Goal: Contribute content: Contribute content

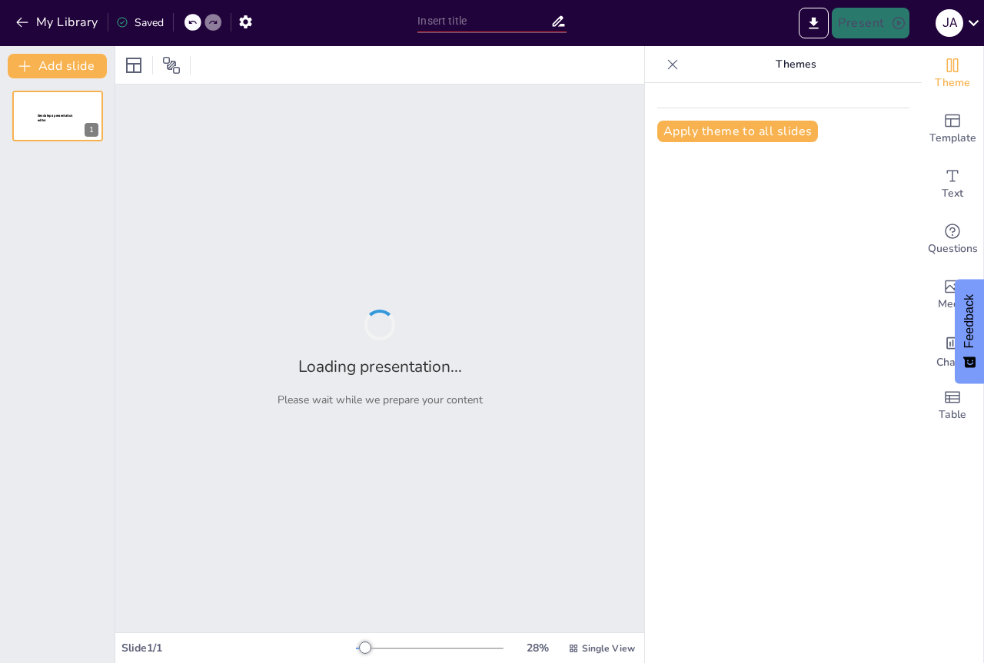
type input "Prevención y Manejo de la Obesidad: Estrategias Efectivas"
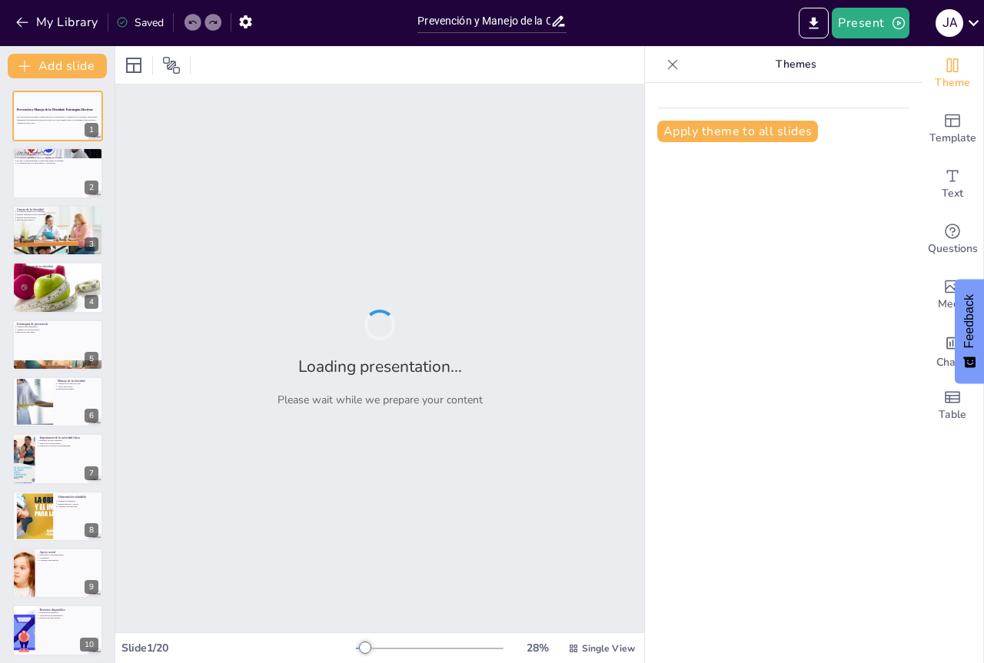
checkbox input "true"
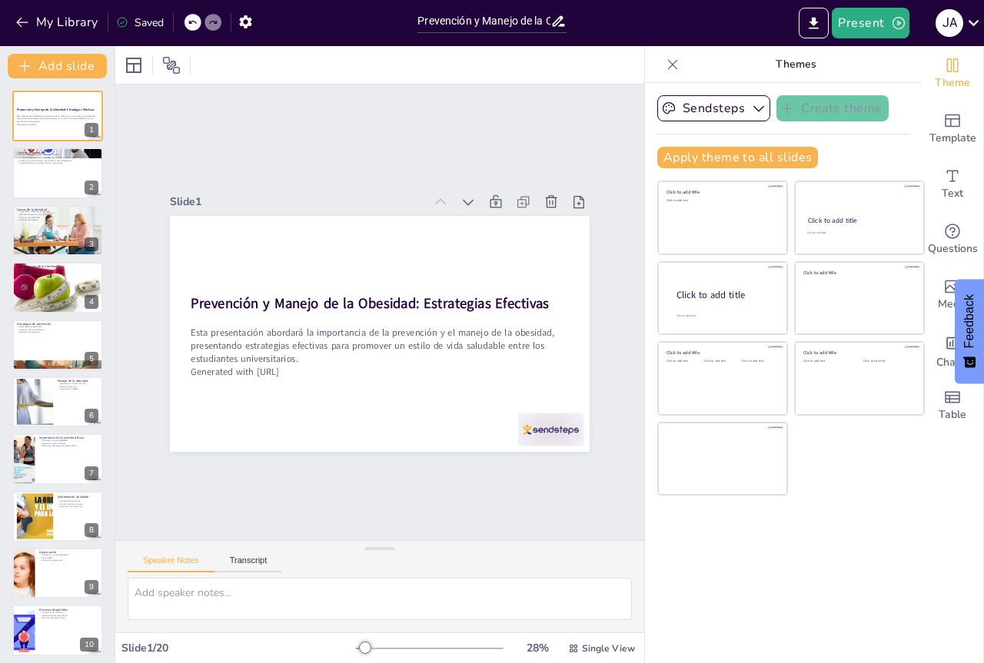
checkbox input "true"
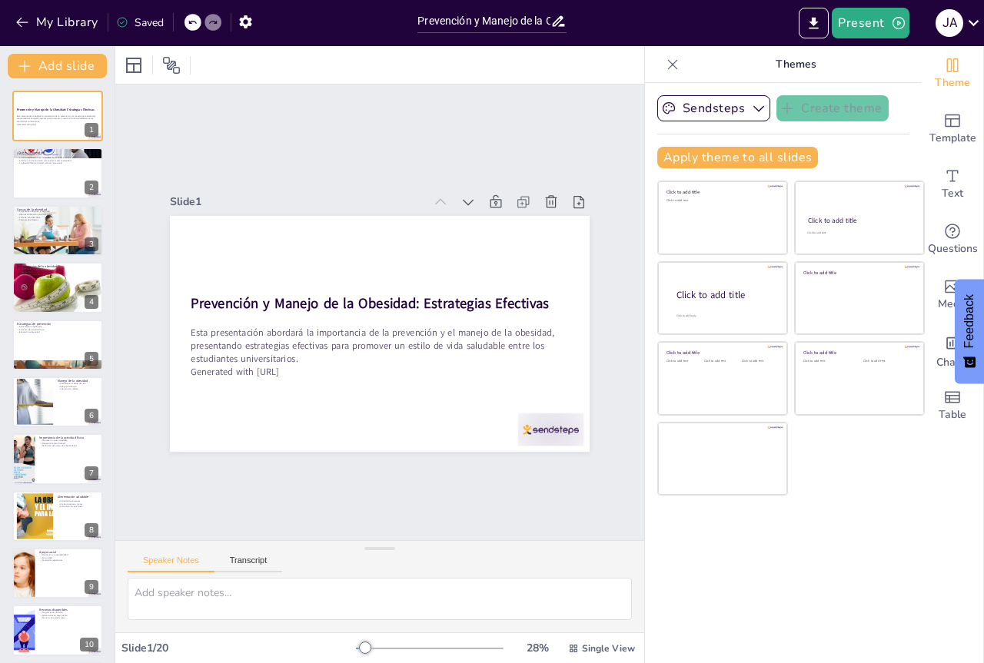
checkbox input "true"
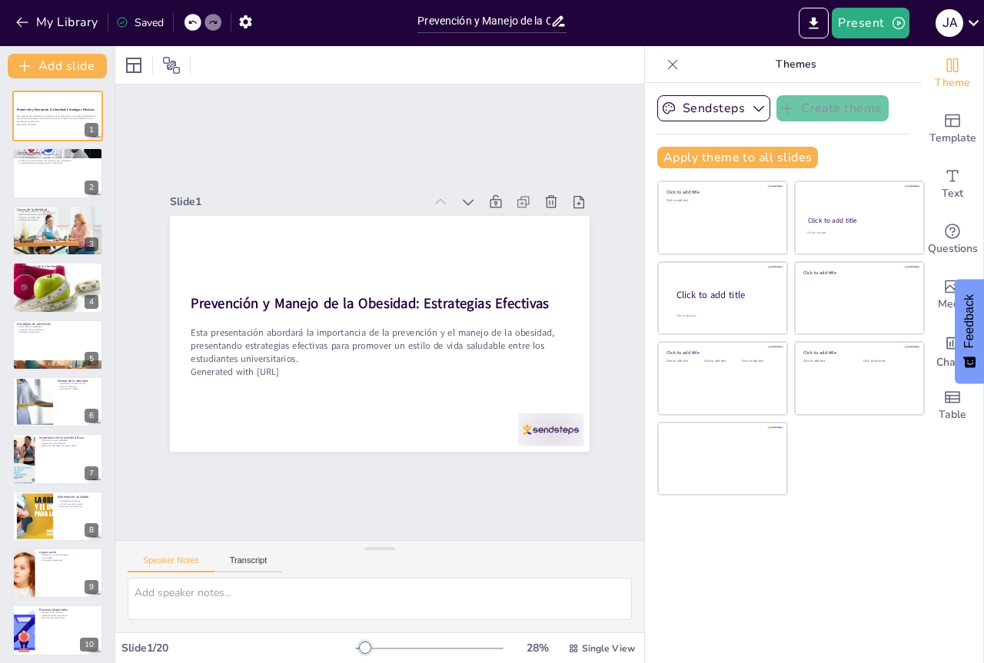
checkbox input "true"
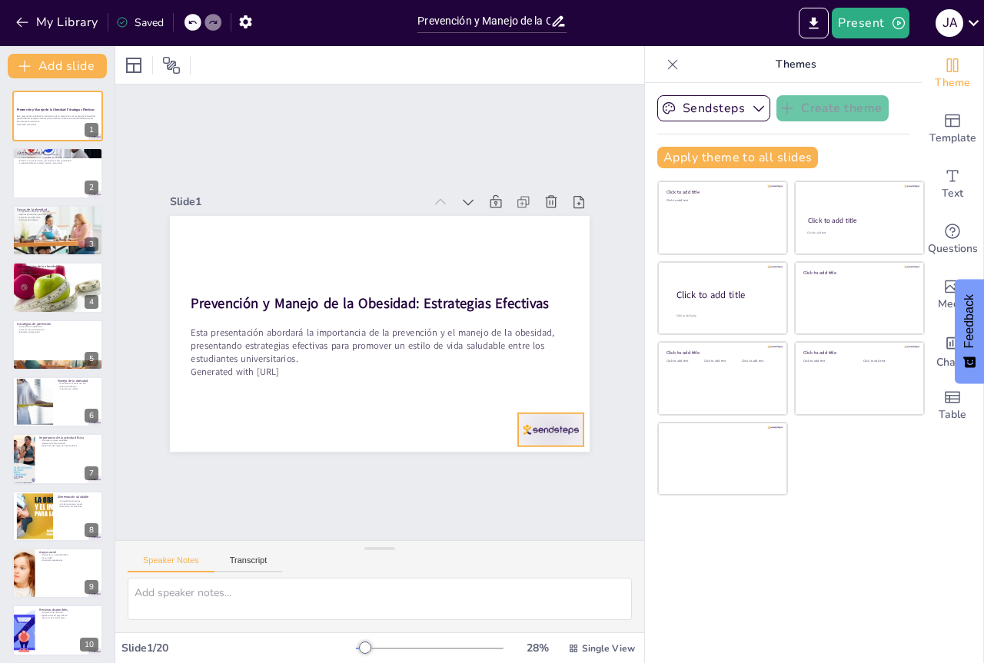
click at [481, 156] on div at bounding box center [458, 120] width 45 height 71
checkbox input "true"
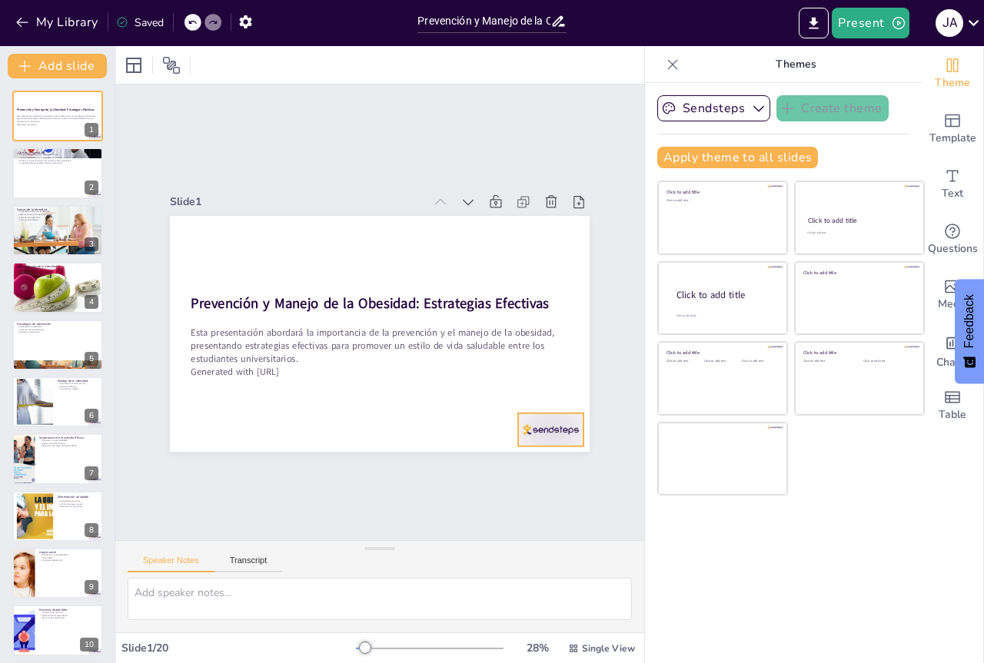
checkbox input "true"
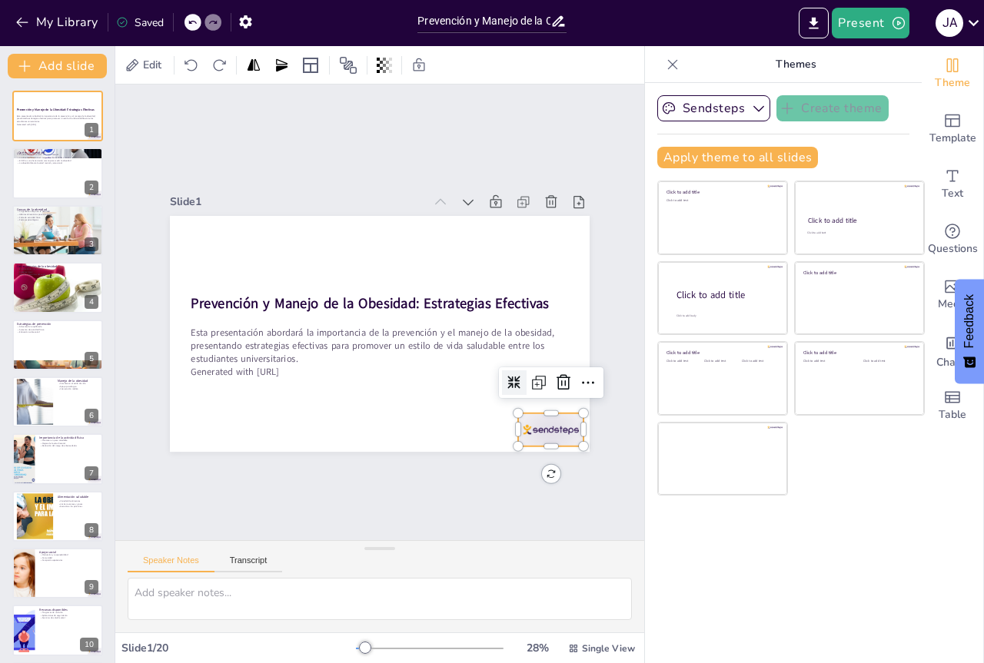
checkbox input "true"
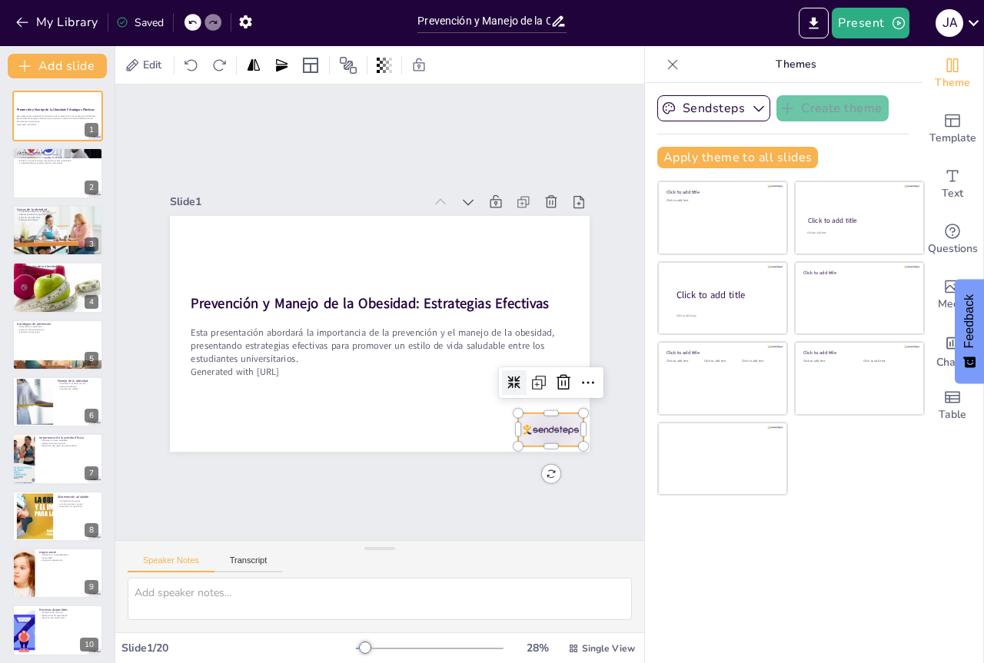
checkbox input "true"
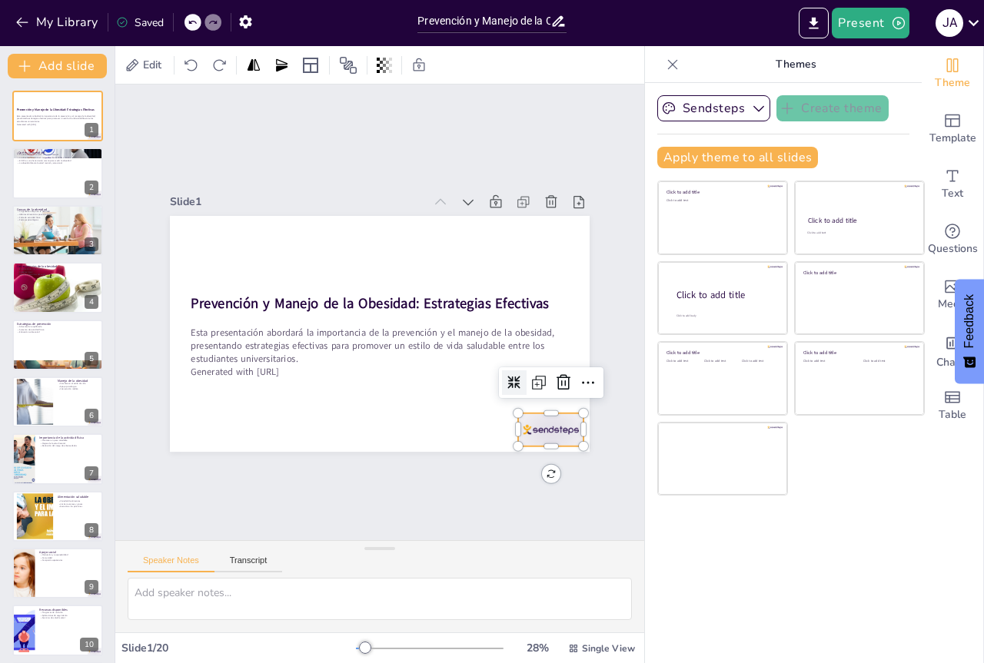
checkbox input "true"
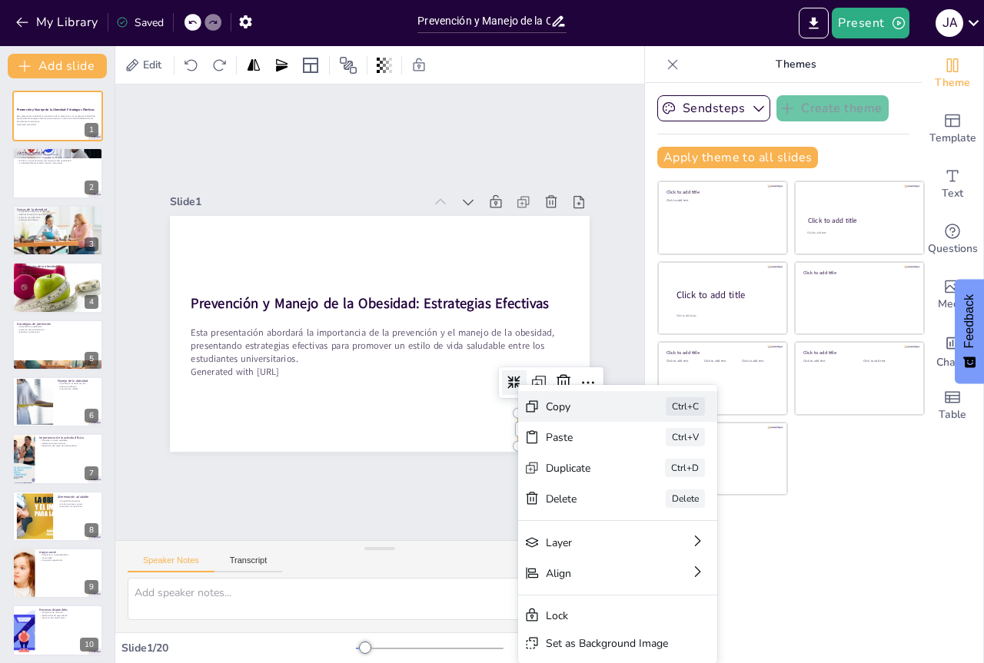
checkbox input "true"
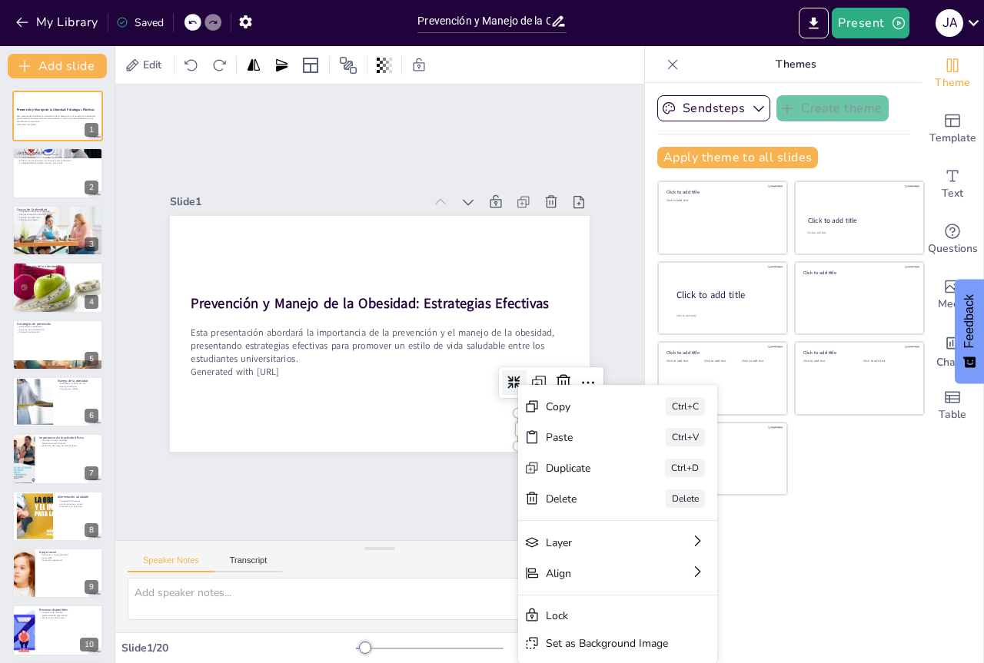
checkbox input "true"
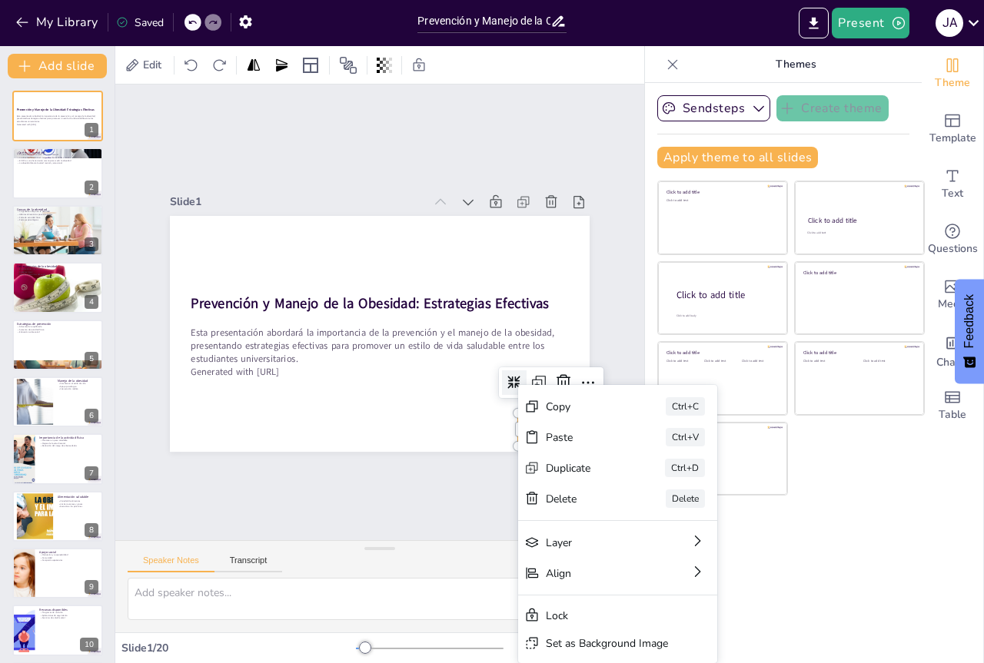
checkbox input "true"
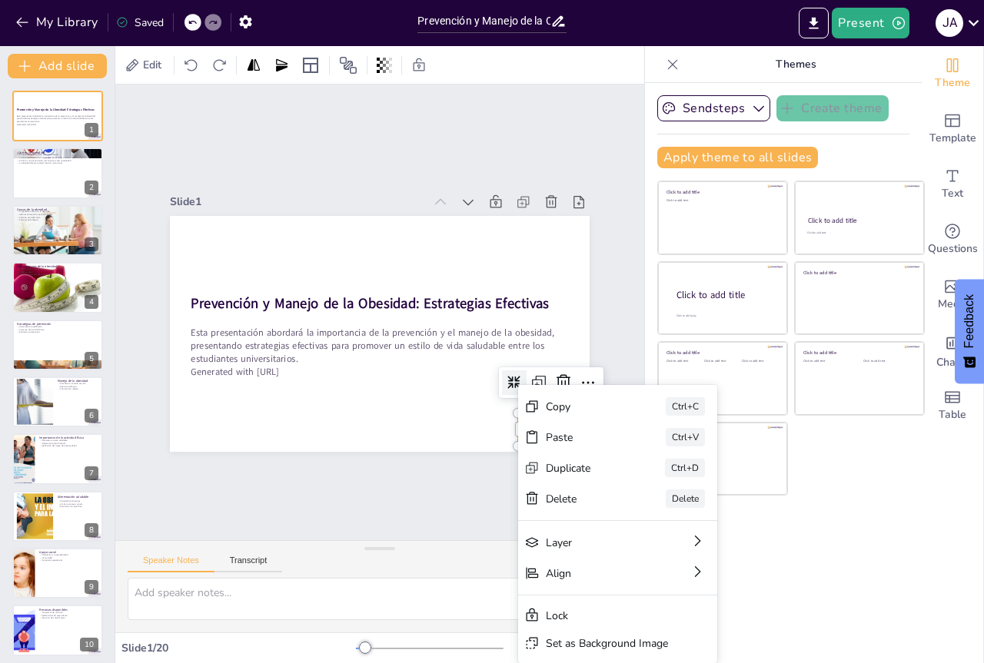
checkbox input "true"
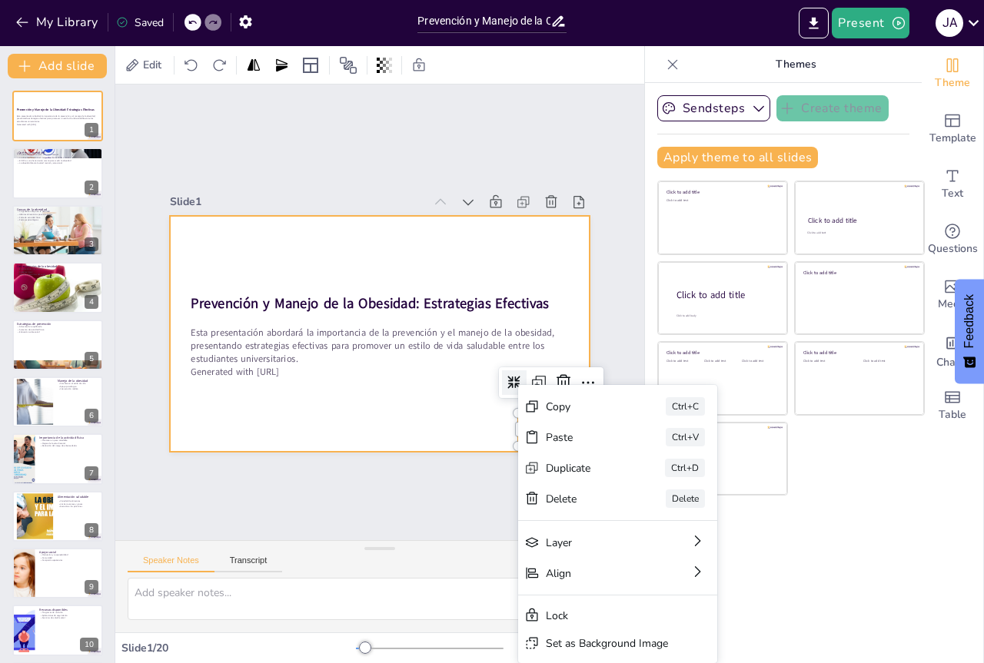
checkbox input "true"
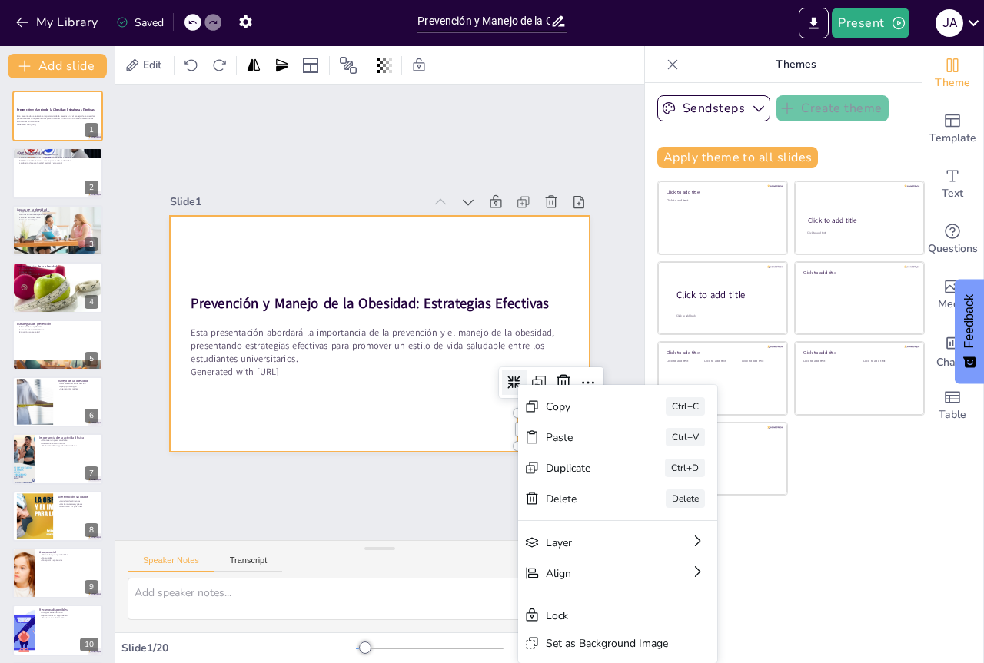
checkbox input "true"
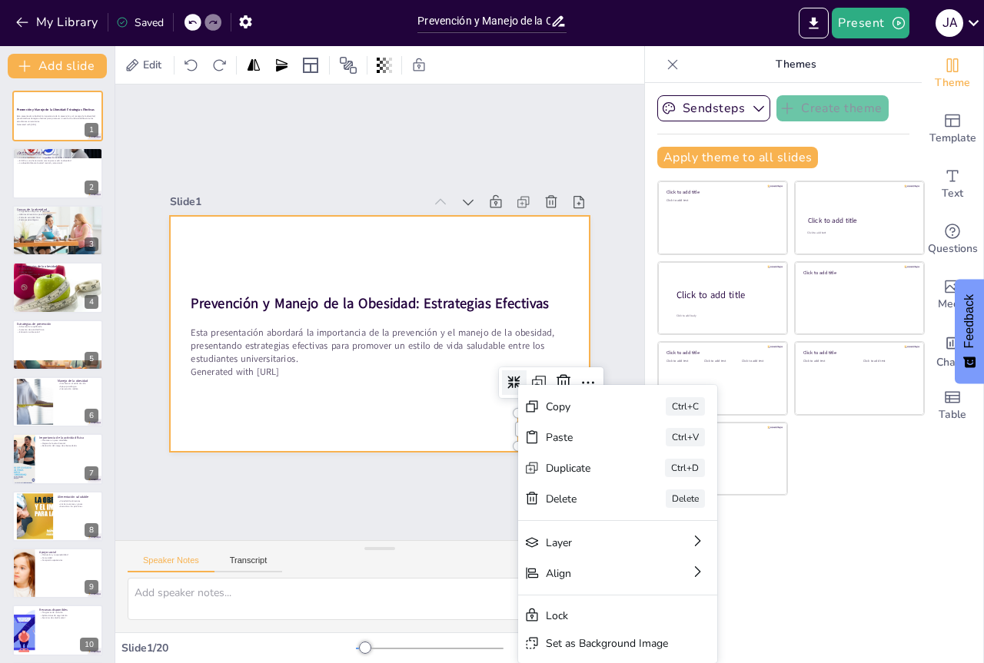
checkbox input "true"
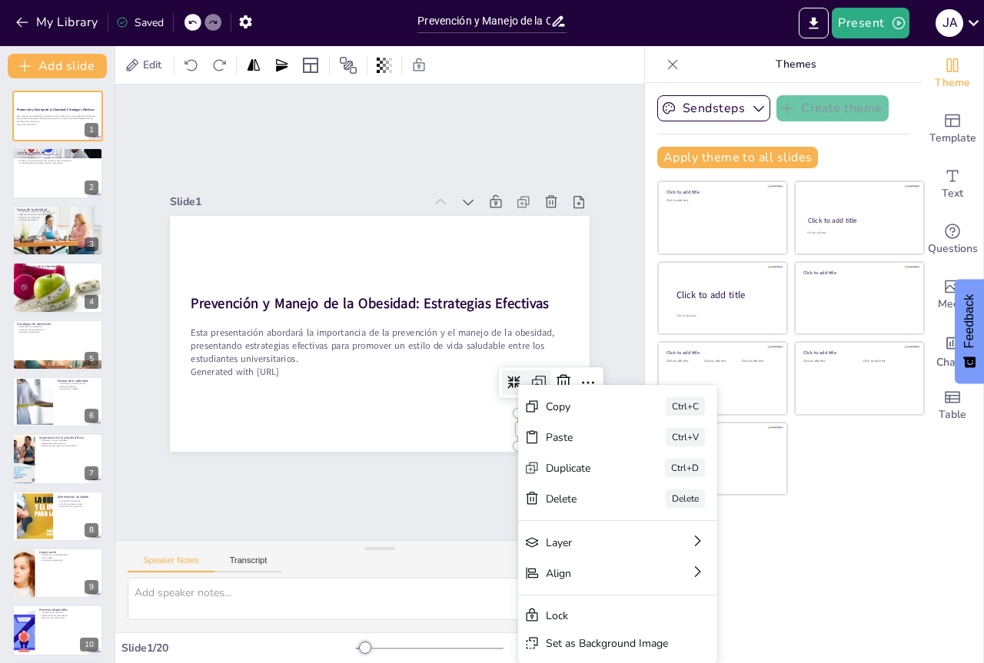
checkbox input "true"
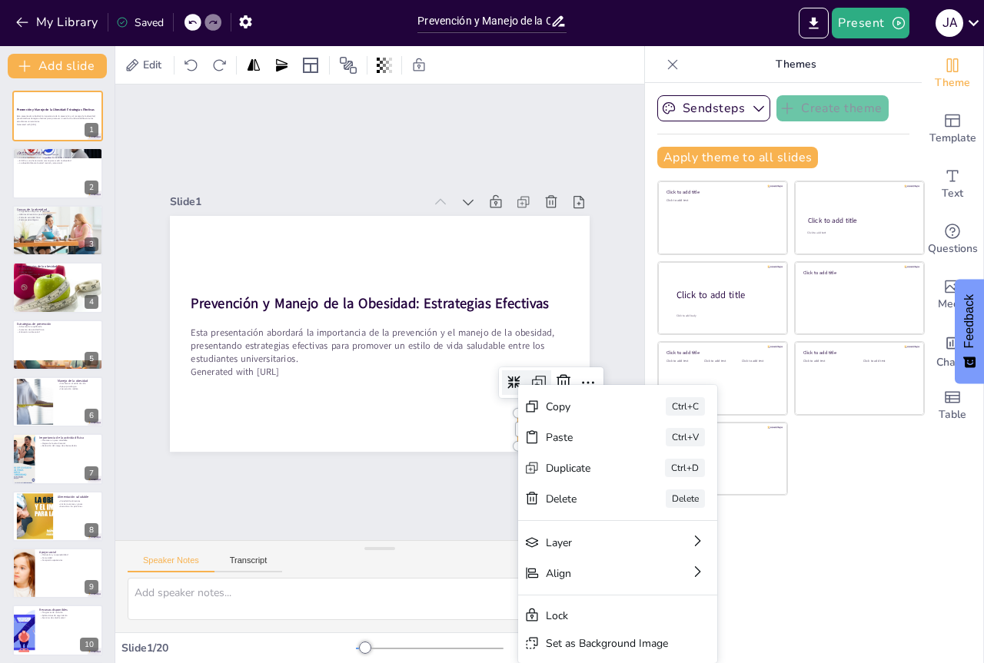
click at [526, 223] on icon at bounding box center [519, 209] width 25 height 25
checkbox input "true"
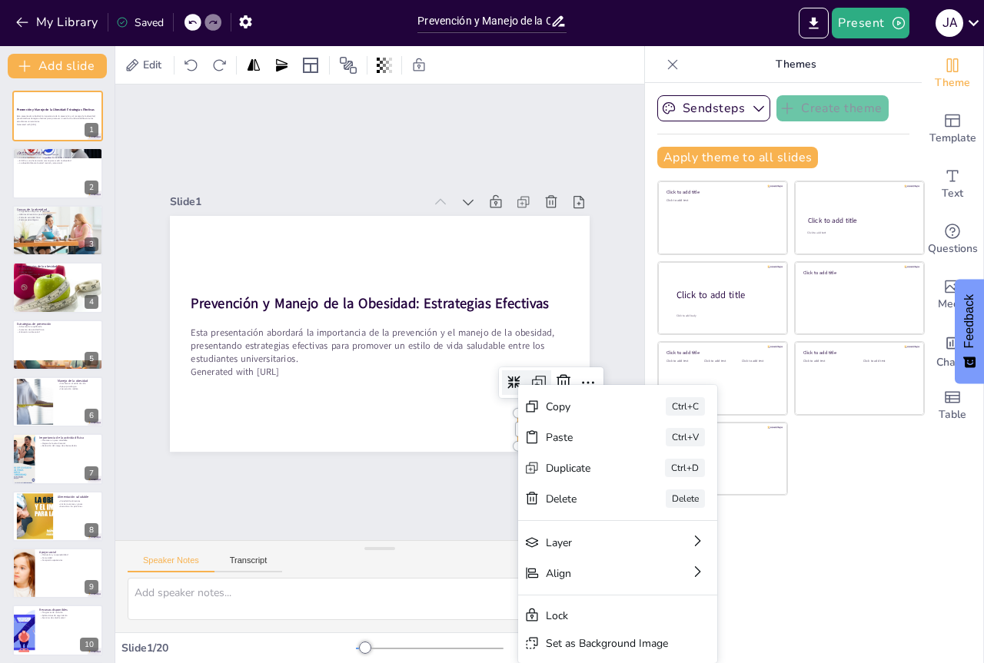
checkbox input "true"
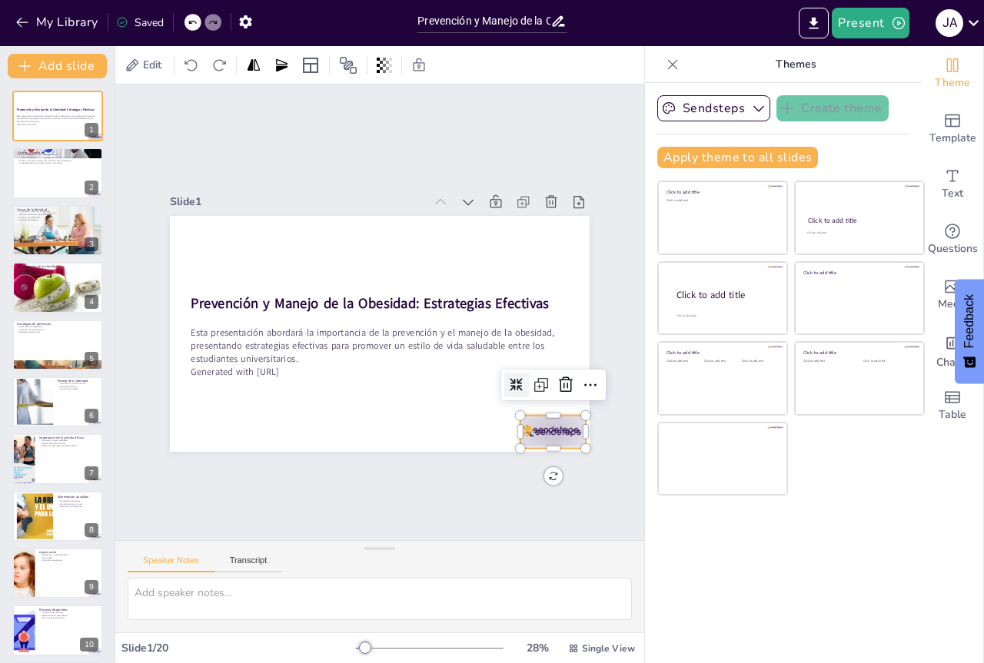
checkbox input "true"
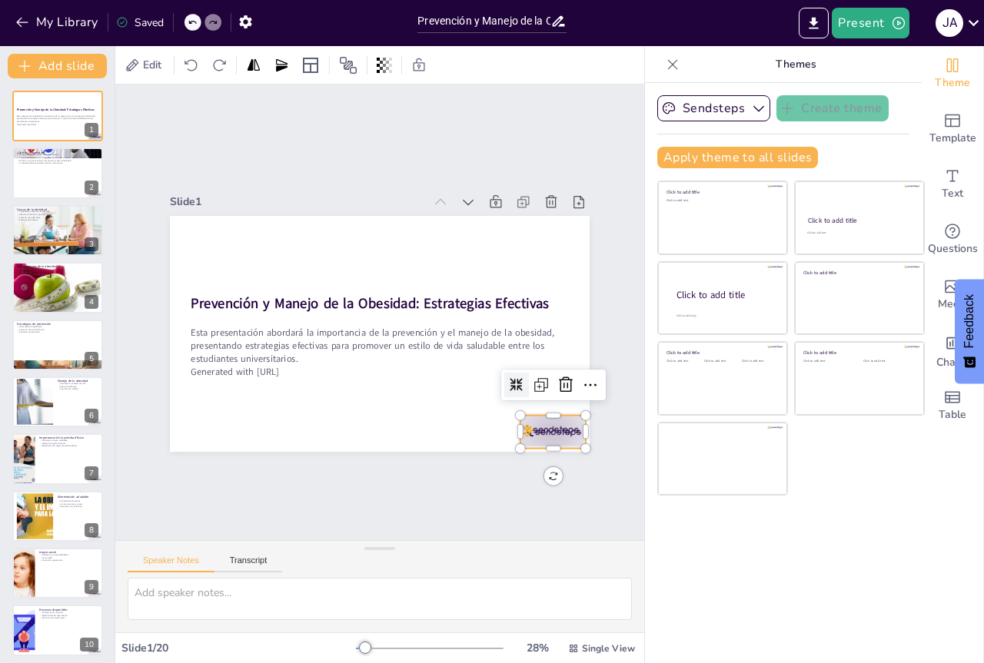
checkbox input "true"
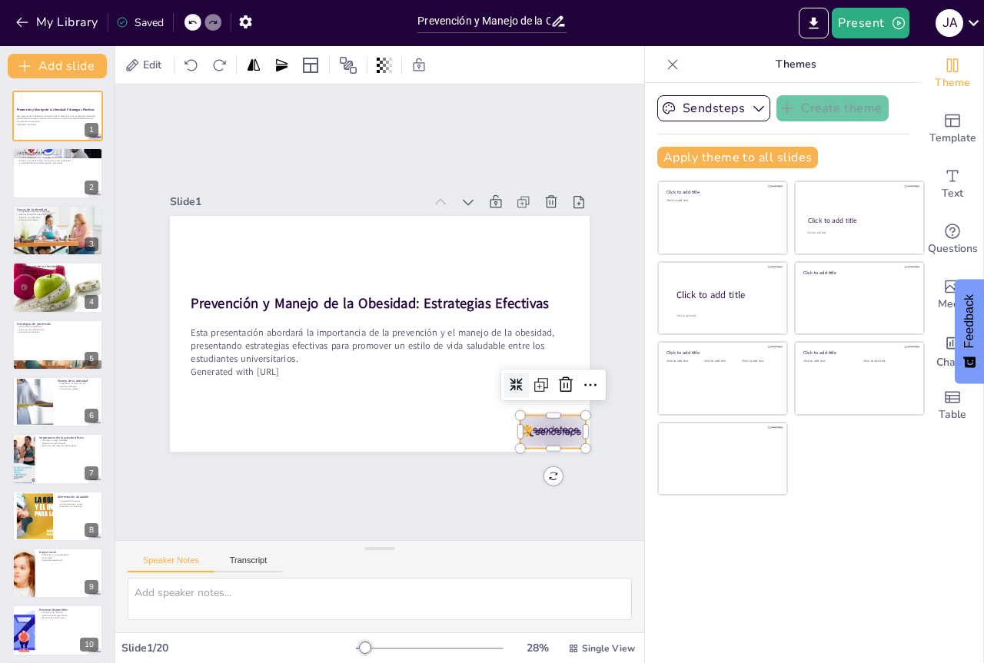
checkbox input "true"
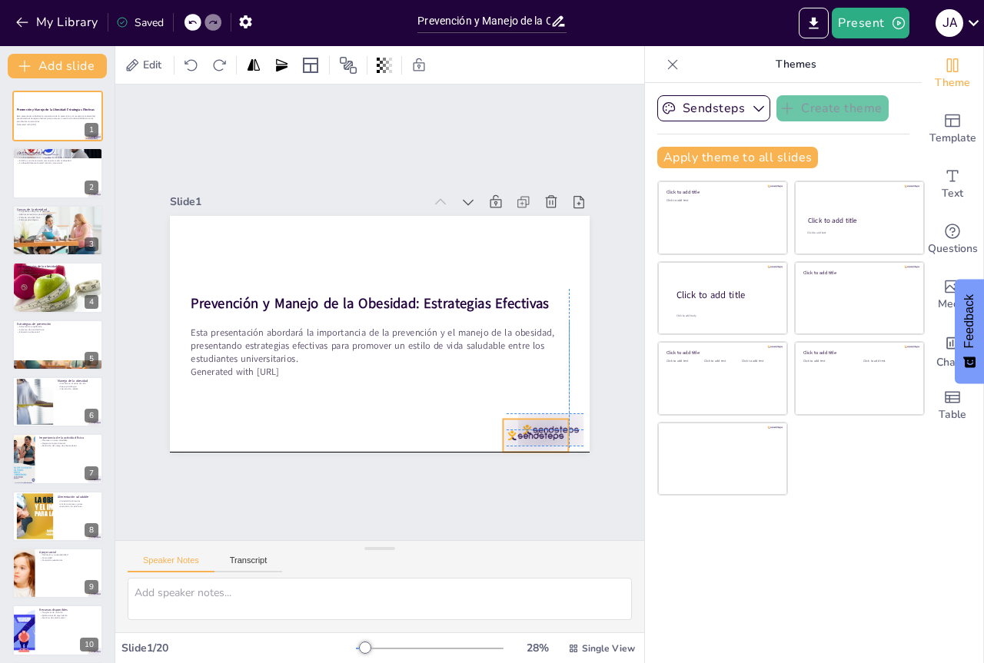
checkbox input "true"
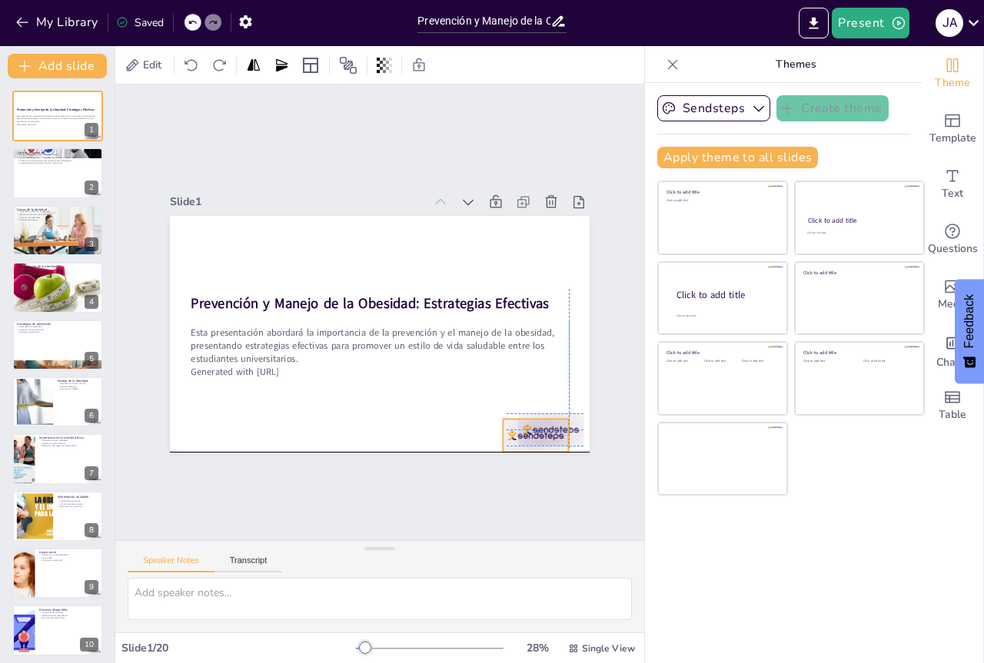
checkbox input "true"
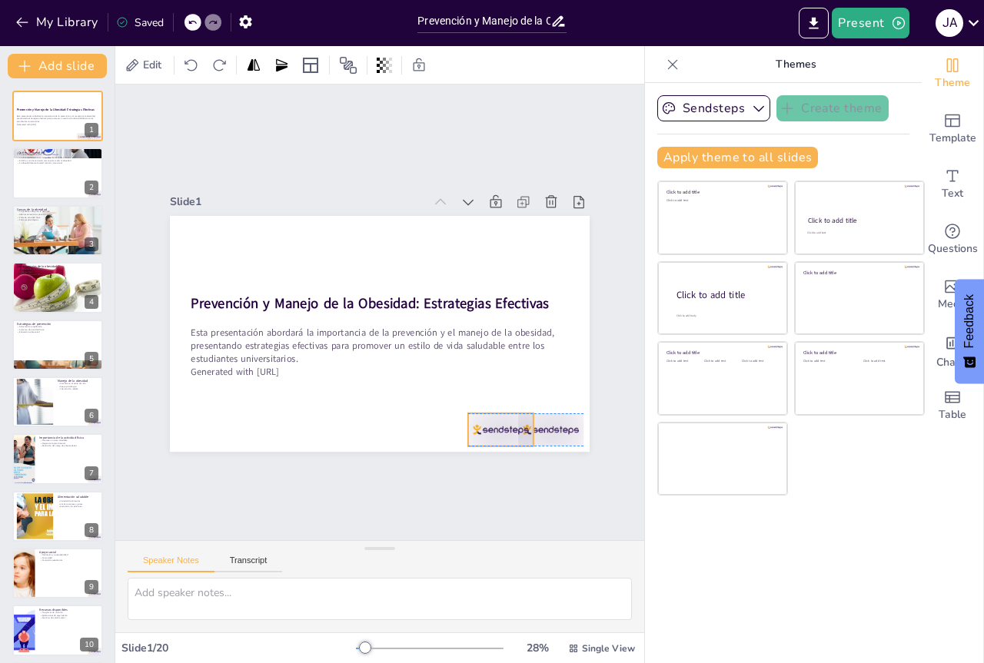
checkbox input "true"
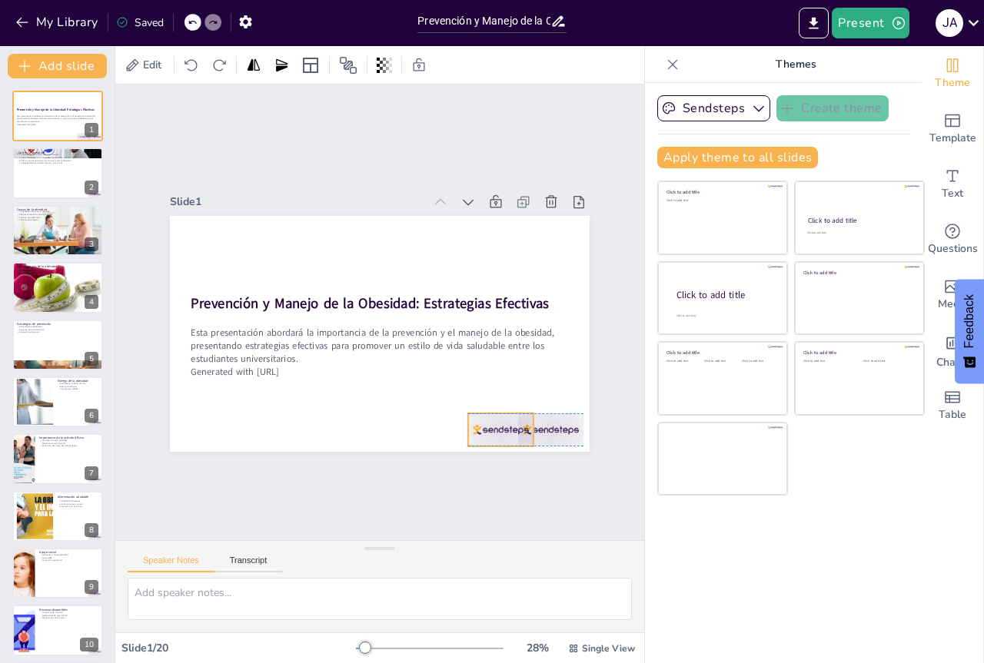
checkbox input "true"
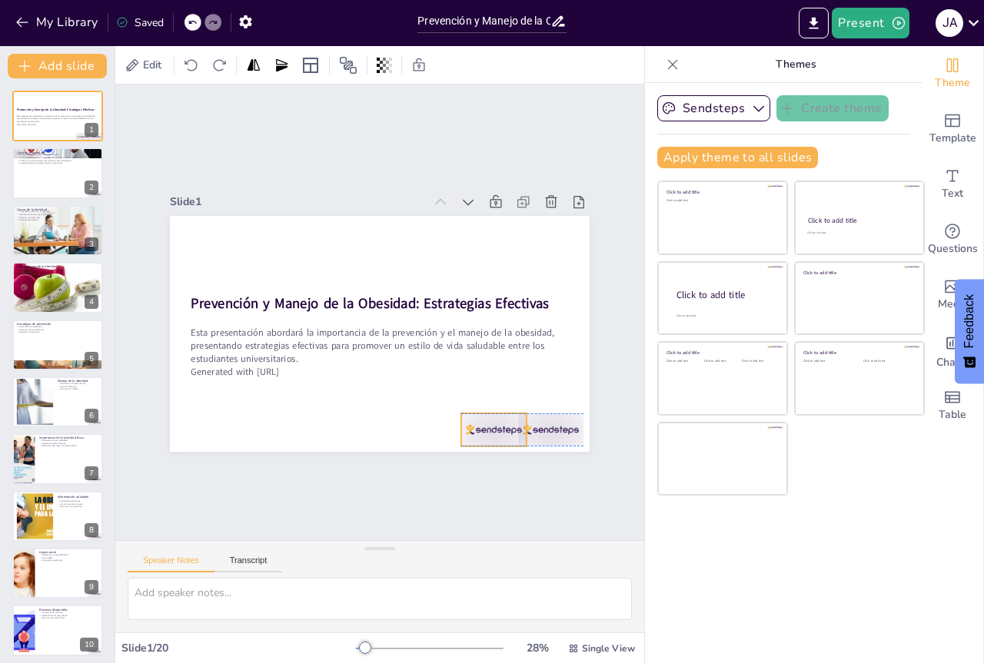
checkbox input "true"
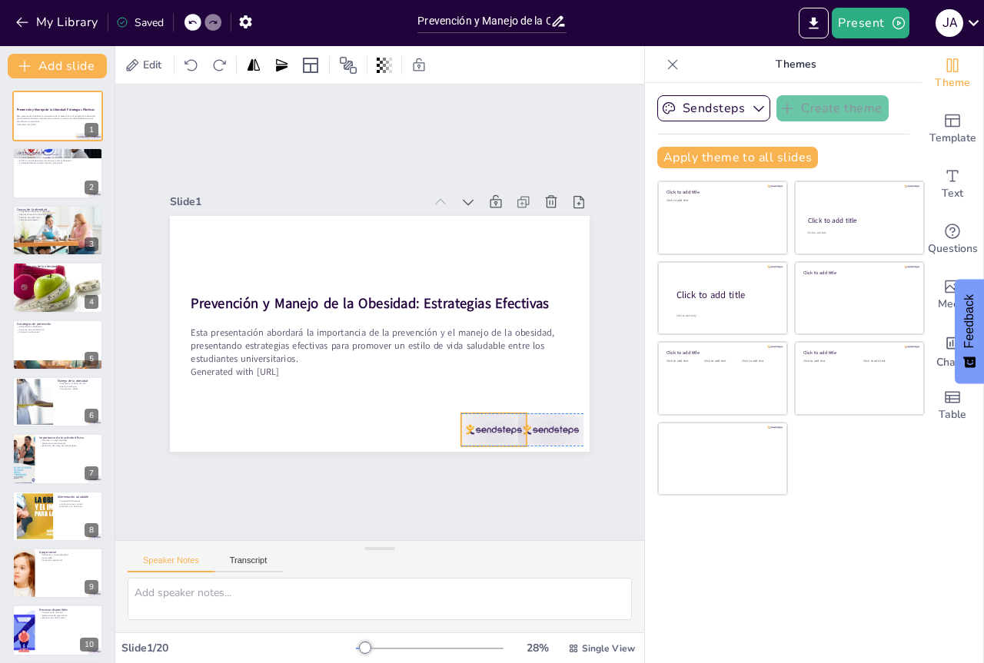
checkbox input "true"
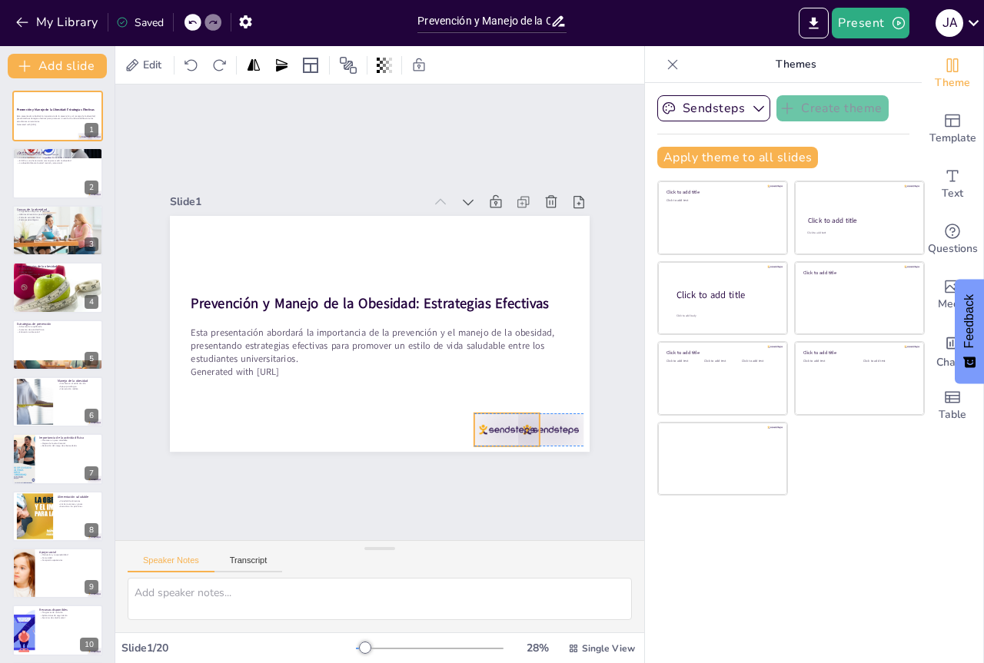
checkbox input "true"
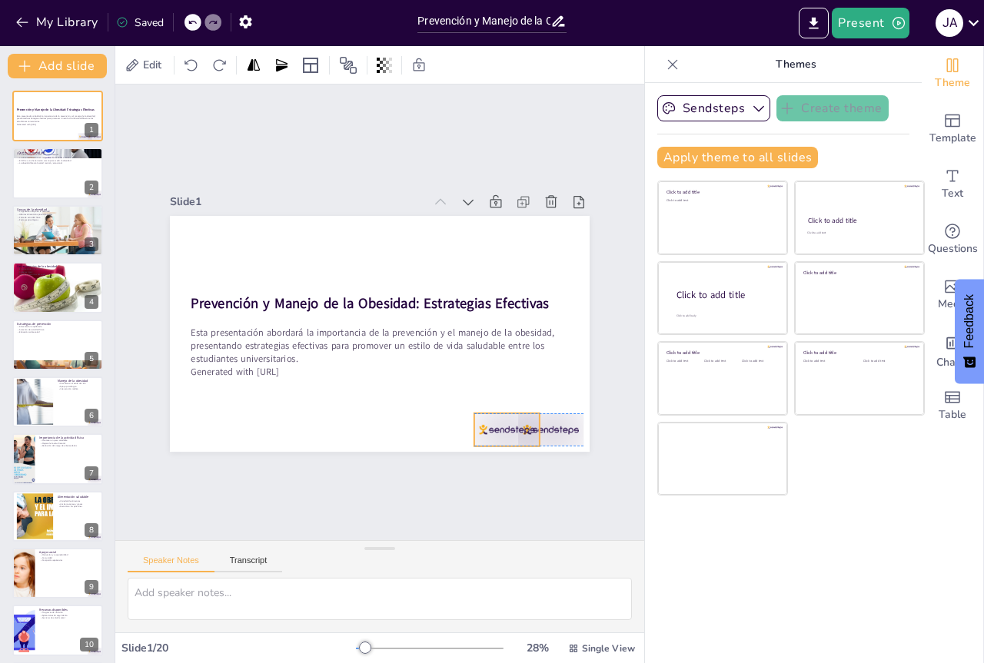
checkbox input "true"
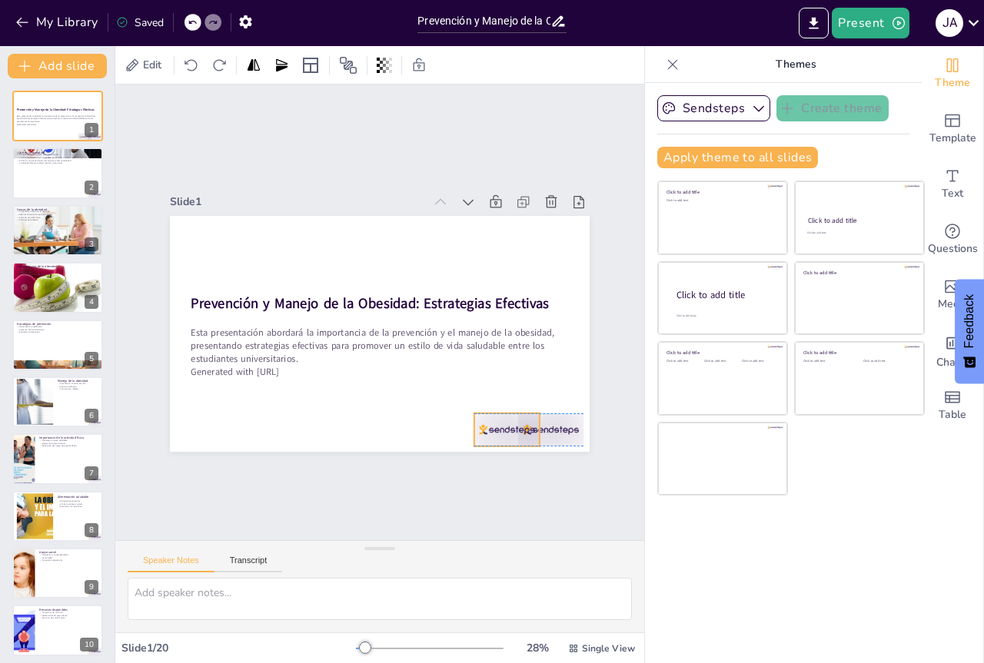
checkbox input "true"
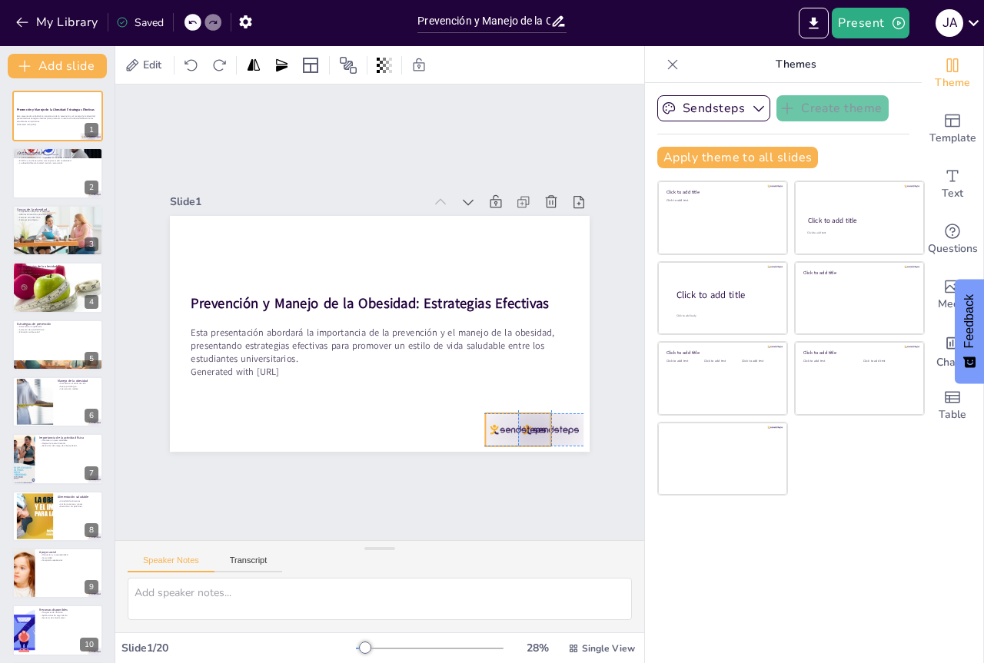
checkbox input "true"
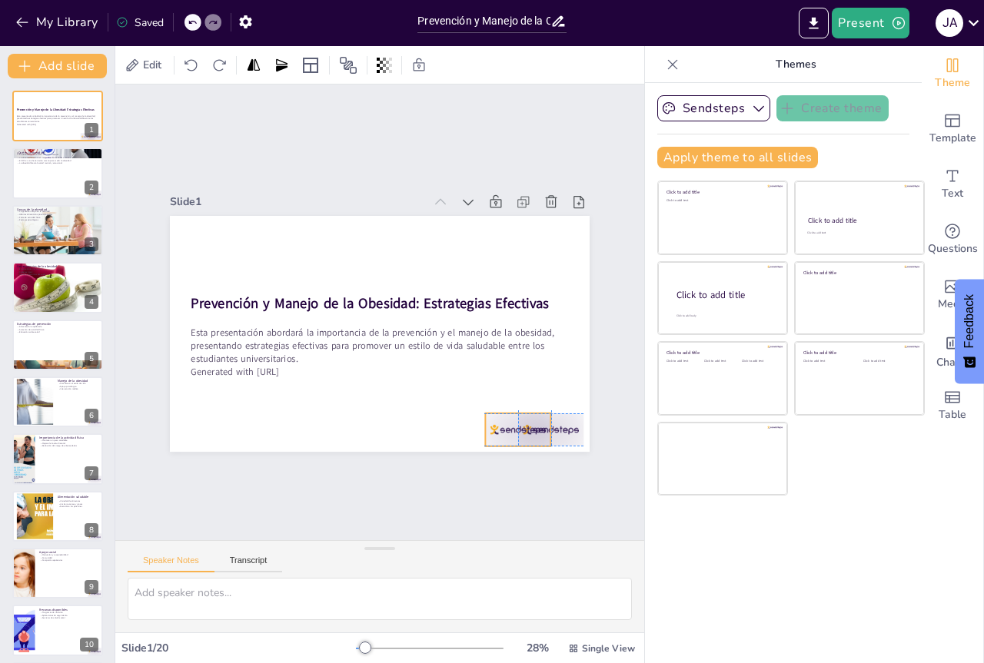
checkbox input "true"
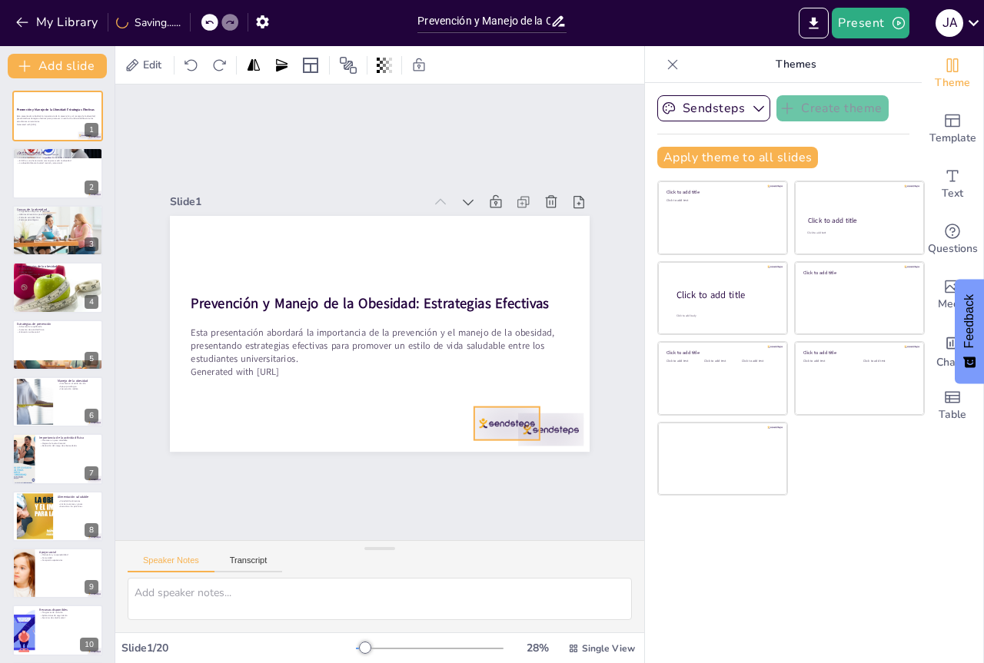
checkbox input "true"
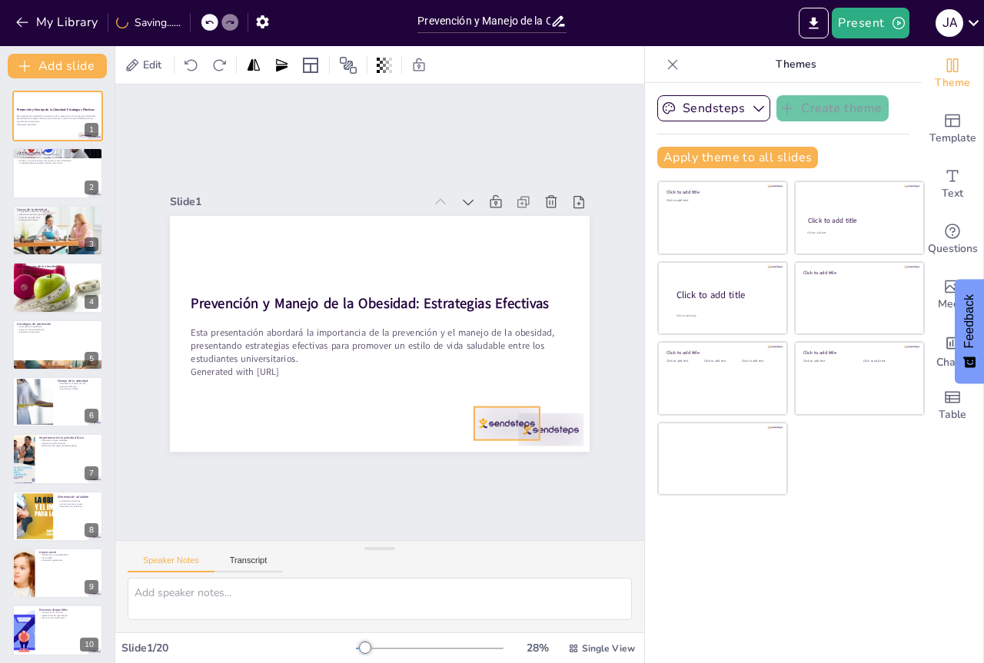
checkbox input "true"
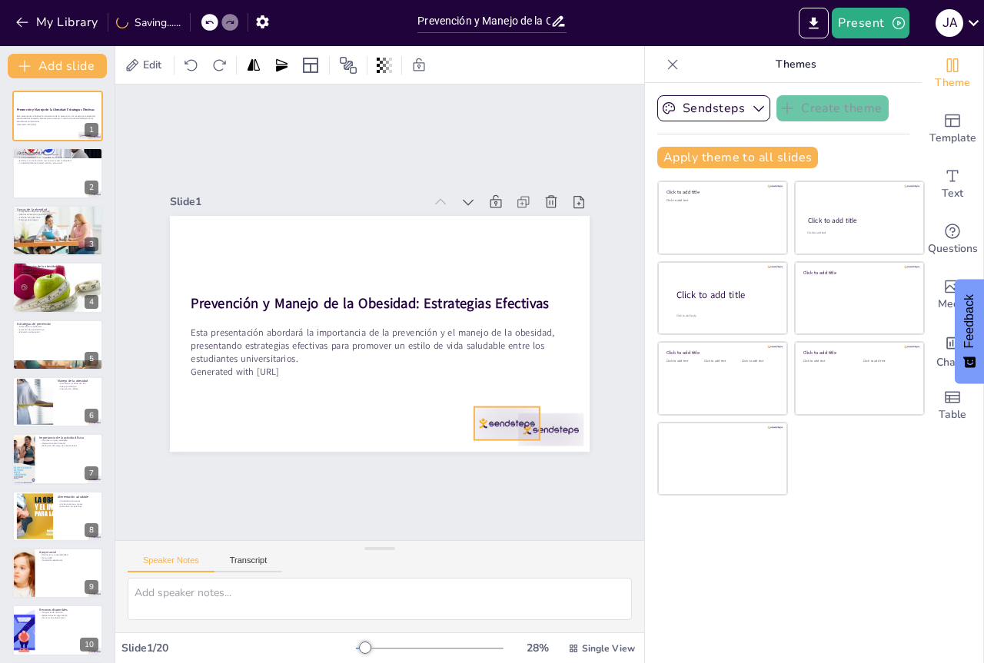
checkbox input "true"
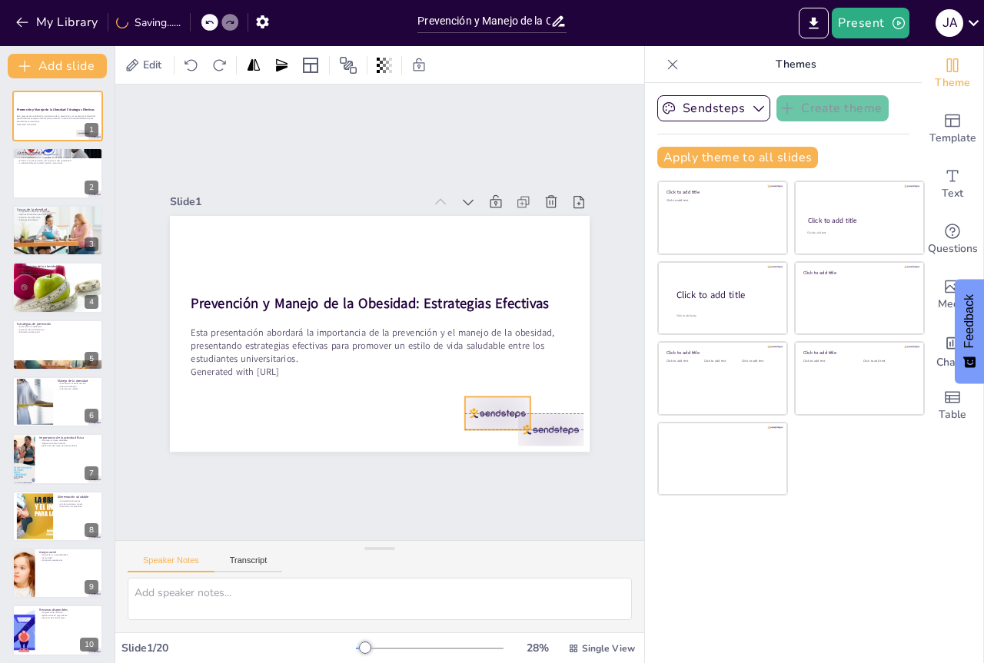
drag, startPoint x: 526, startPoint y: 426, endPoint x: 471, endPoint y: 412, distance: 57.2
click at [334, 206] on div at bounding box center [298, 179] width 72 height 51
checkbox input "true"
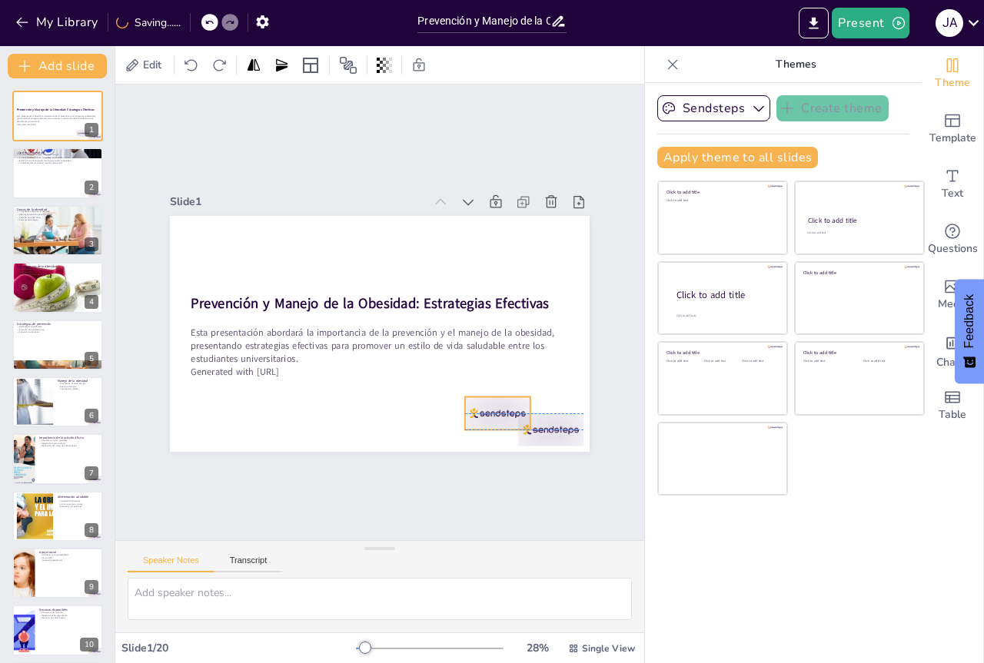
checkbox input "true"
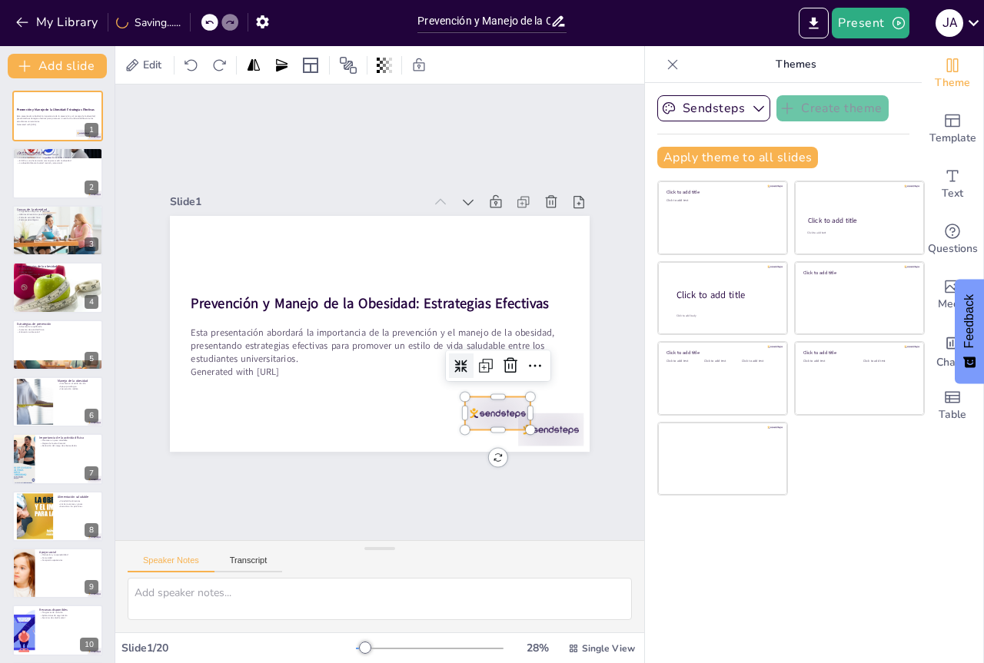
checkbox input "true"
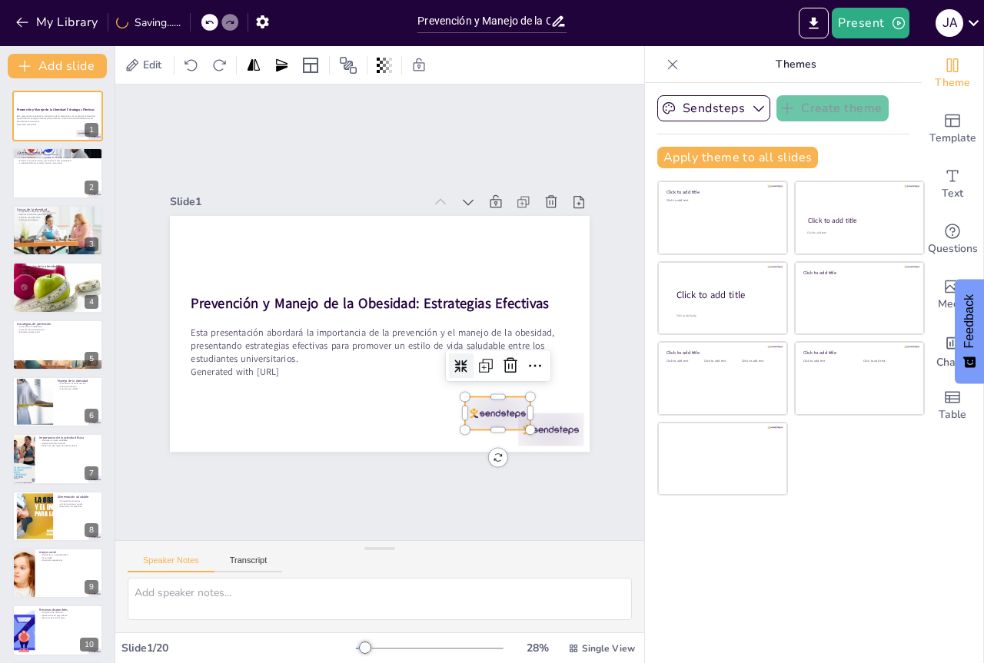
checkbox input "true"
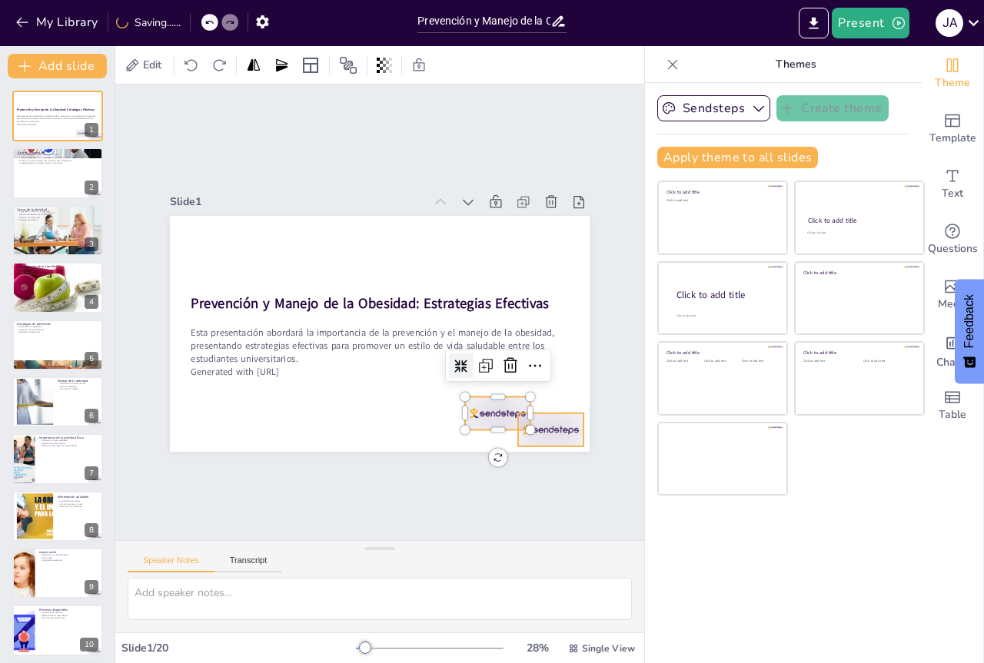
checkbox input "true"
click at [446, 144] on div at bounding box center [417, 107] width 57 height 73
checkbox input "true"
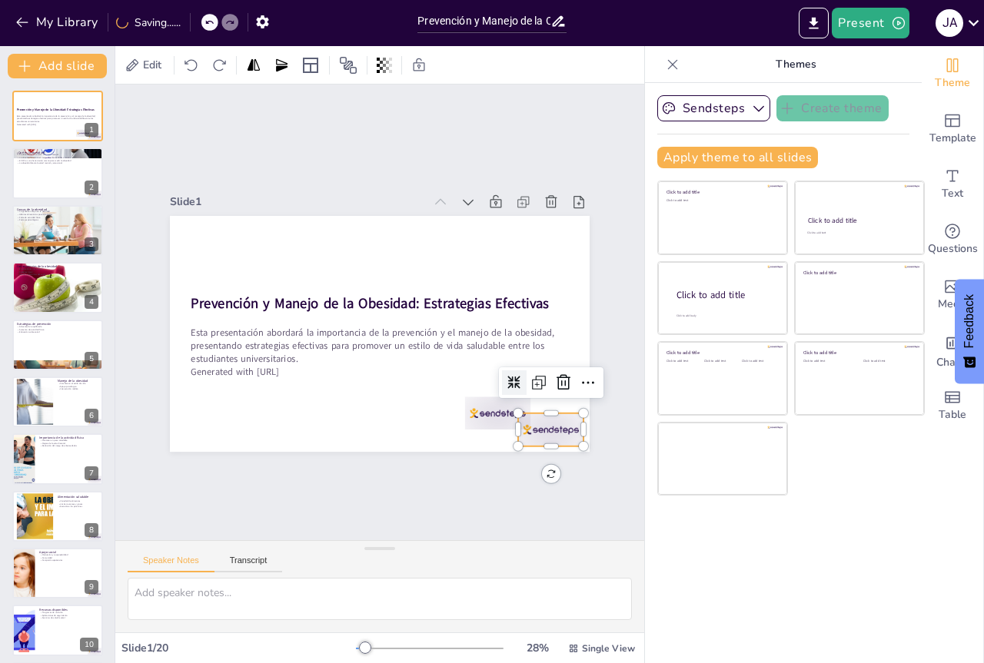
checkbox input "true"
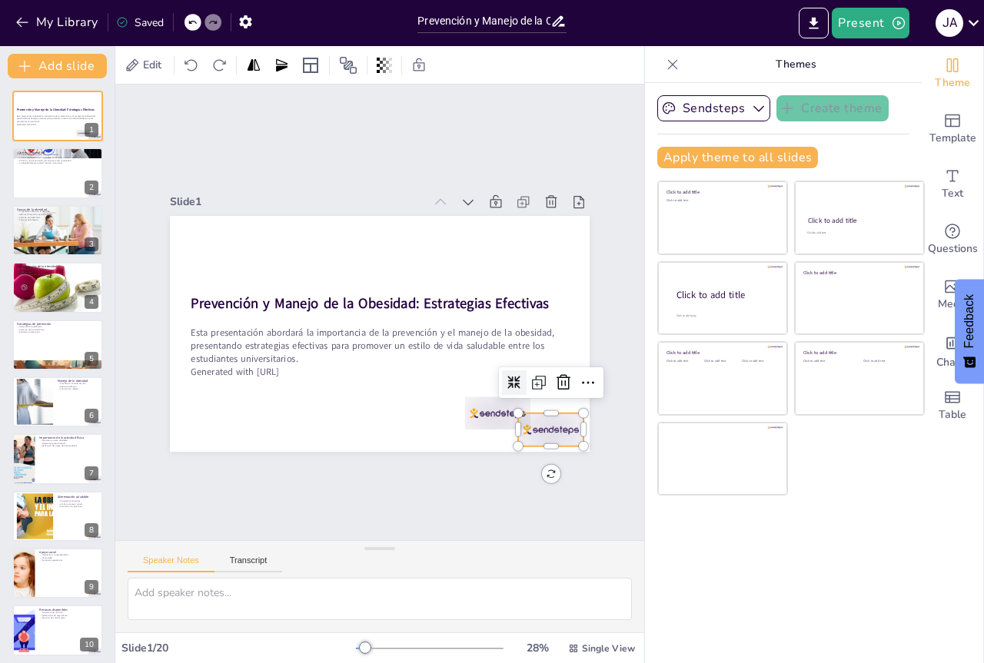
checkbox input "true"
click at [322, 142] on icon at bounding box center [309, 129] width 26 height 26
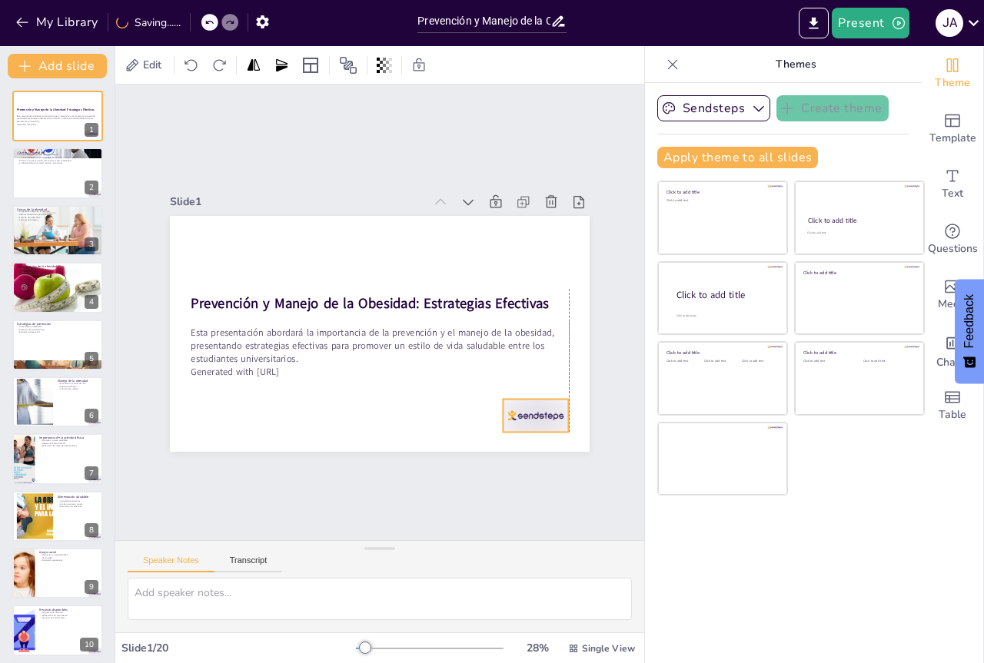
drag, startPoint x: 499, startPoint y: 410, endPoint x: 533, endPoint y: 413, distance: 33.9
click at [333, 176] on div at bounding box center [296, 144] width 73 height 61
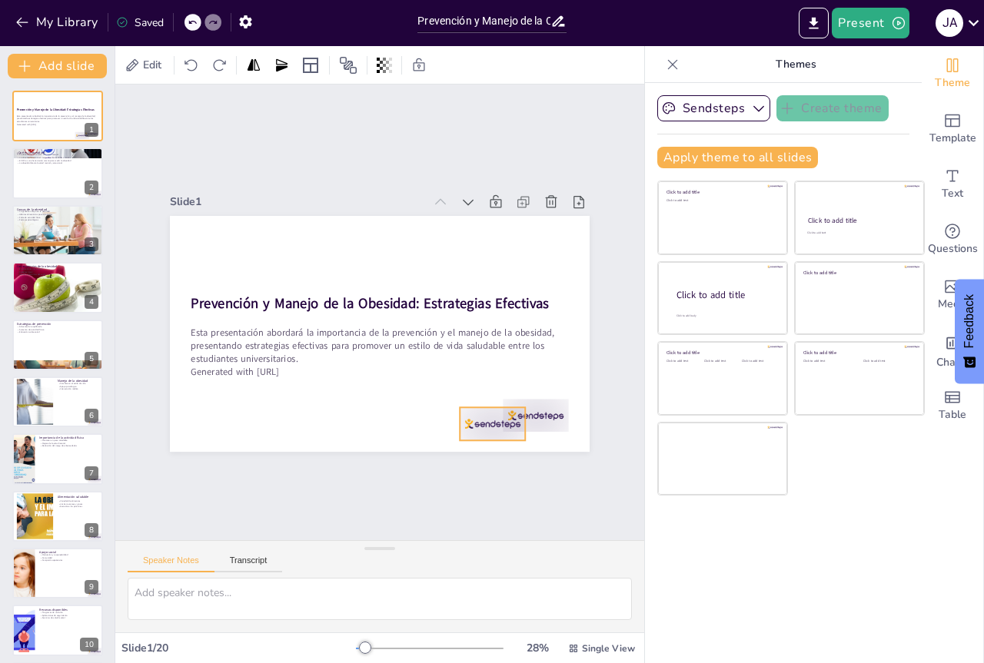
drag, startPoint x: 527, startPoint y: 413, endPoint x: 482, endPoint y: 420, distance: 45.8
click at [503, 354] on div at bounding box center [538, 320] width 71 height 68
click at [269, 213] on div at bounding box center [235, 193] width 68 height 39
click at [388, 481] on icon at bounding box center [379, 490] width 18 height 18
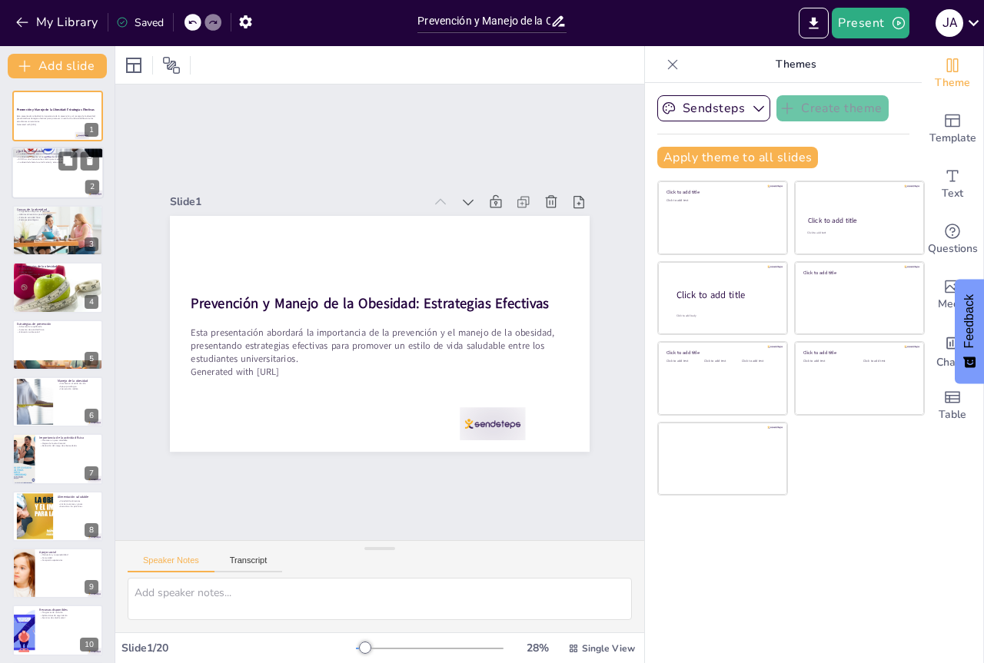
click at [57, 181] on div at bounding box center [58, 174] width 92 height 52
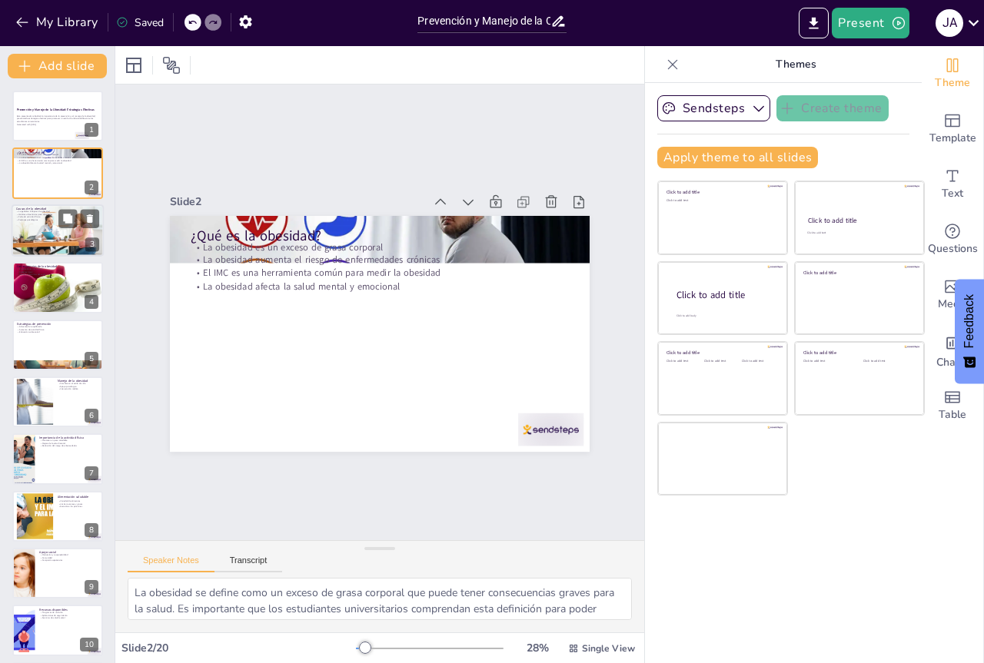
click at [71, 231] on div at bounding box center [58, 230] width 92 height 61
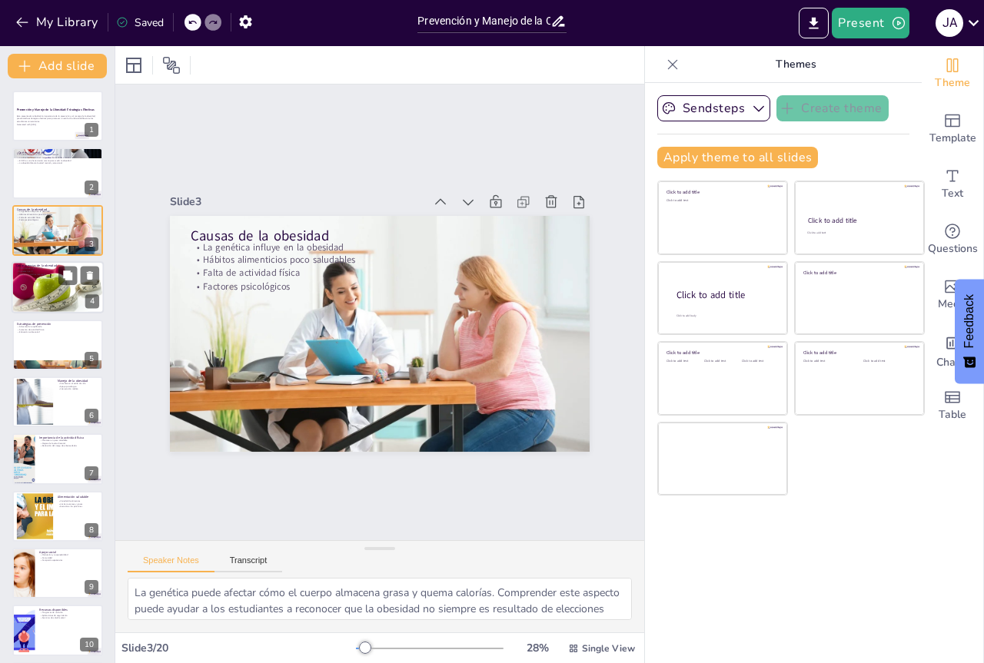
click at [75, 294] on div at bounding box center [58, 287] width 92 height 65
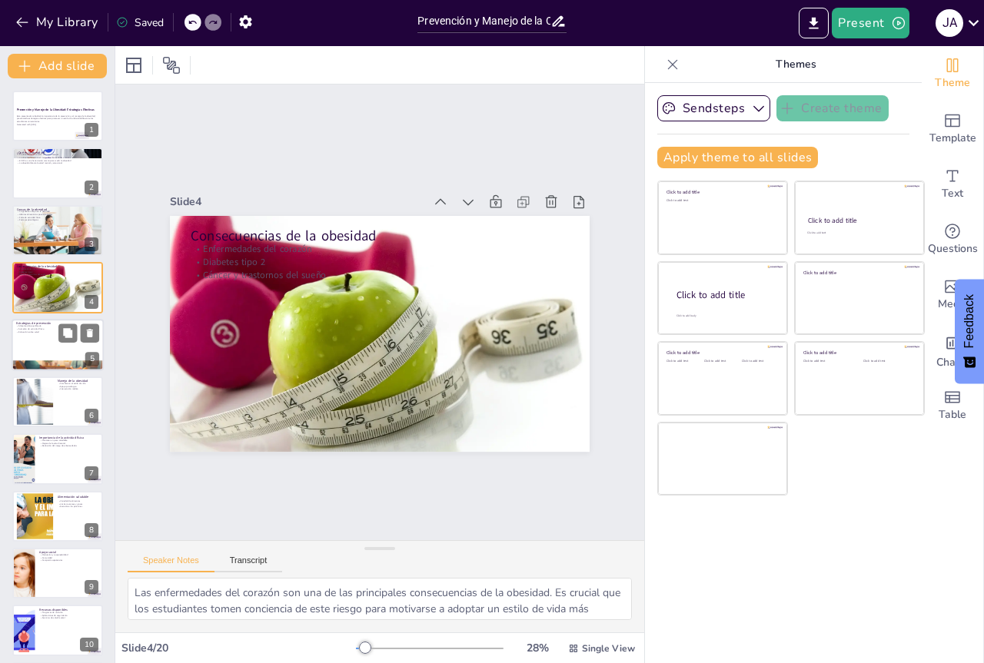
click at [84, 343] on div at bounding box center [58, 345] width 92 height 52
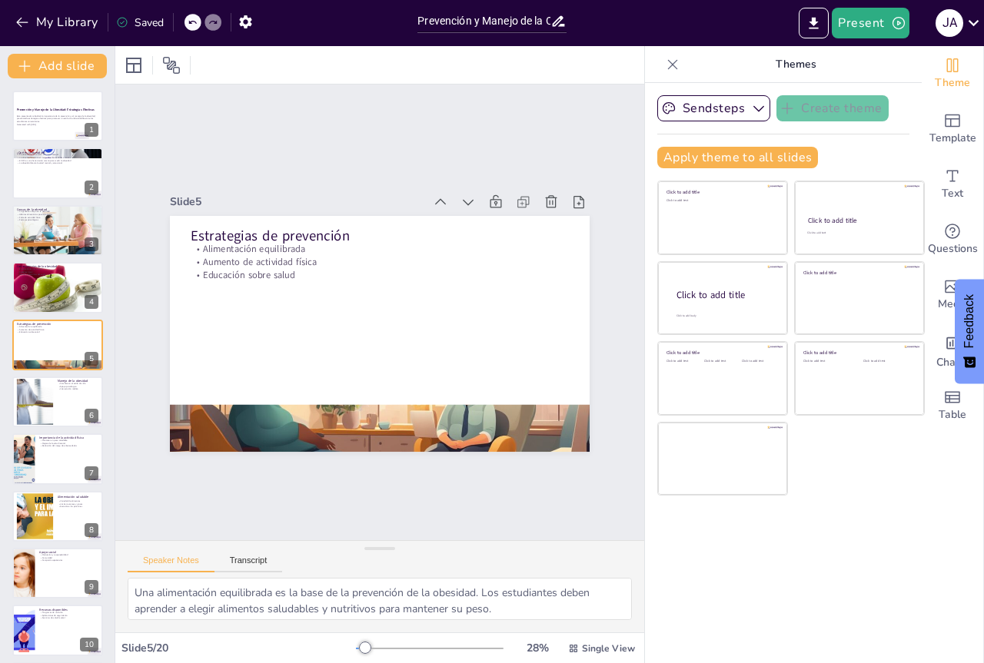
click at [78, 400] on div "Manejo de la obesidad Cambios en el estilo de vida Apoyo psicológico Intervenci…" at bounding box center [57, 402] width 91 height 51
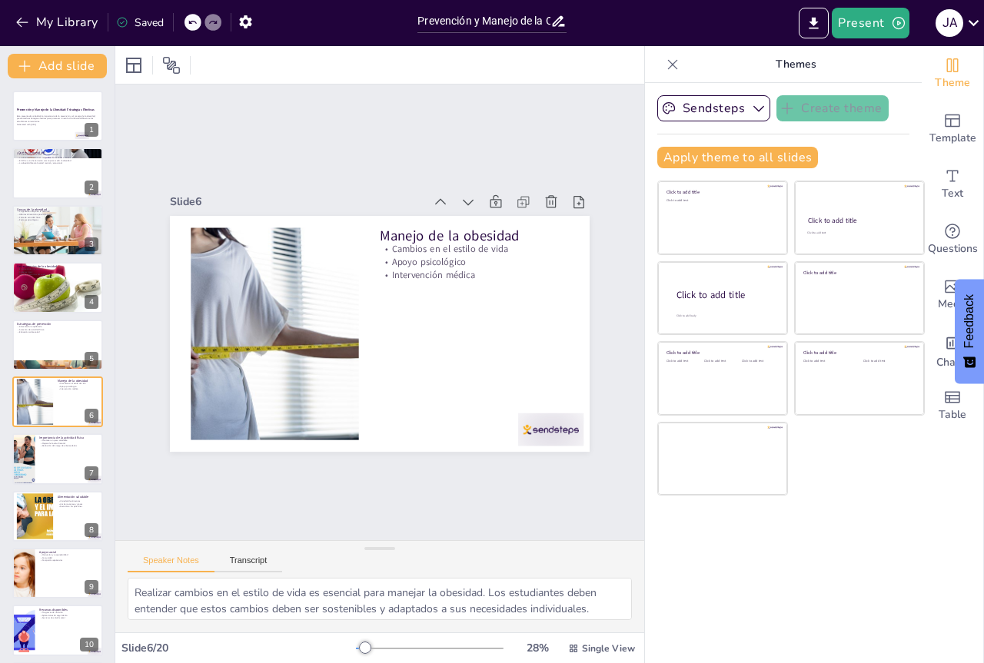
scroll to position [32, 0]
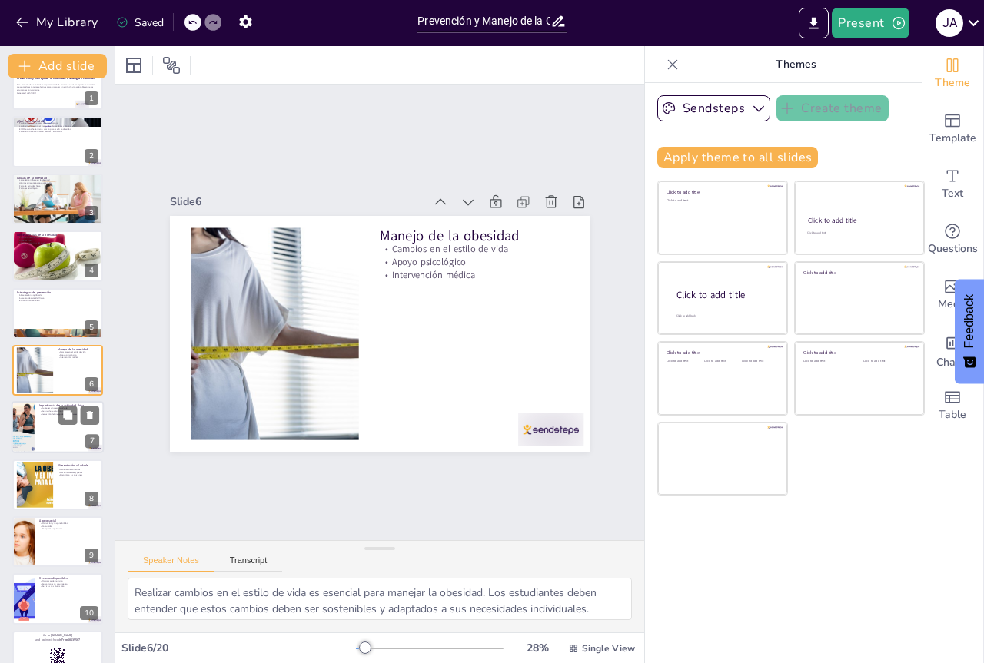
click at [77, 436] on div at bounding box center [58, 428] width 92 height 52
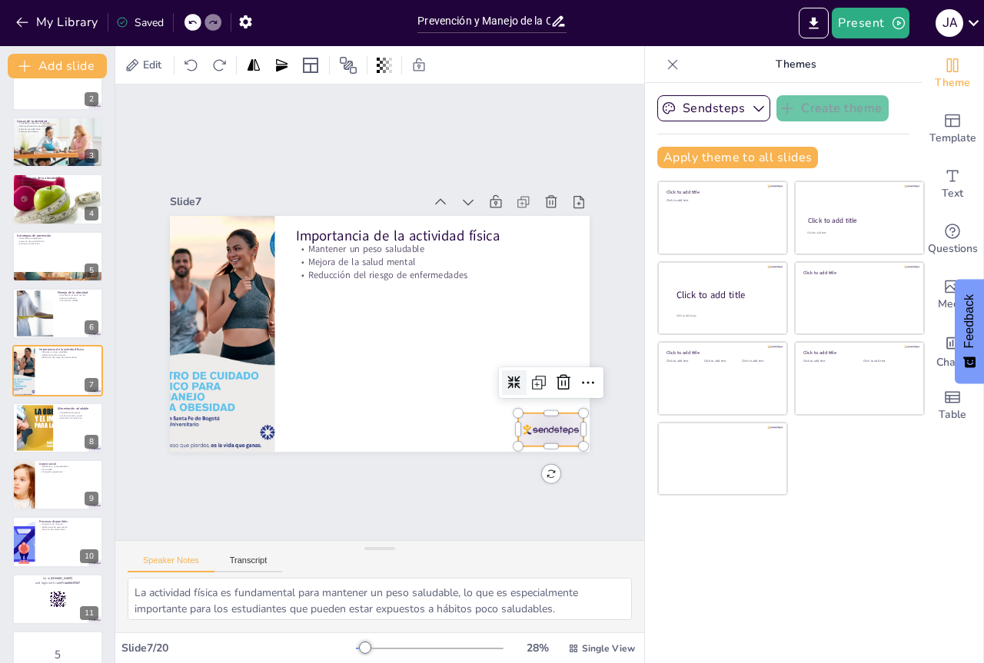
click at [464, 149] on div at bounding box center [438, 113] width 51 height 72
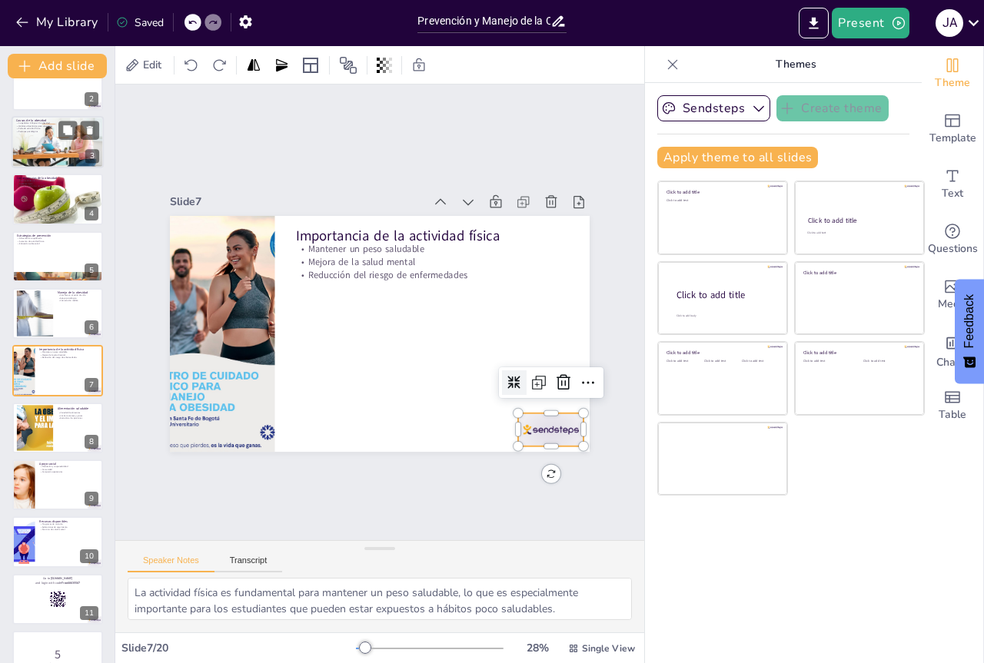
click at [56, 134] on div at bounding box center [58, 141] width 92 height 61
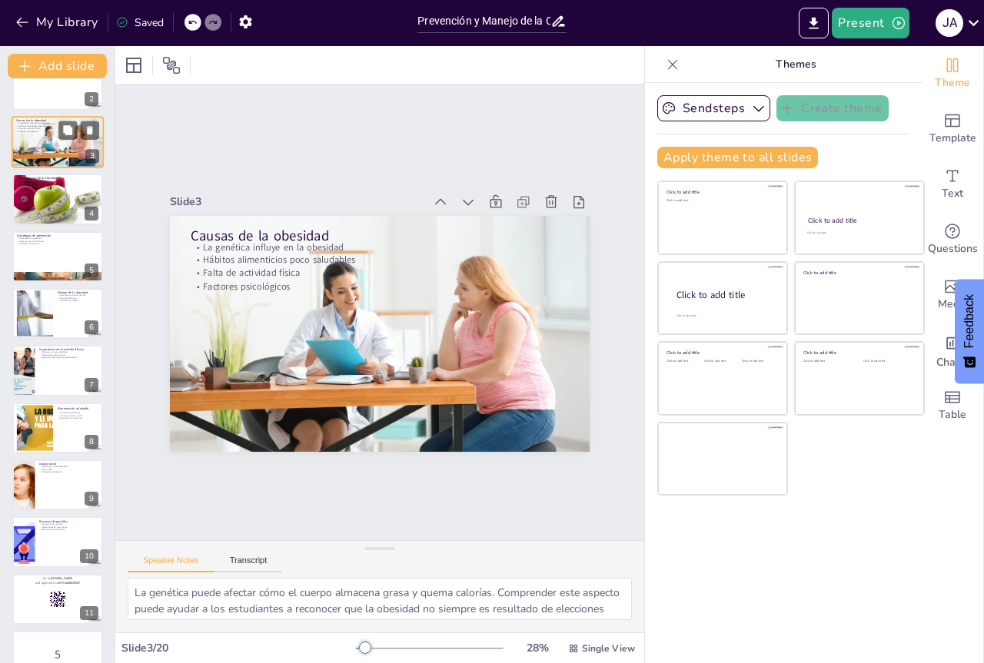
scroll to position [0, 0]
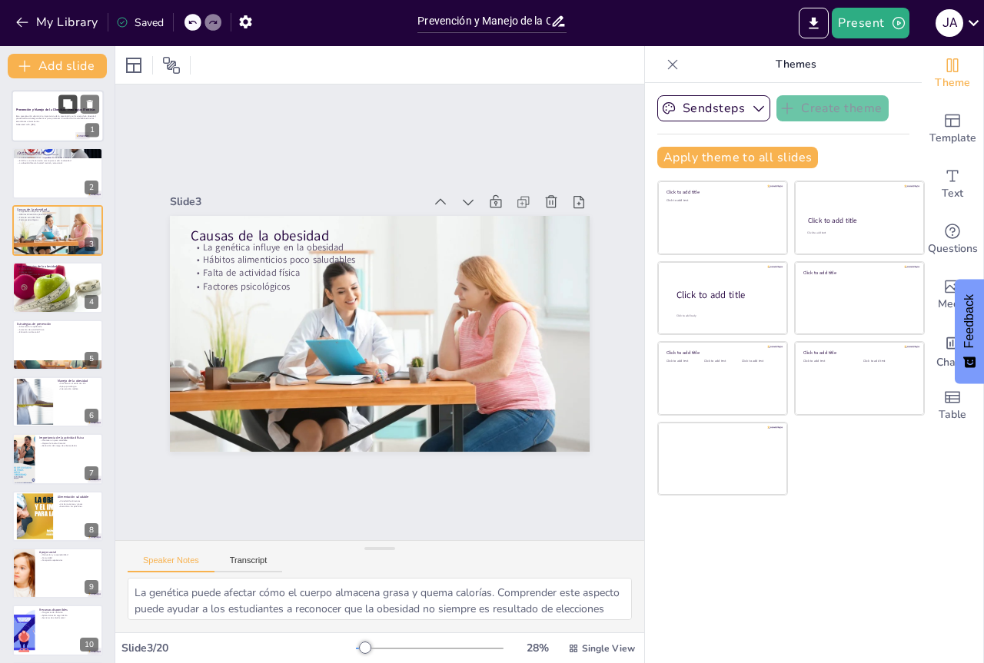
click at [74, 105] on button at bounding box center [67, 104] width 18 height 18
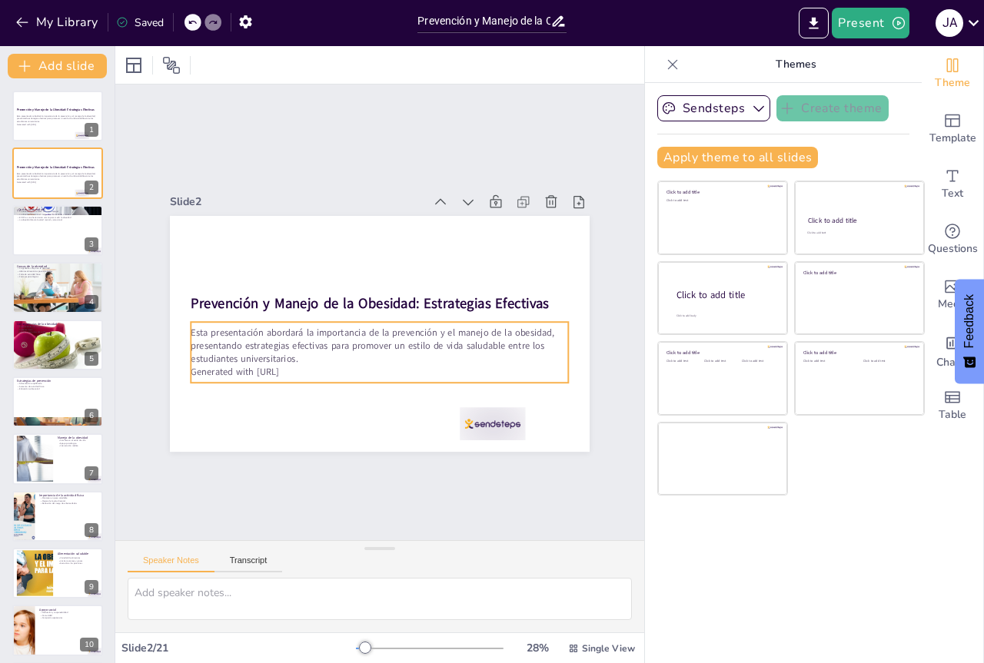
click at [279, 353] on p "Esta presentación abordará la importancia de la prevención y el manejo de la ob…" at bounding box center [353, 332] width 254 height 329
click at [307, 353] on p "Esta presentación abordará la importancia de la prevención y el manejo de la ob…" at bounding box center [346, 316] width 78 height 380
click at [288, 349] on p "Esta presentación abordará la importancia de la prevención y el manejo de la ob…" at bounding box center [376, 346] width 380 height 78
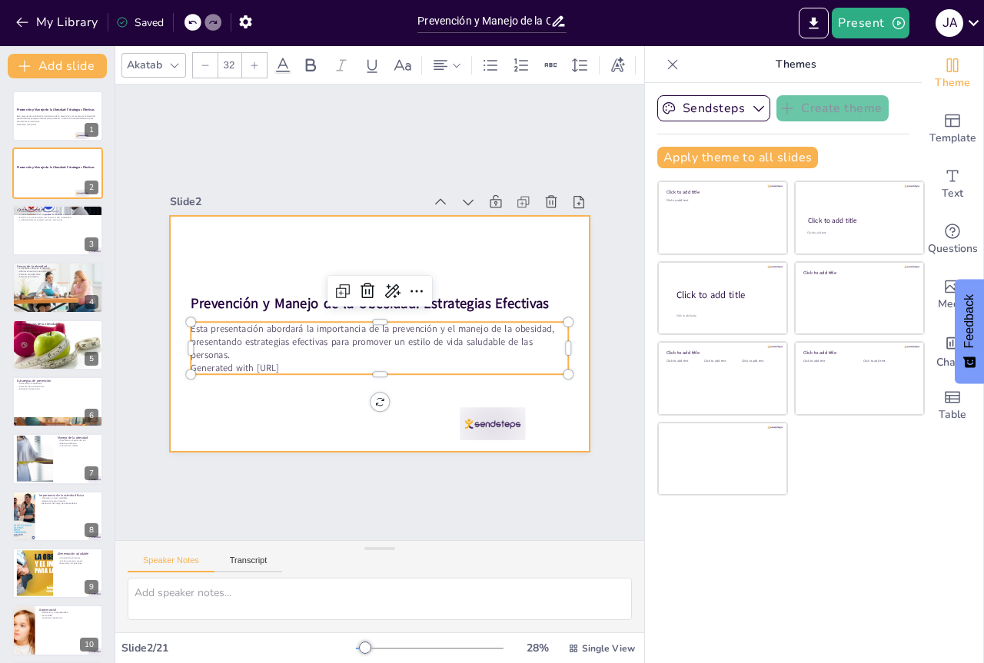
click at [414, 397] on div at bounding box center [367, 329] width 478 height 437
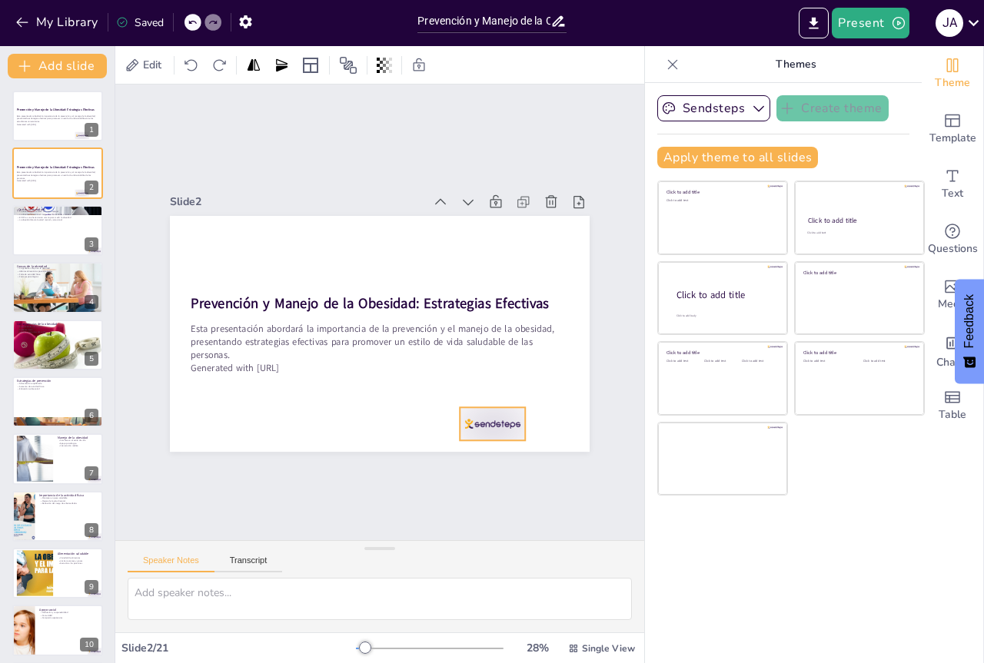
click at [407, 436] on div at bounding box center [372, 471] width 68 height 71
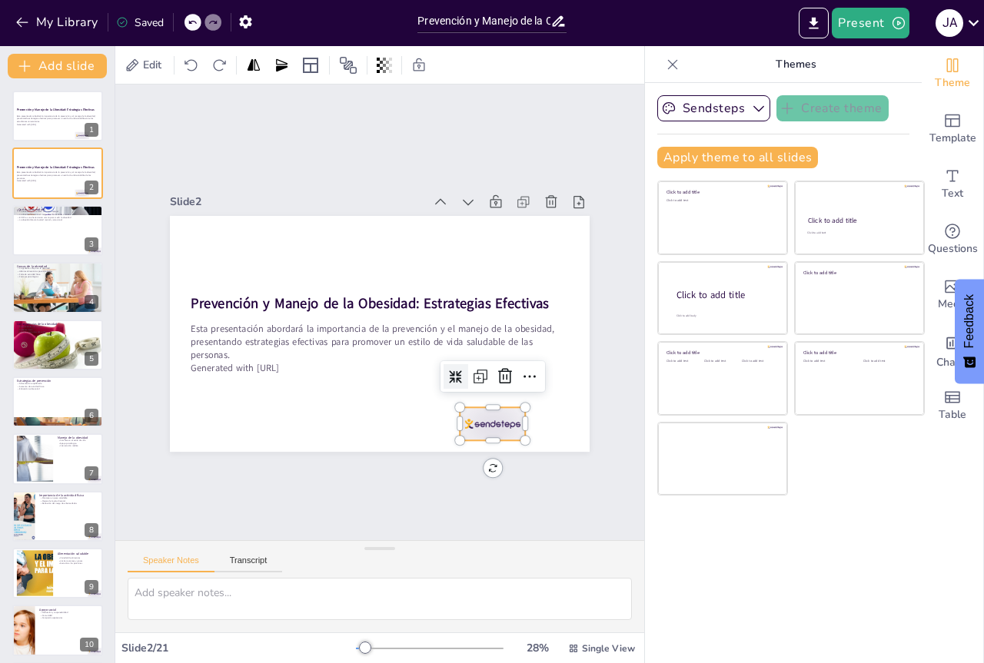
click at [480, 460] on div "Slide 1 Prevención y Manejo de la Obesidad: Estrategias Efectivas Esta presenta…" at bounding box center [380, 313] width 612 height 556
click at [480, 460] on div "Slide 1 Prevención y Manejo de la Obesidad: Estrategias Efectivas Esta presenta…" at bounding box center [379, 313] width 529 height 456
click at [78, 158] on div at bounding box center [78, 161] width 41 height 18
click at [389, 433] on div at bounding box center [356, 469] width 65 height 72
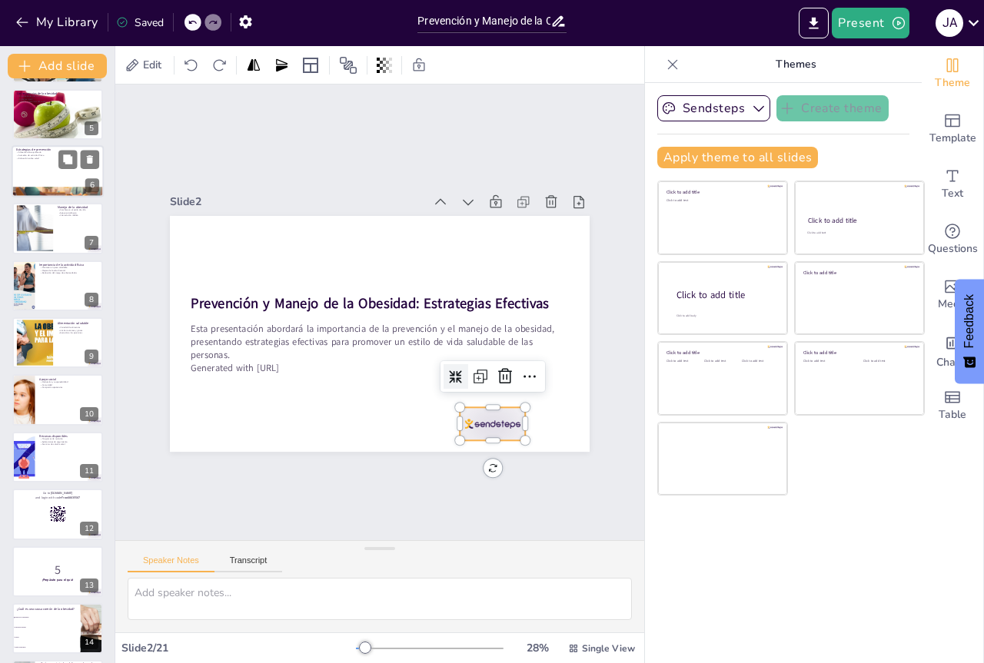
click at [42, 148] on p "Estrategias de prevención" at bounding box center [57, 150] width 83 height 5
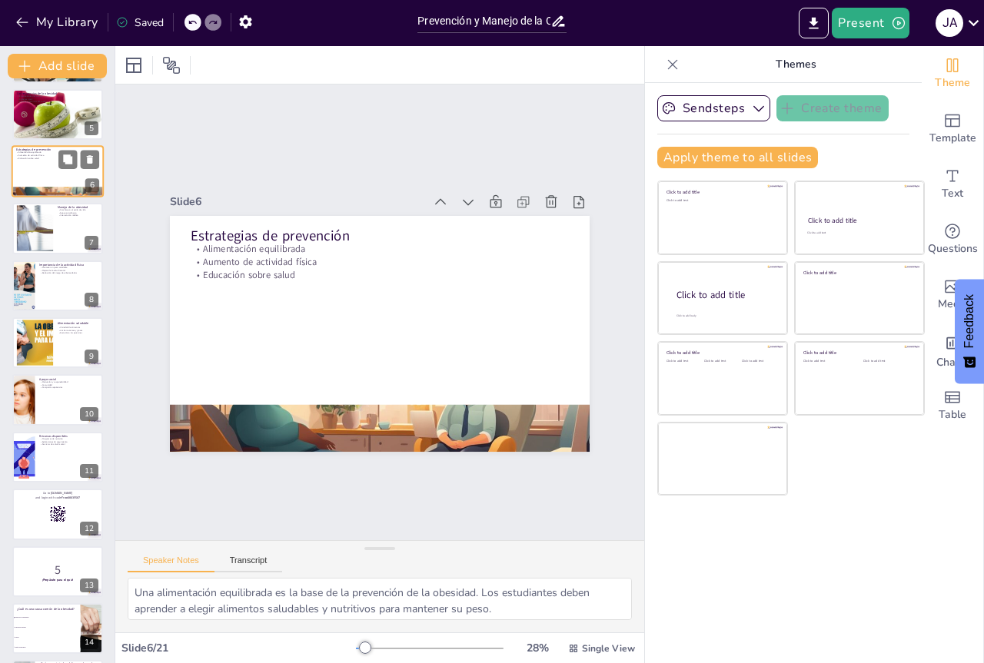
scroll to position [32, 0]
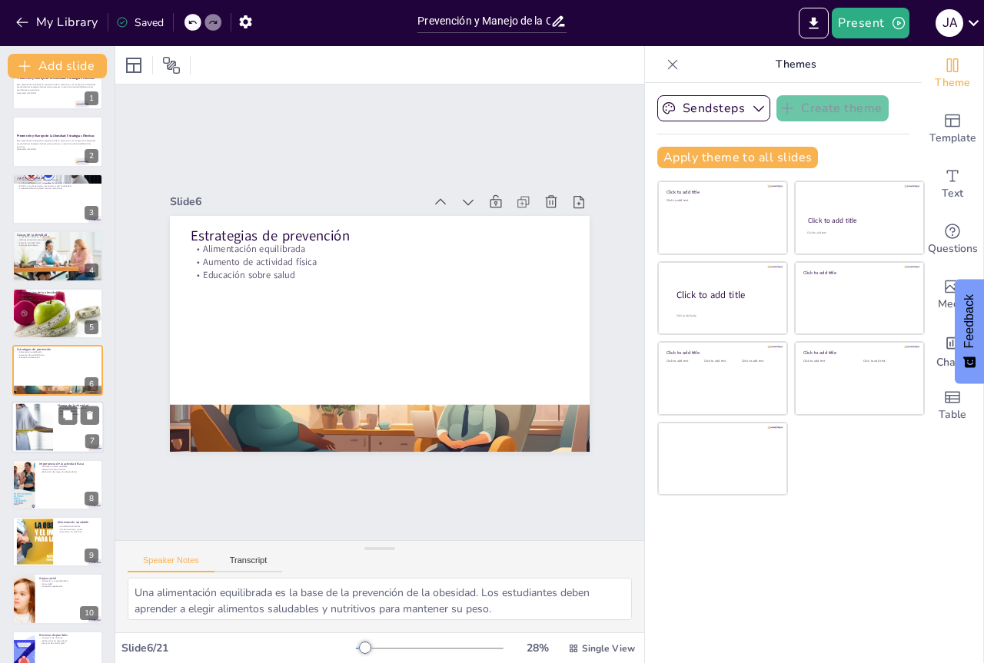
click at [47, 434] on div at bounding box center [34, 427] width 70 height 47
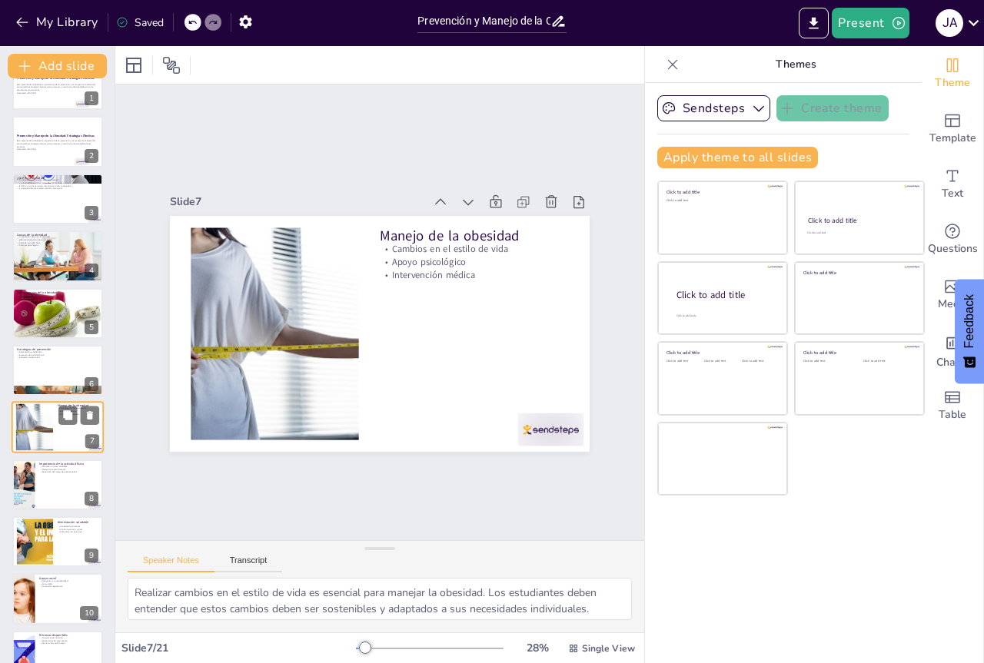
scroll to position [88, 0]
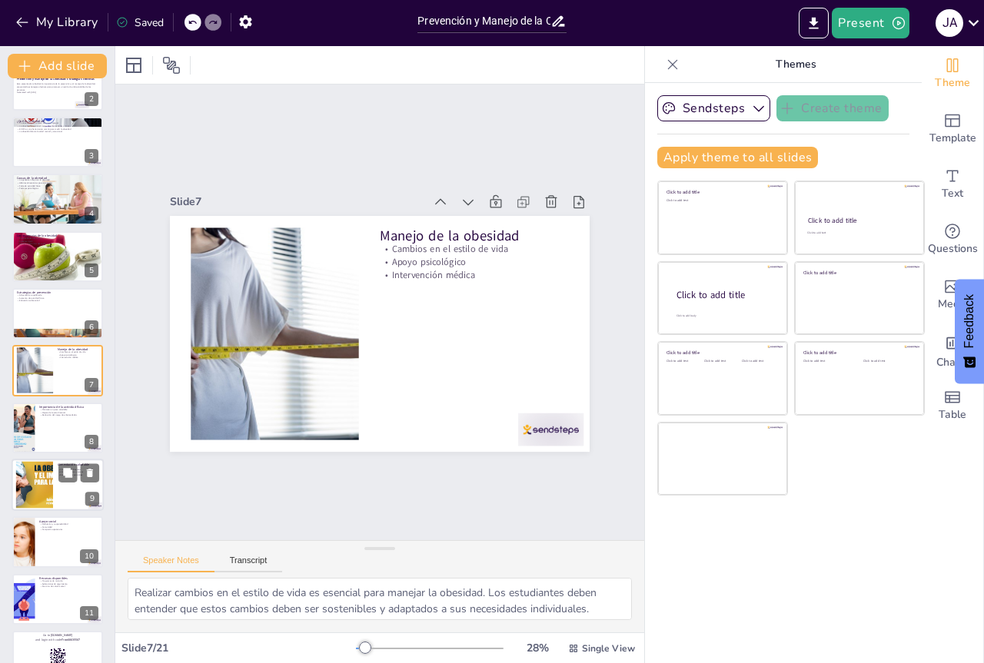
click at [57, 497] on div at bounding box center [58, 485] width 92 height 52
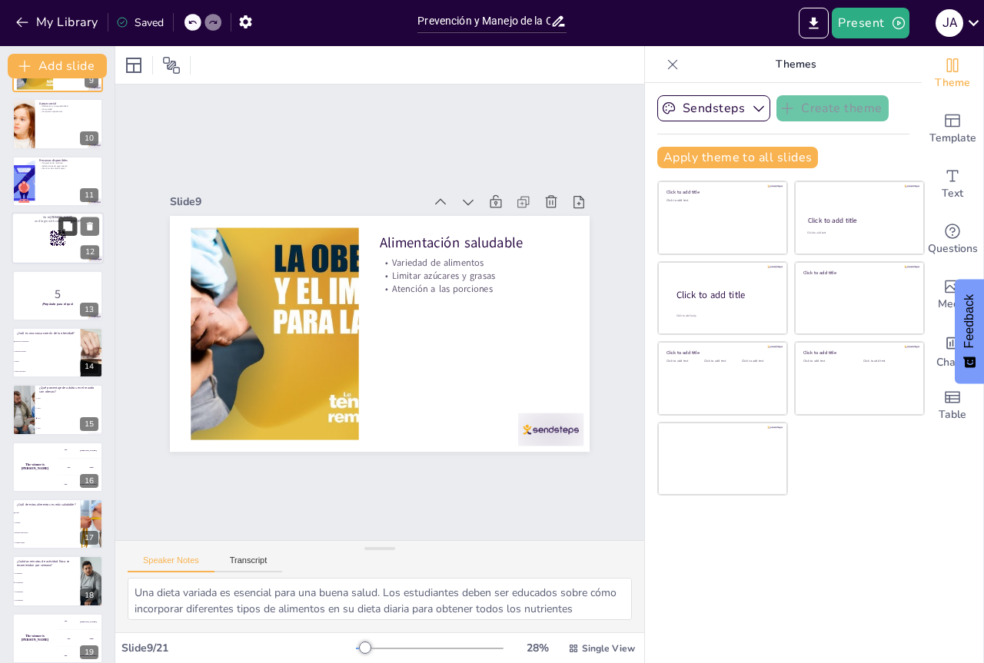
scroll to position [510, 0]
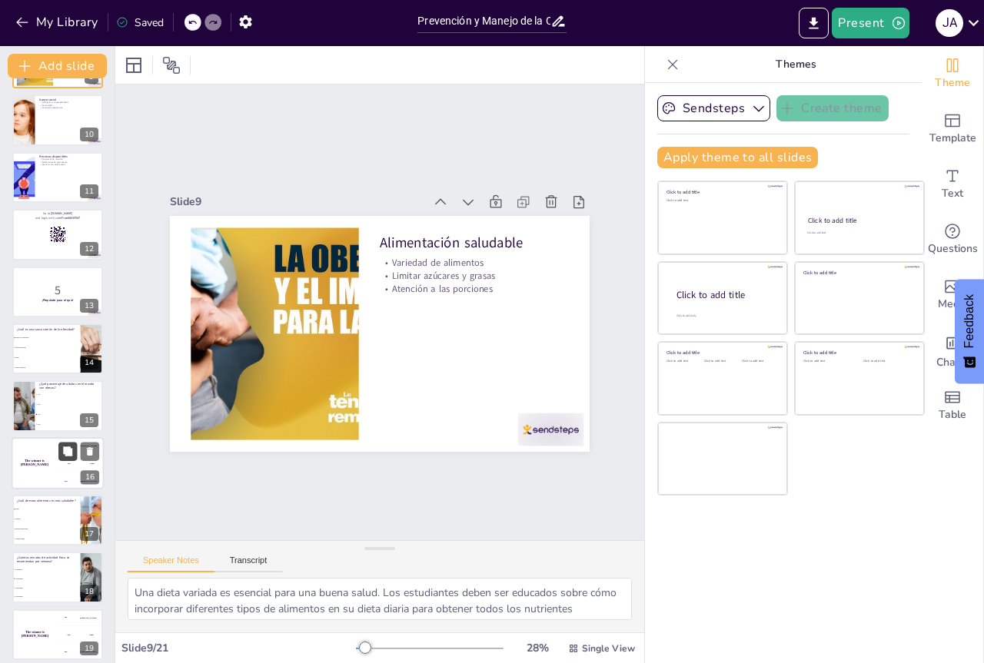
click at [63, 460] on button at bounding box center [67, 451] width 18 height 18
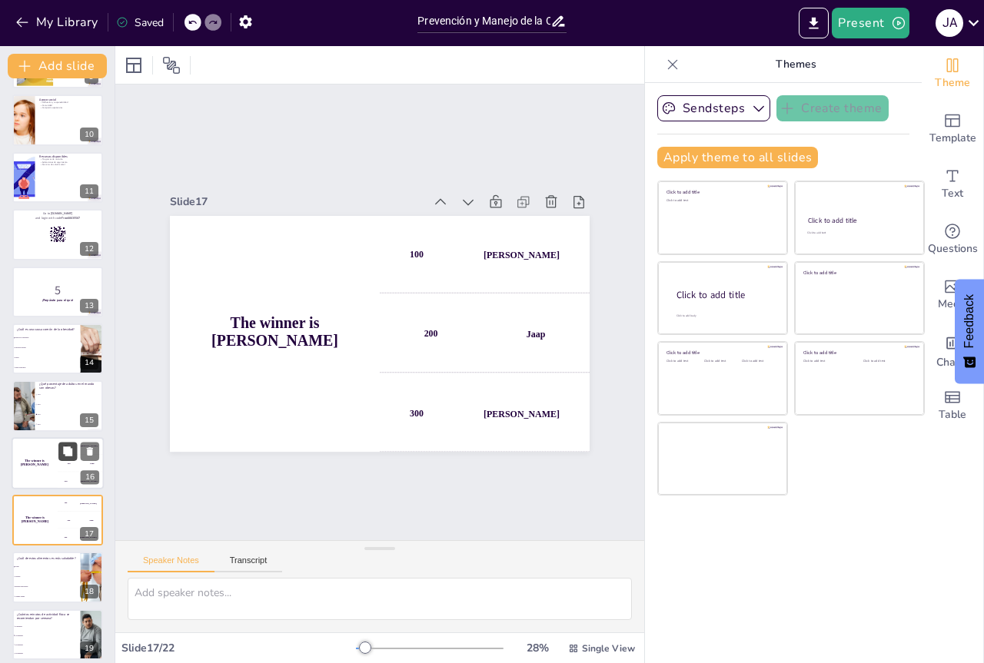
scroll to position [660, 0]
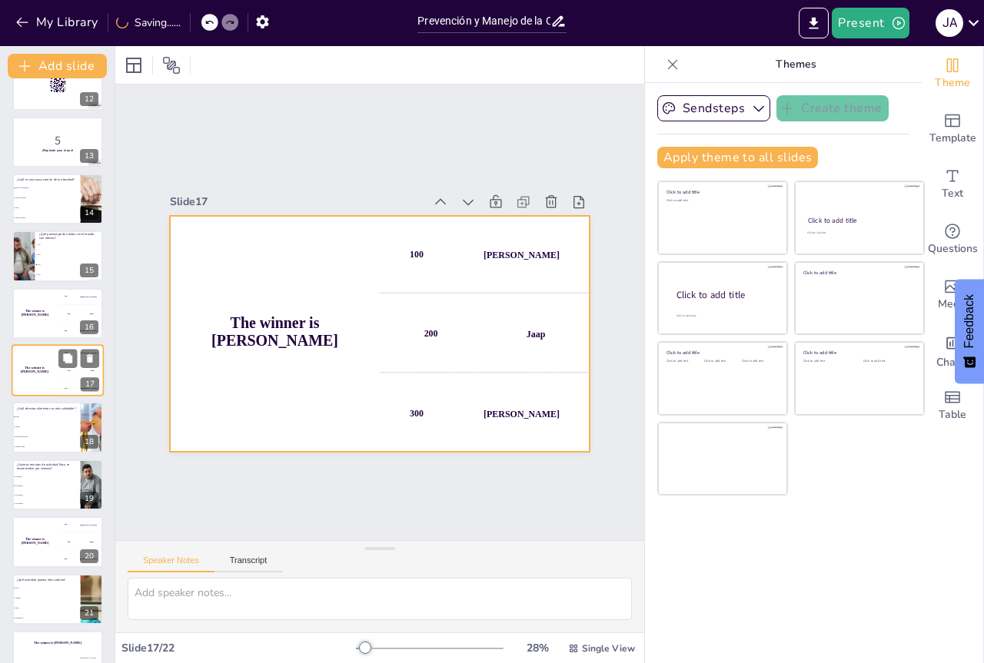
click at [67, 378] on div "200 Jaap" at bounding box center [81, 370] width 46 height 17
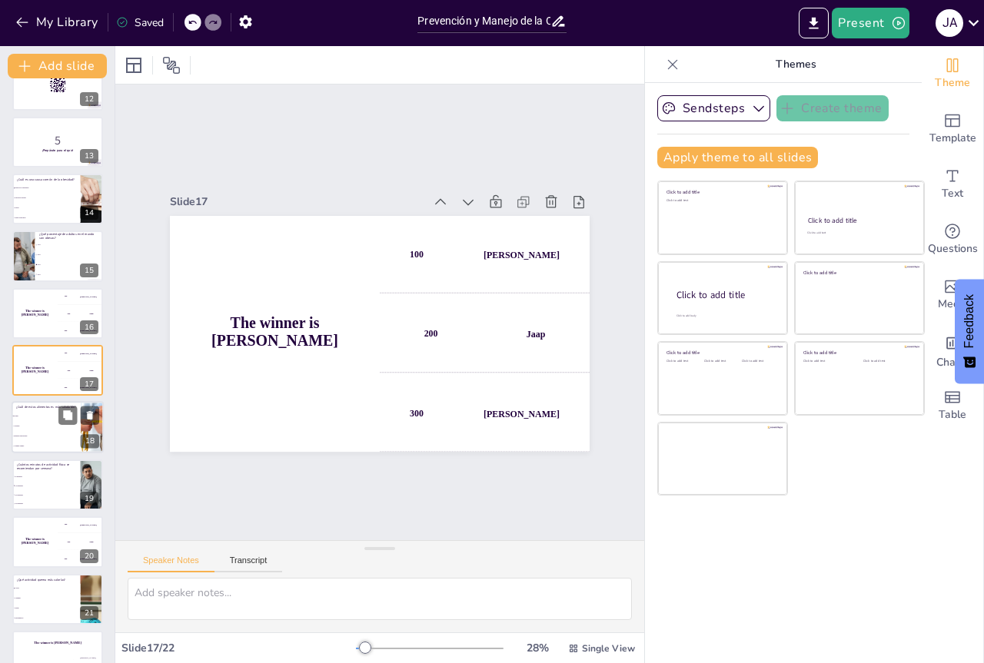
click at [51, 426] on span "Galletas" at bounding box center [47, 427] width 66 height 2
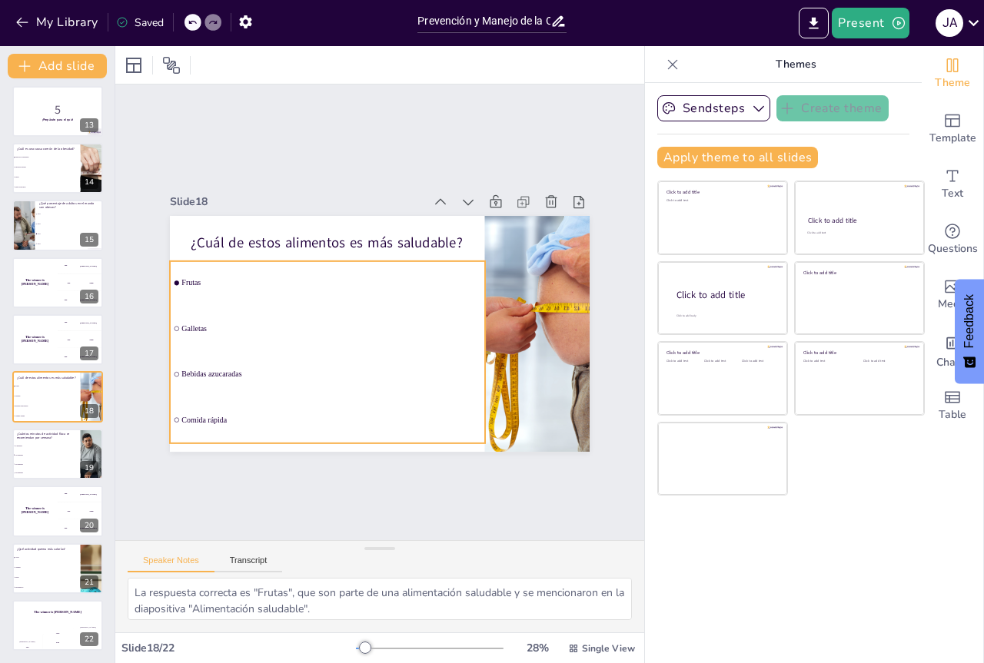
click at [312, 322] on span "Galletas" at bounding box center [426, 332] width 228 height 207
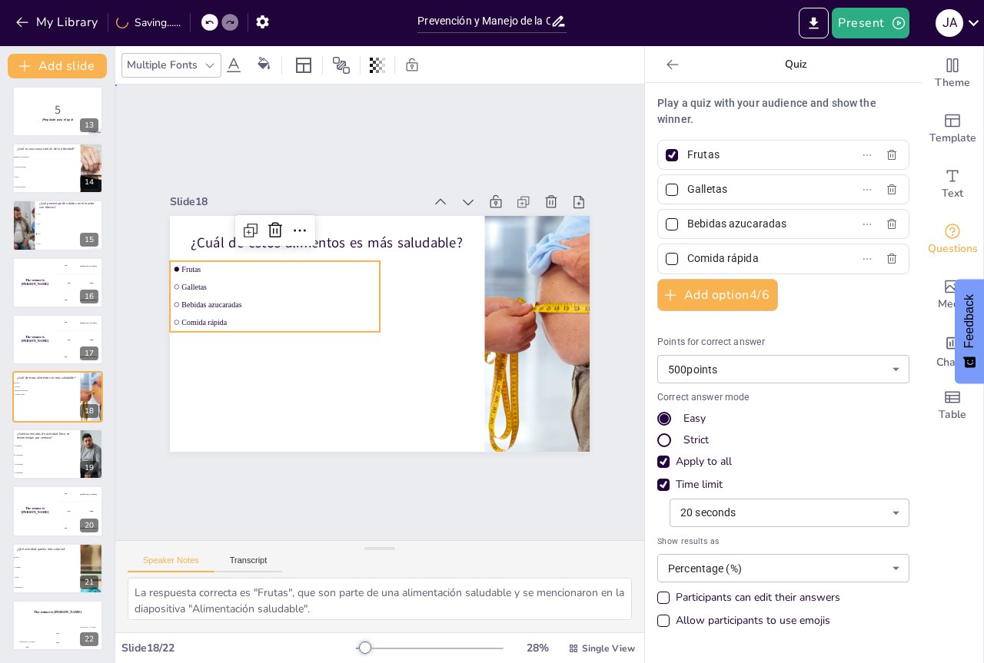
click at [245, 499] on div "Slide 1 Prevención y Manejo de la Obesidad: Estrategias Efectivas Esta presenta…" at bounding box center [379, 311] width 659 height 685
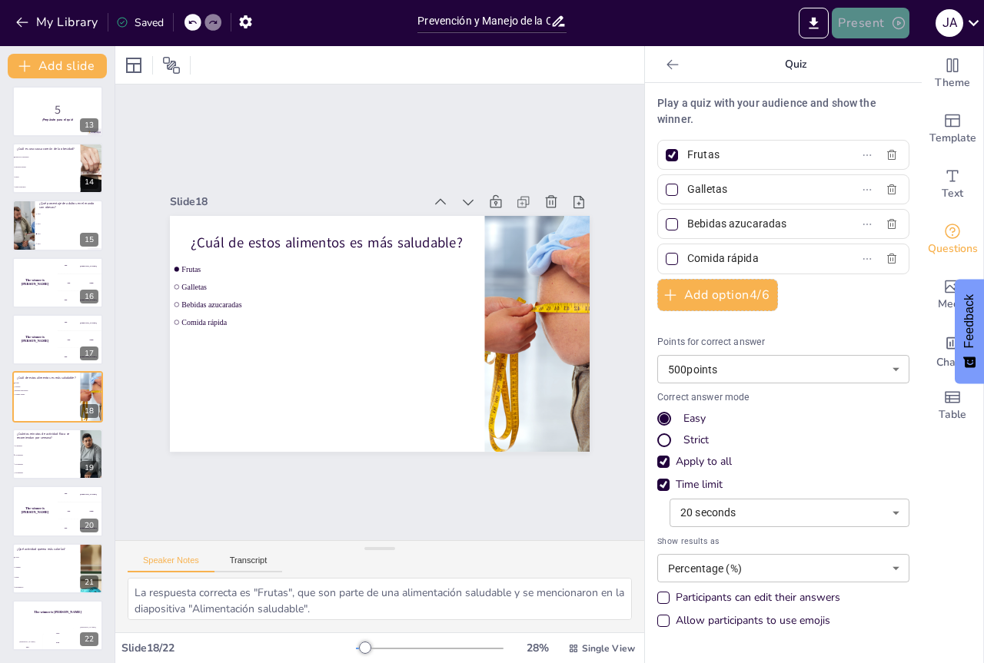
click at [889, 28] on button "Present" at bounding box center [869, 23] width 77 height 31
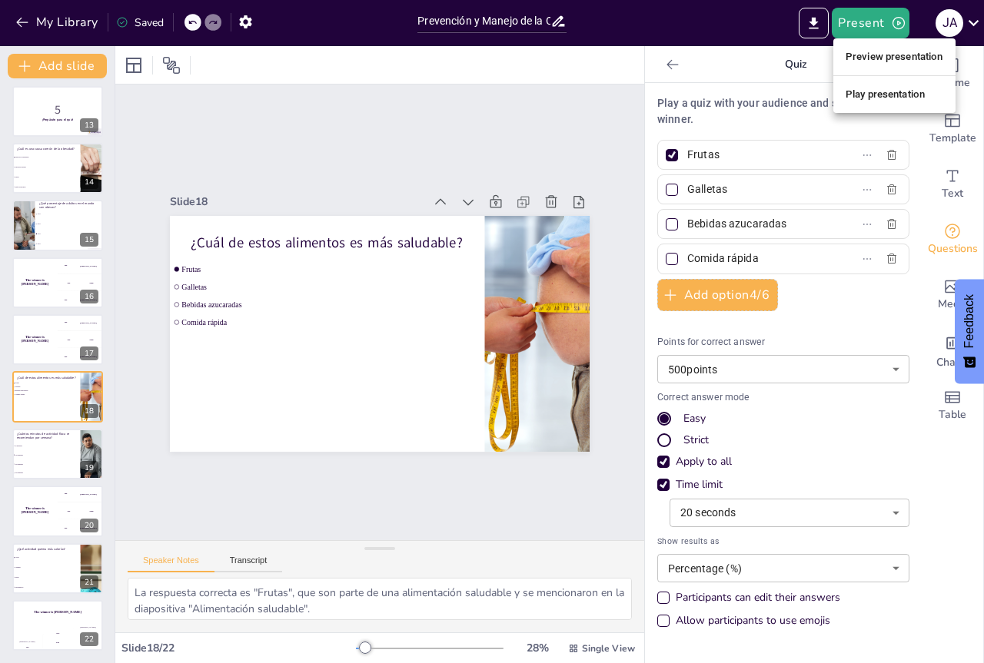
click at [890, 55] on li "Preview presentation" at bounding box center [894, 57] width 122 height 25
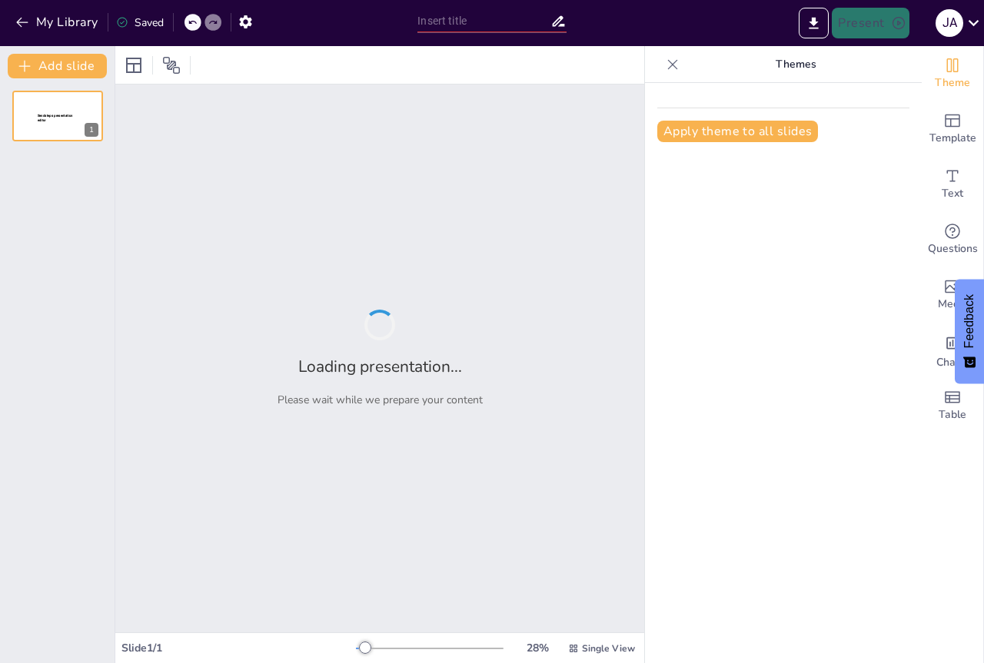
type input "Prevención y Manejo de la Obesidad: Estrategias Efectivas"
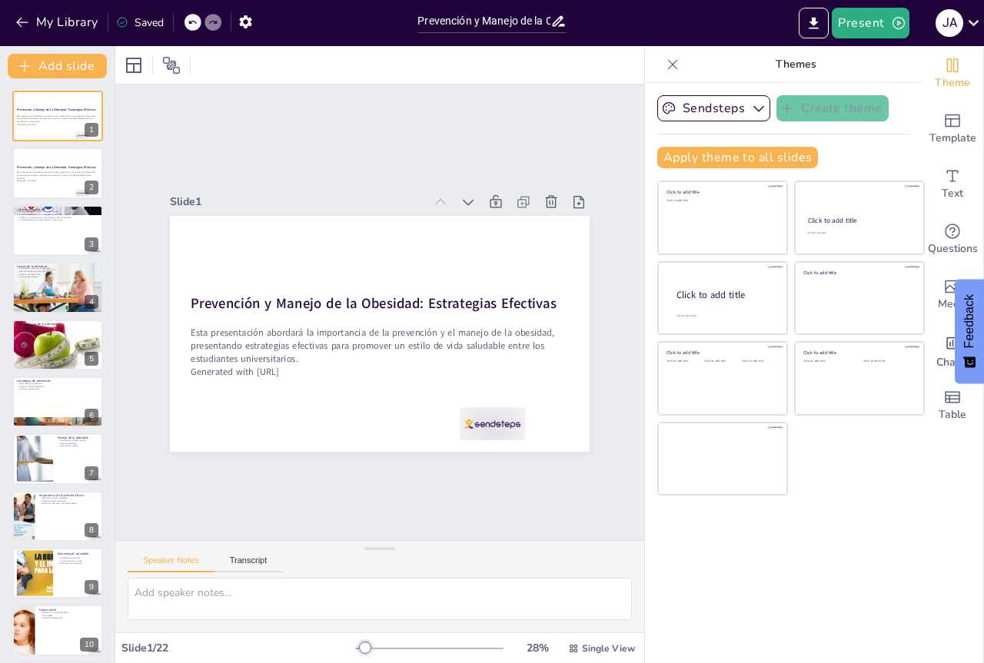
checkbox input "true"
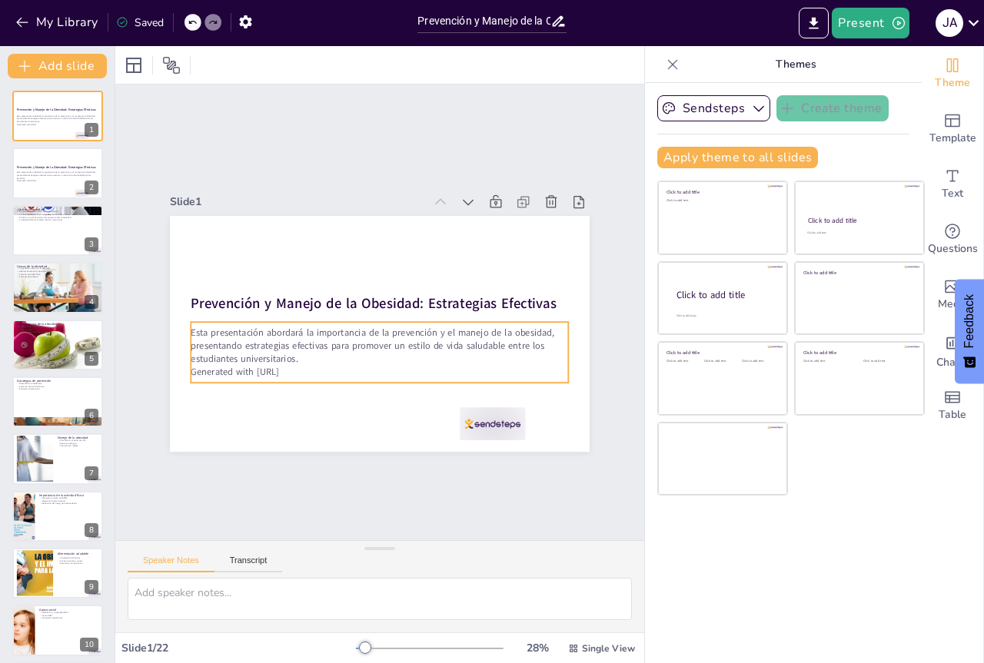
checkbox input "true"
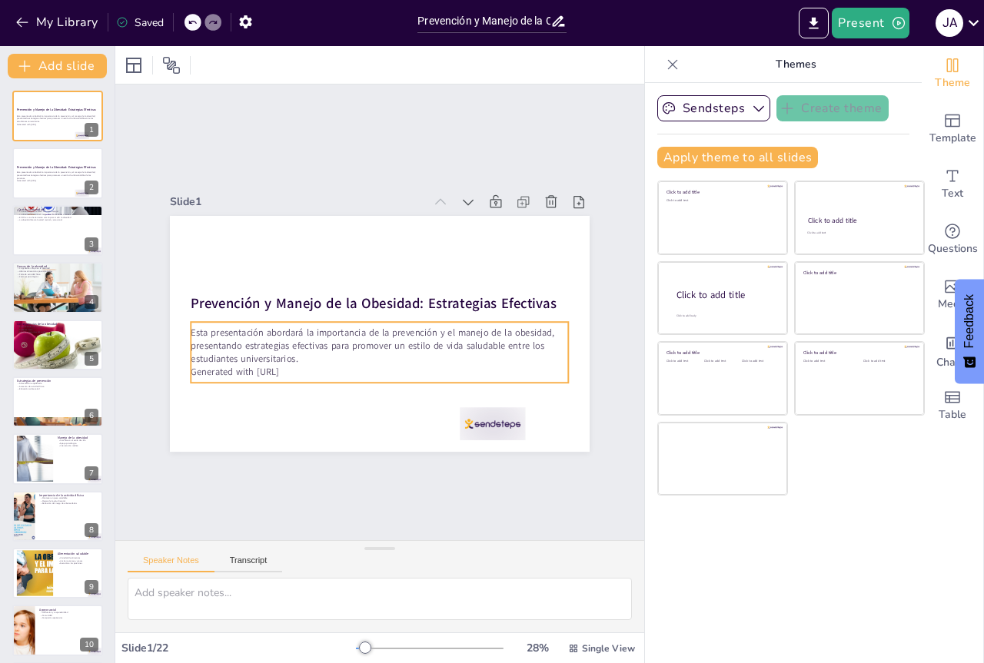
checkbox input "true"
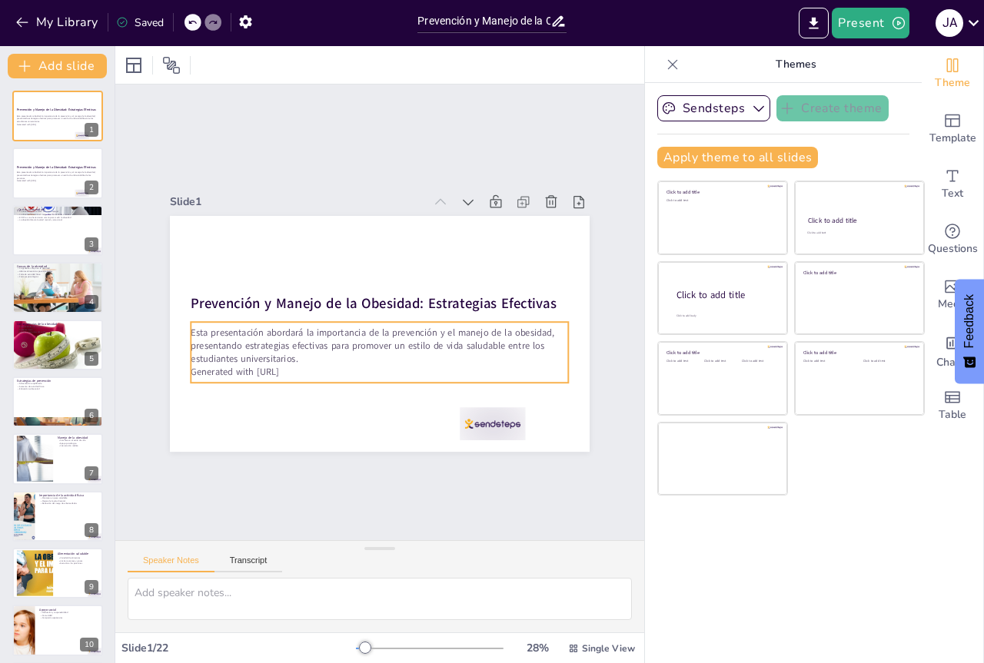
checkbox input "true"
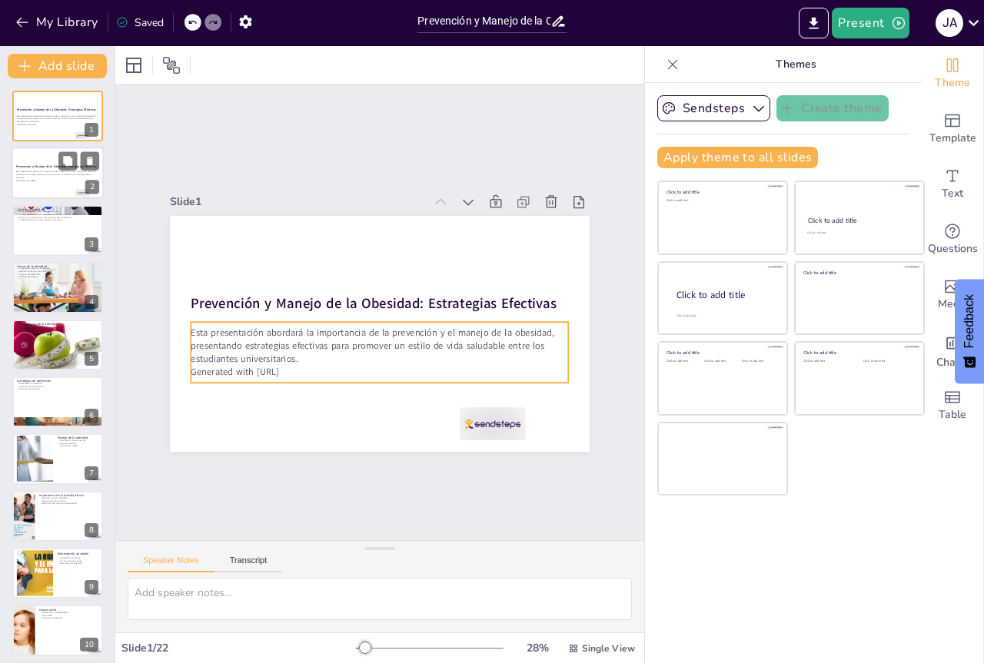
checkbox input "true"
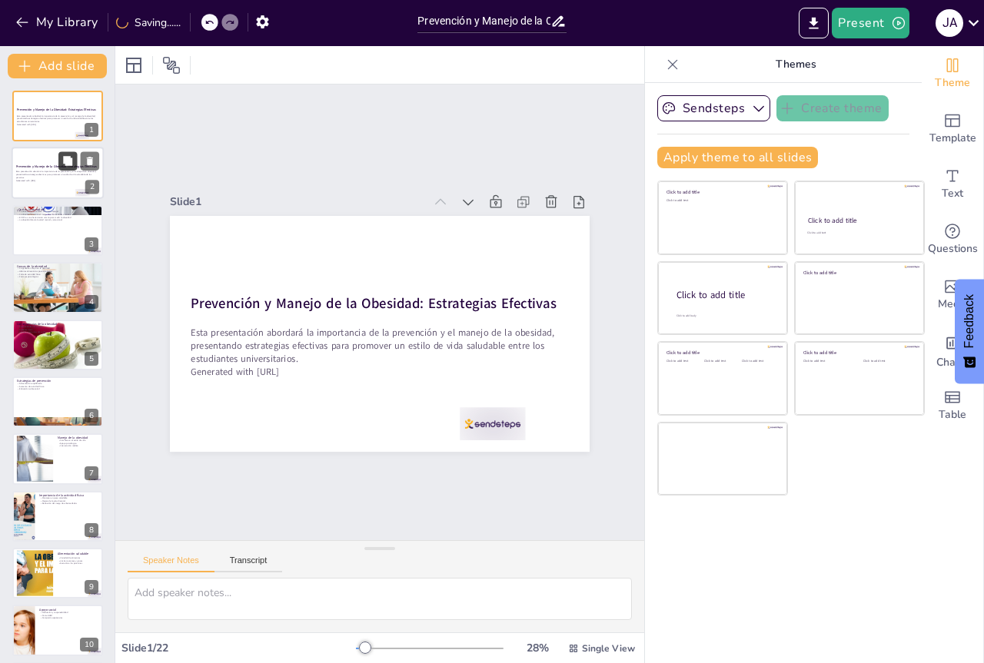
checkbox input "true"
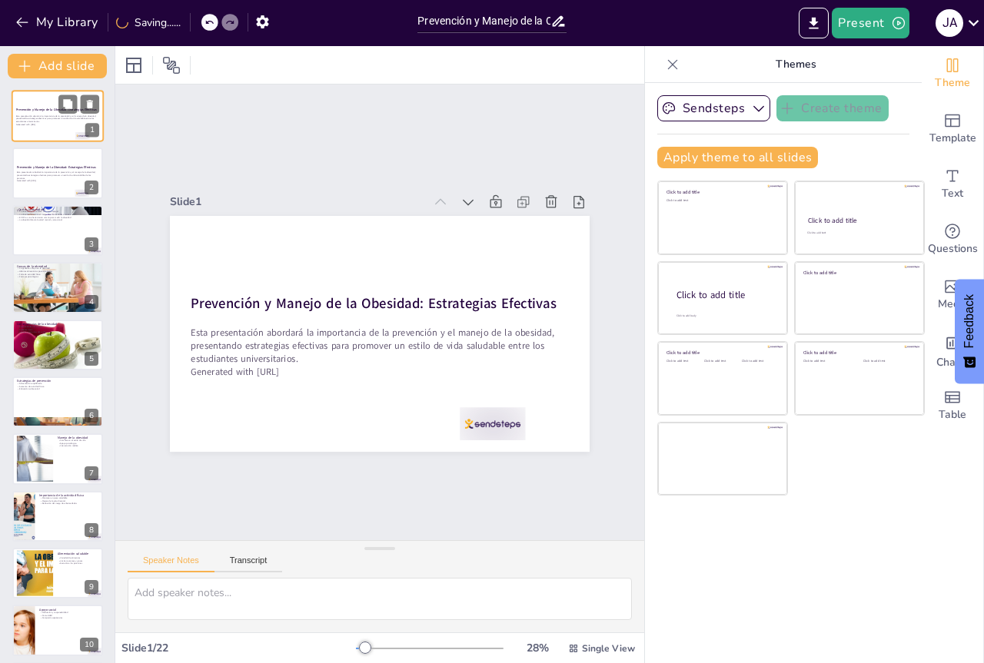
checkbox input "true"
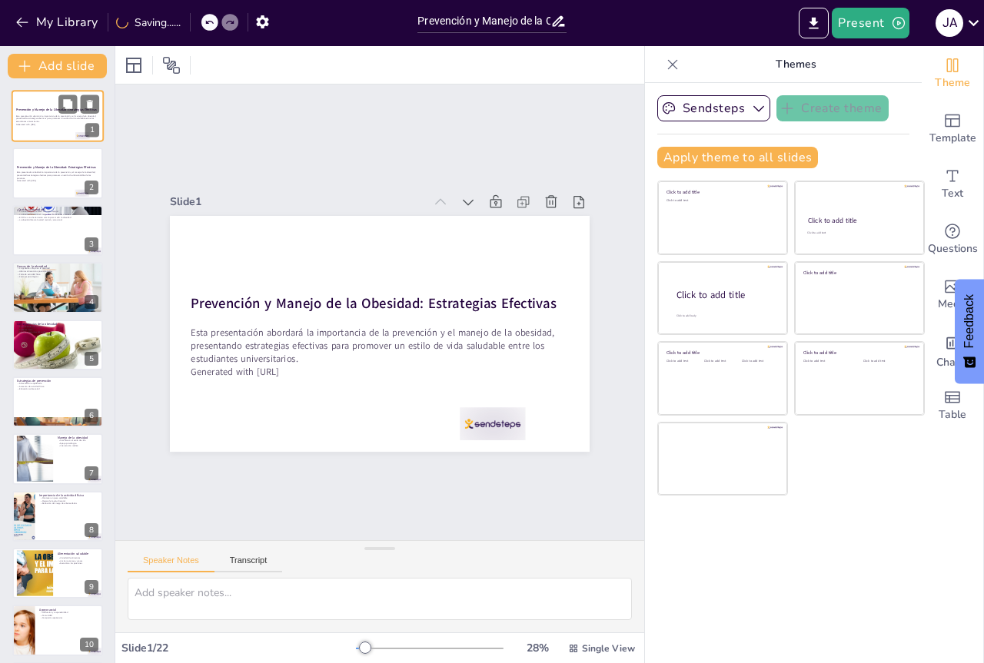
checkbox input "true"
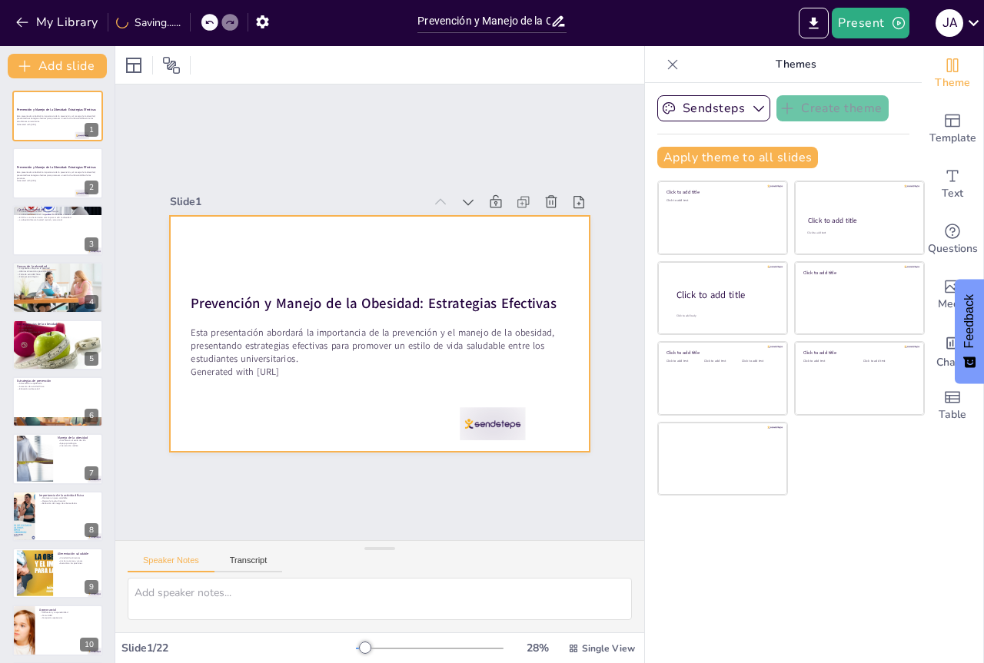
checkbox input "true"
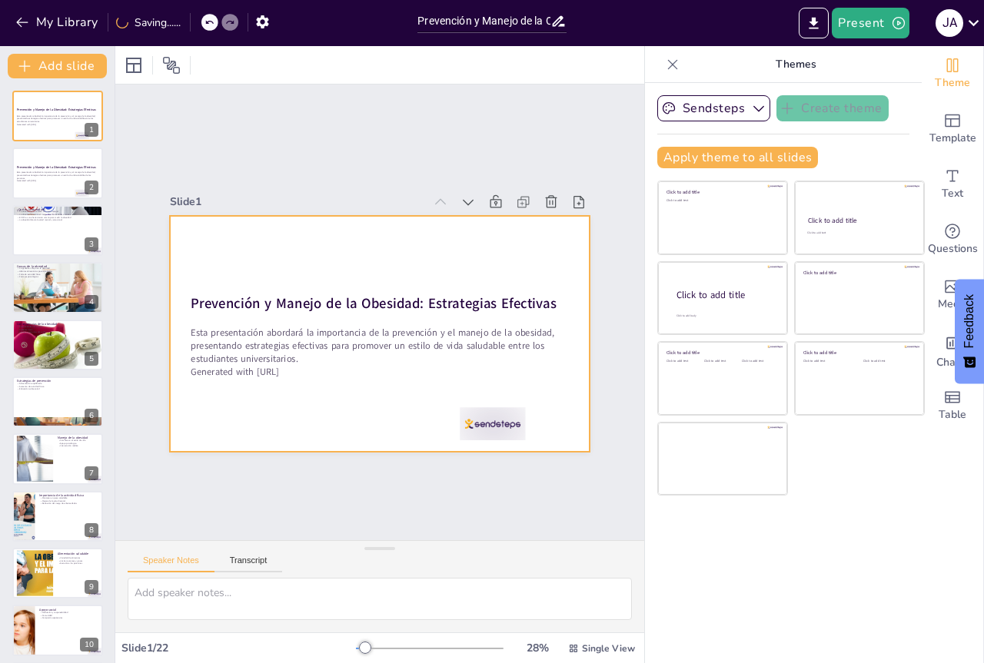
checkbox input "true"
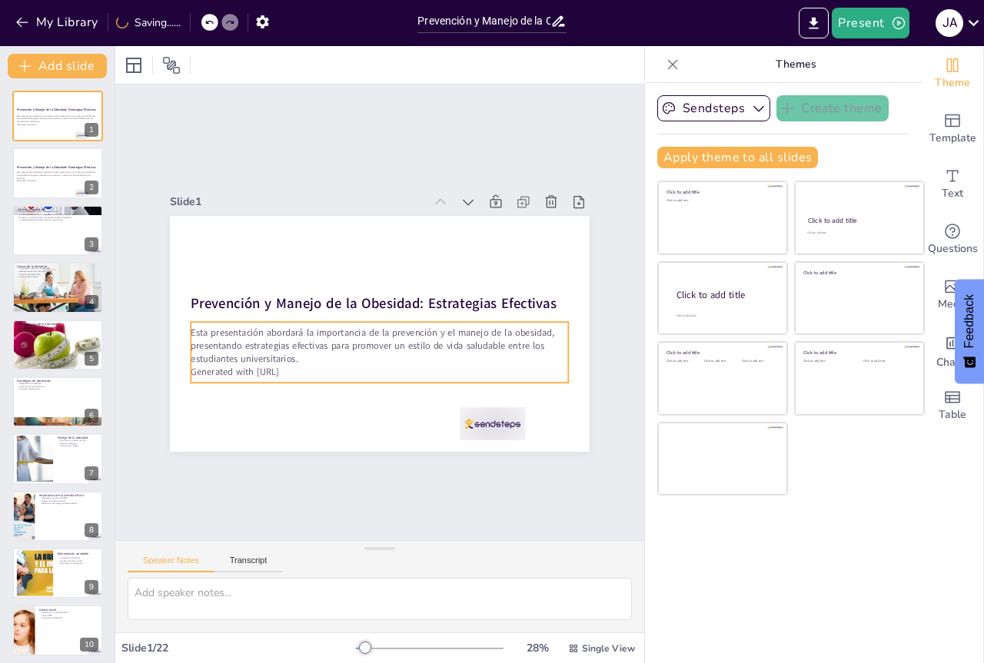
checkbox input "true"
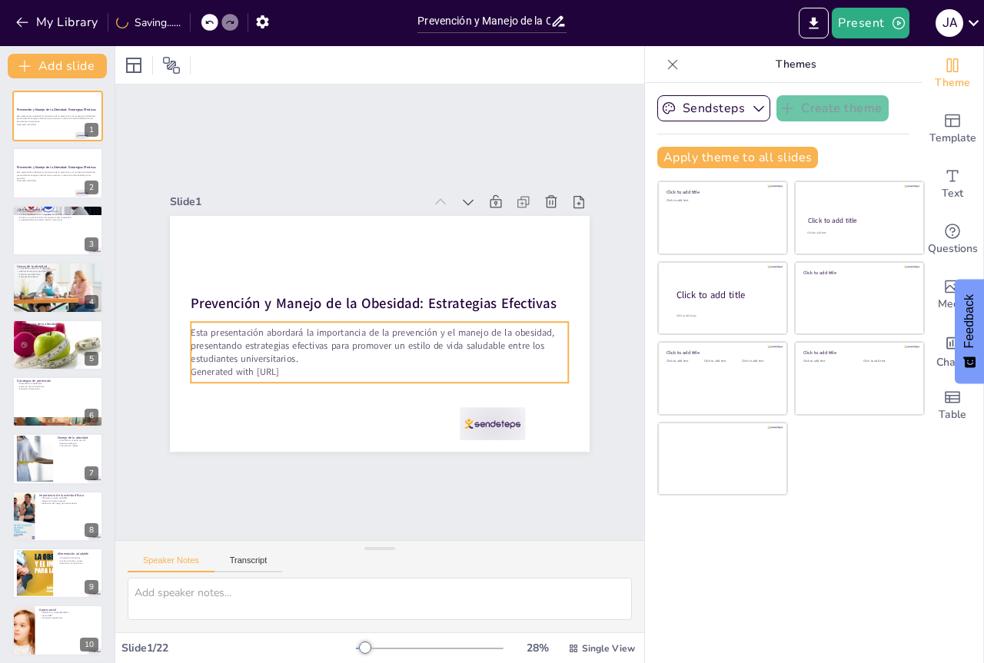
checkbox input "true"
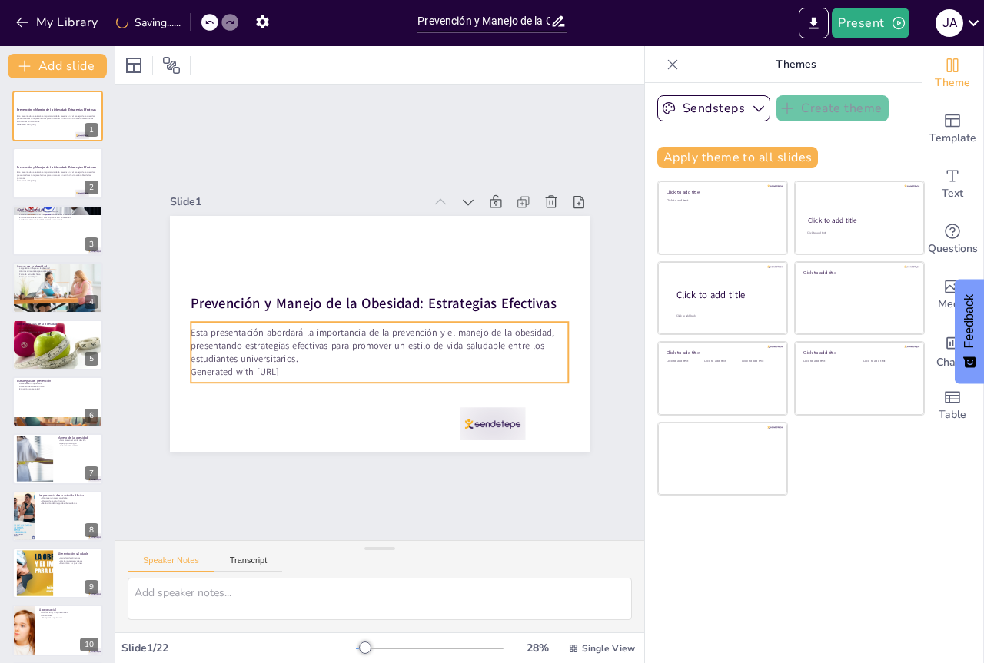
checkbox input "true"
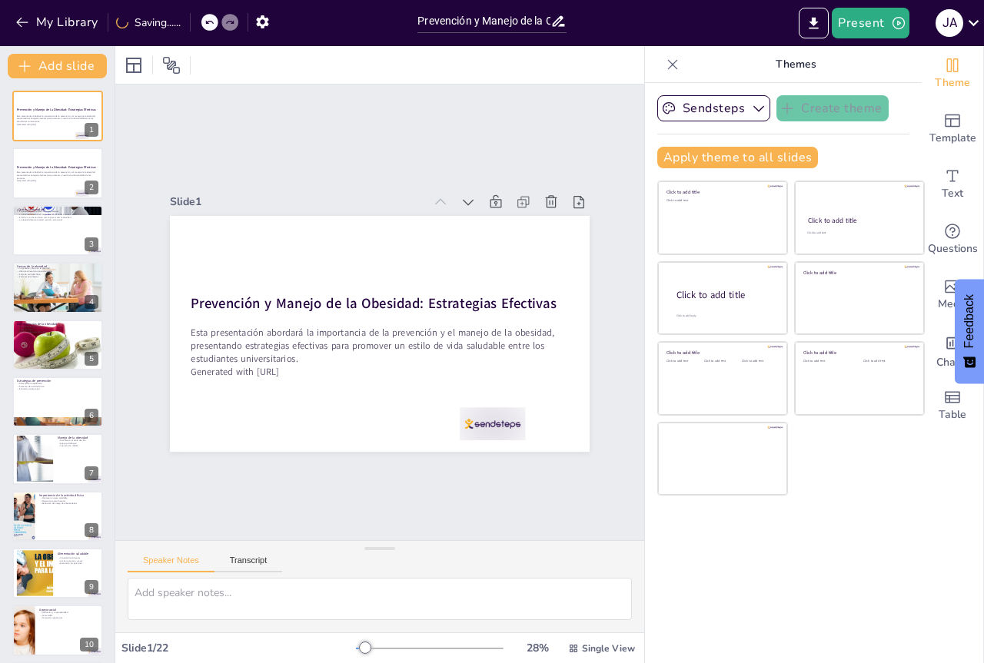
checkbox input "true"
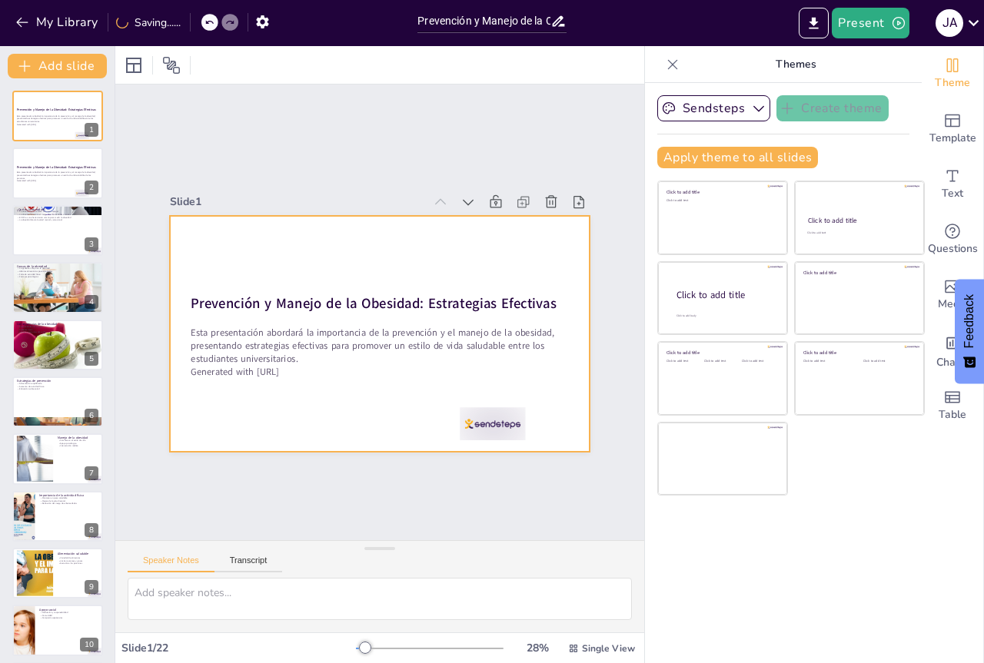
checkbox input "true"
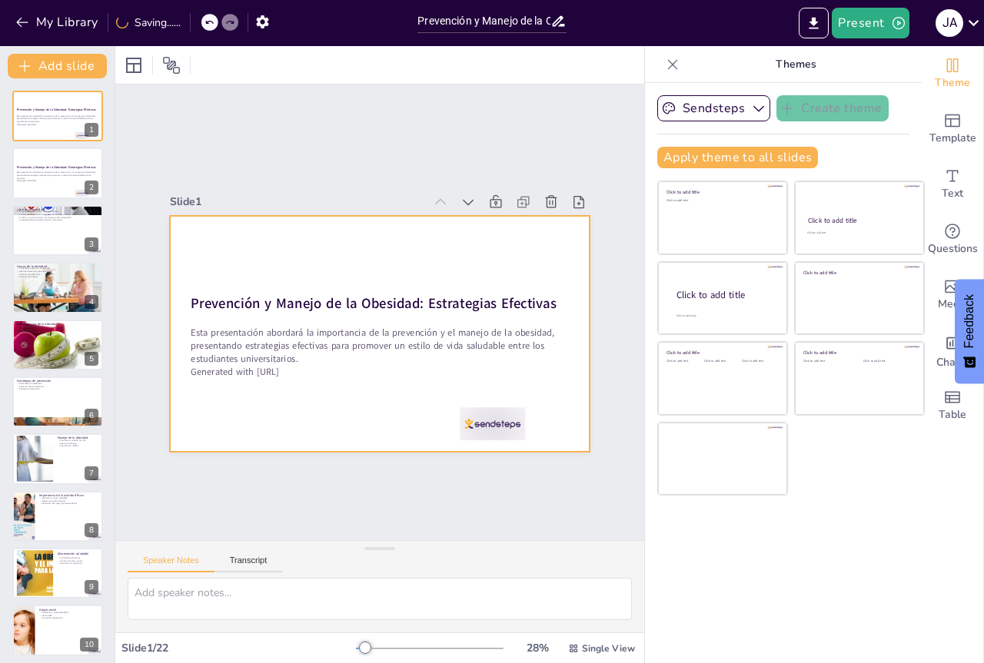
checkbox input "true"
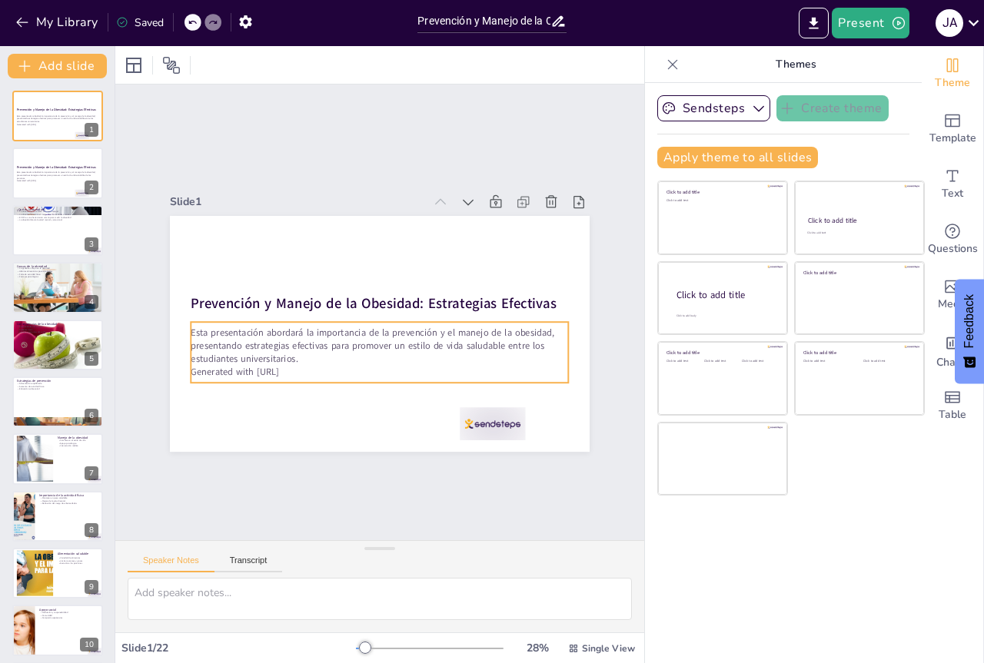
checkbox input "true"
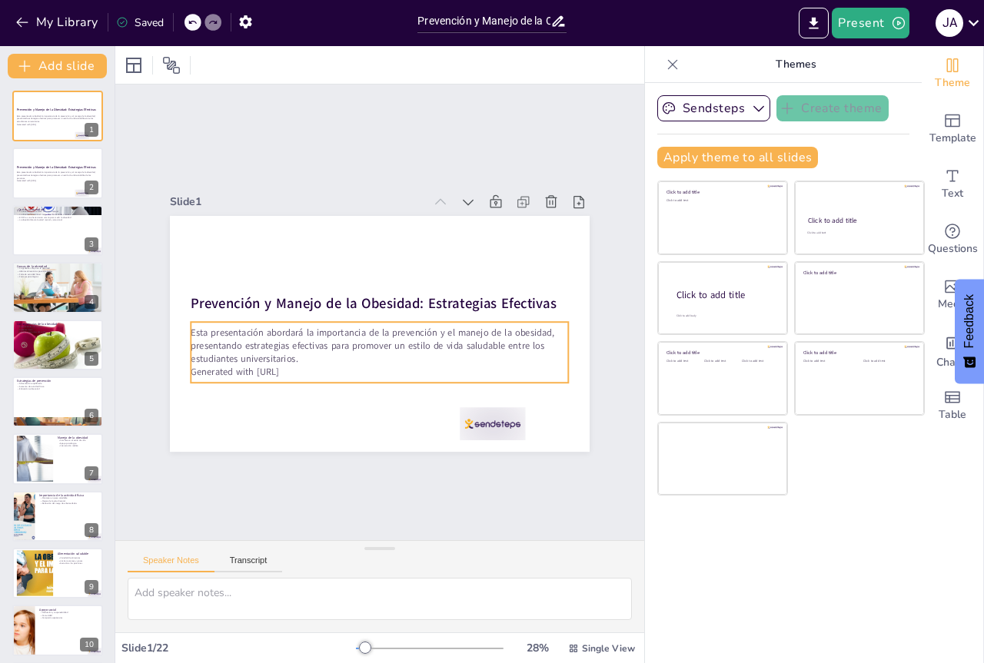
checkbox input "true"
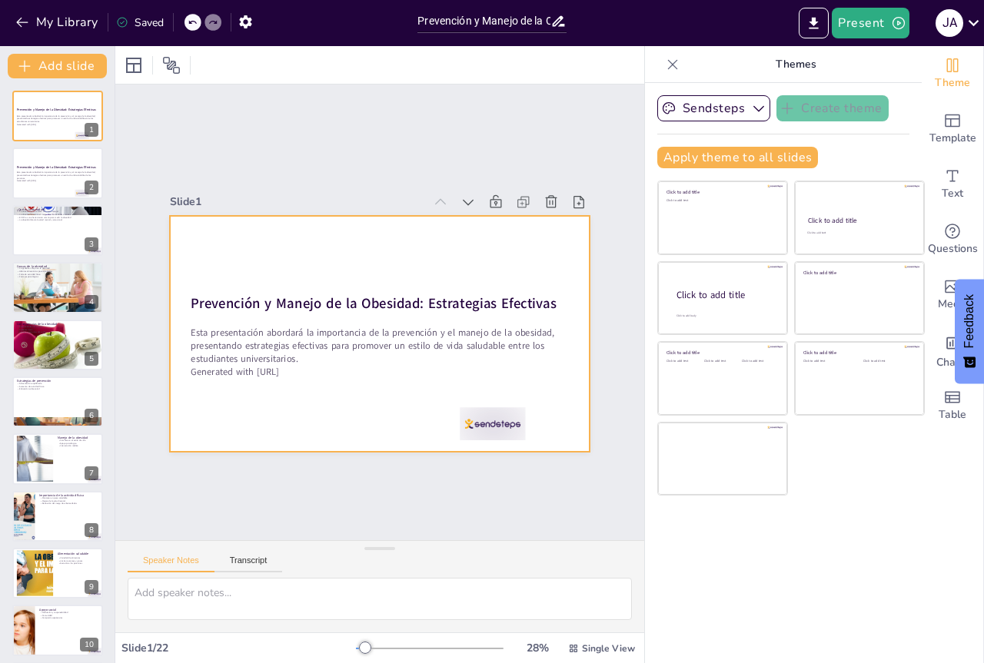
checkbox input "true"
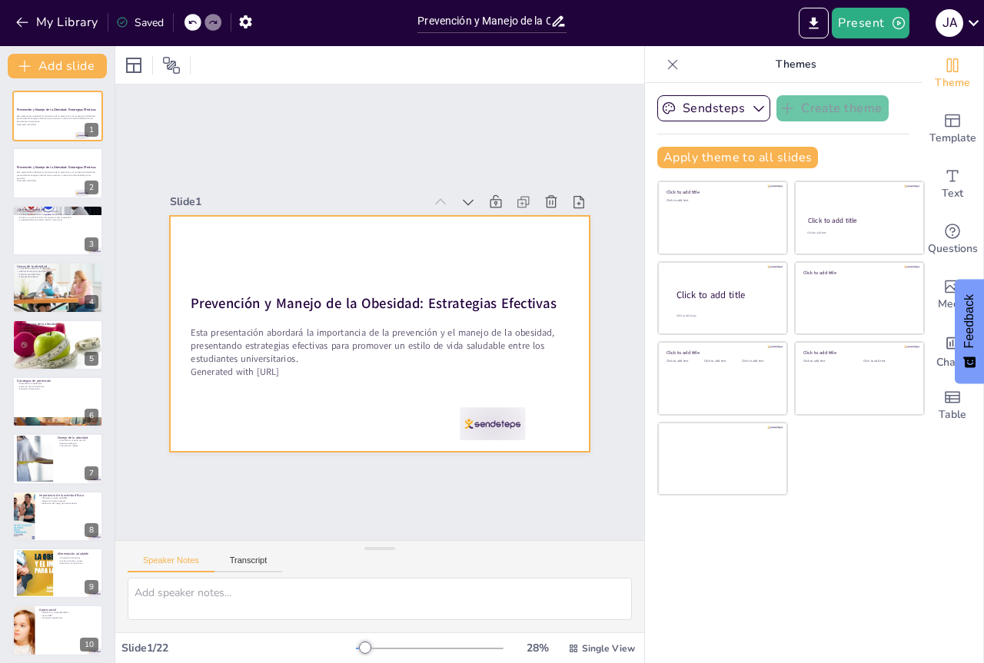
checkbox input "true"
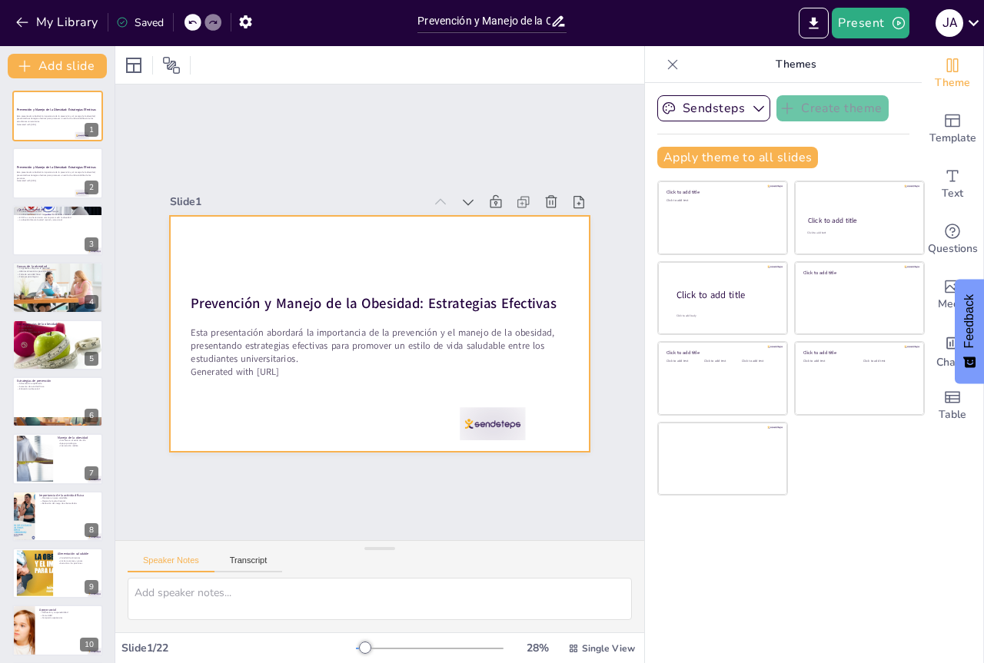
checkbox input "true"
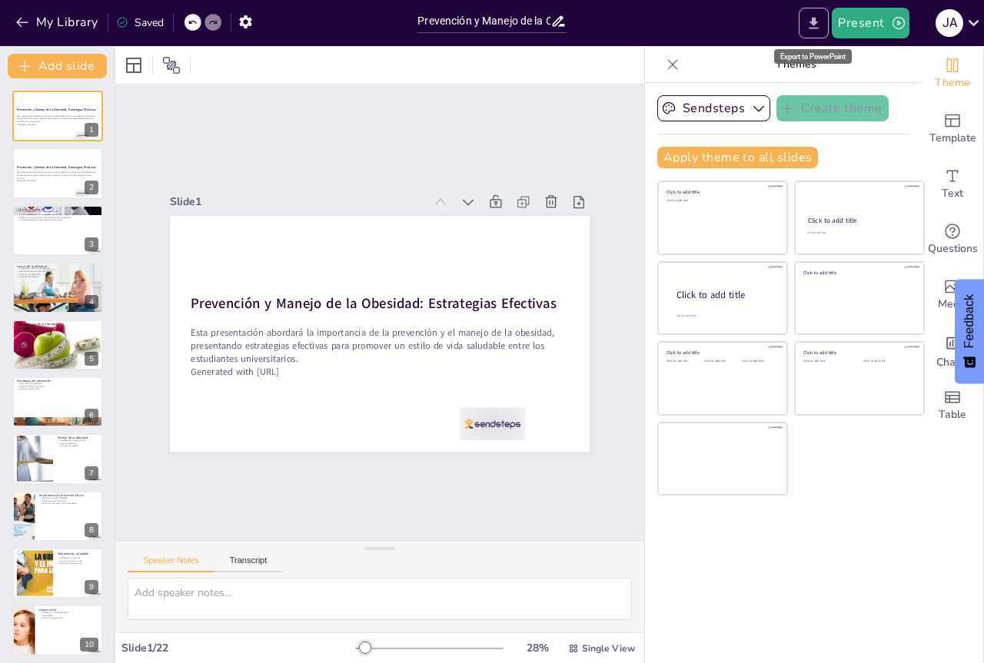
click at [821, 29] on icon "Export to PowerPoint" at bounding box center [813, 23] width 16 height 16
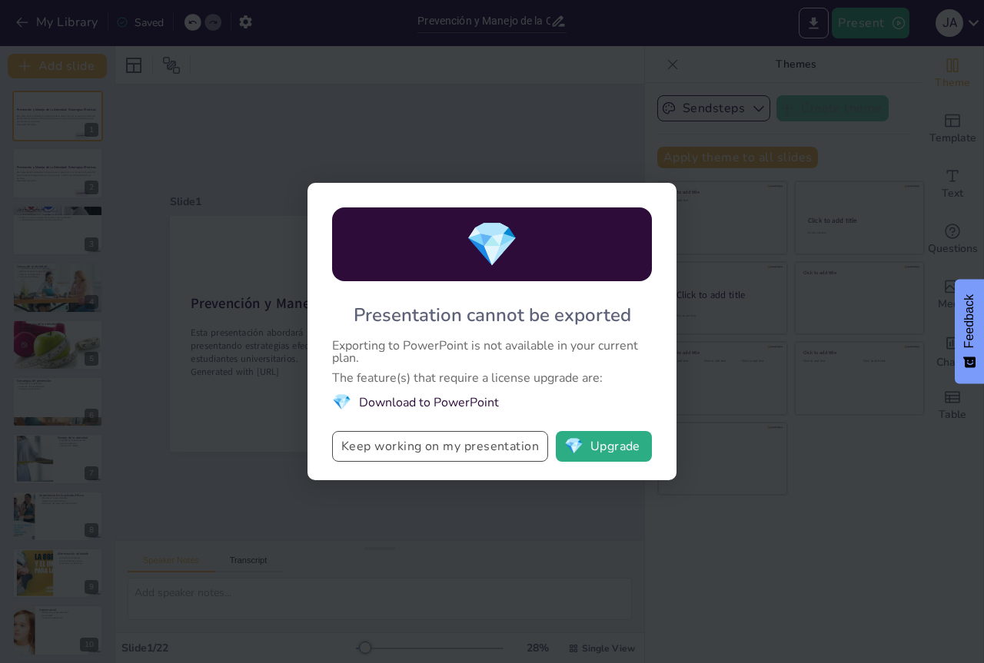
click at [520, 456] on button "Keep working on my presentation" at bounding box center [440, 446] width 216 height 31
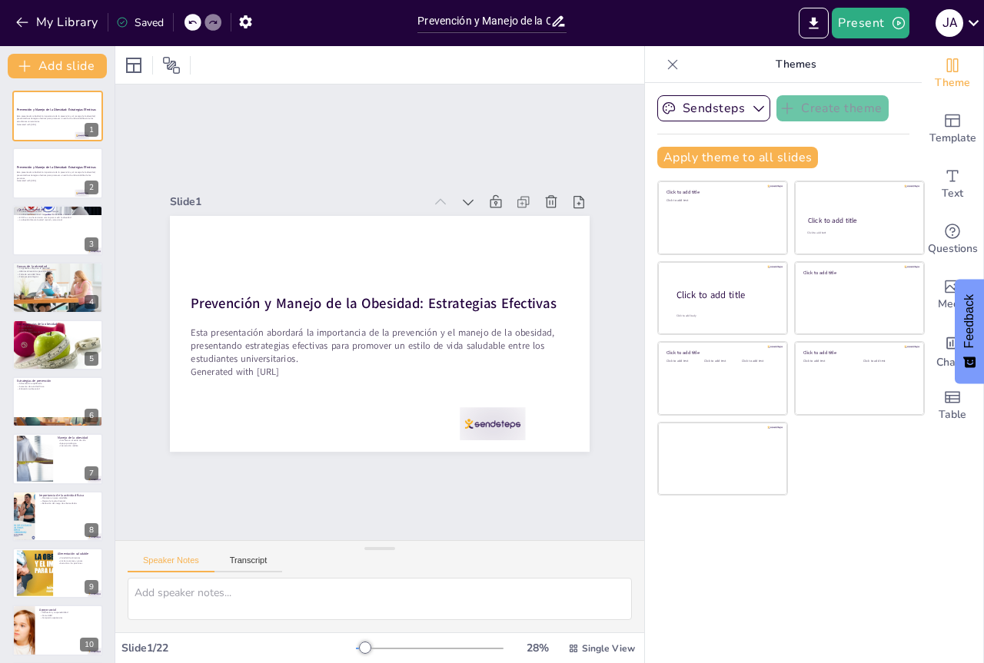
checkbox input "true"
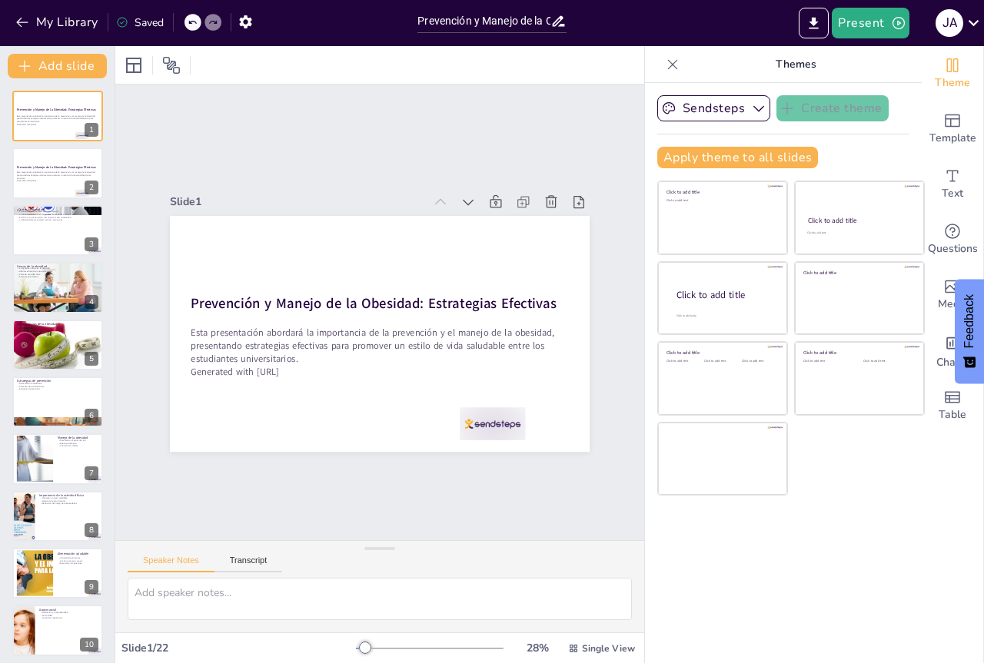
checkbox input "true"
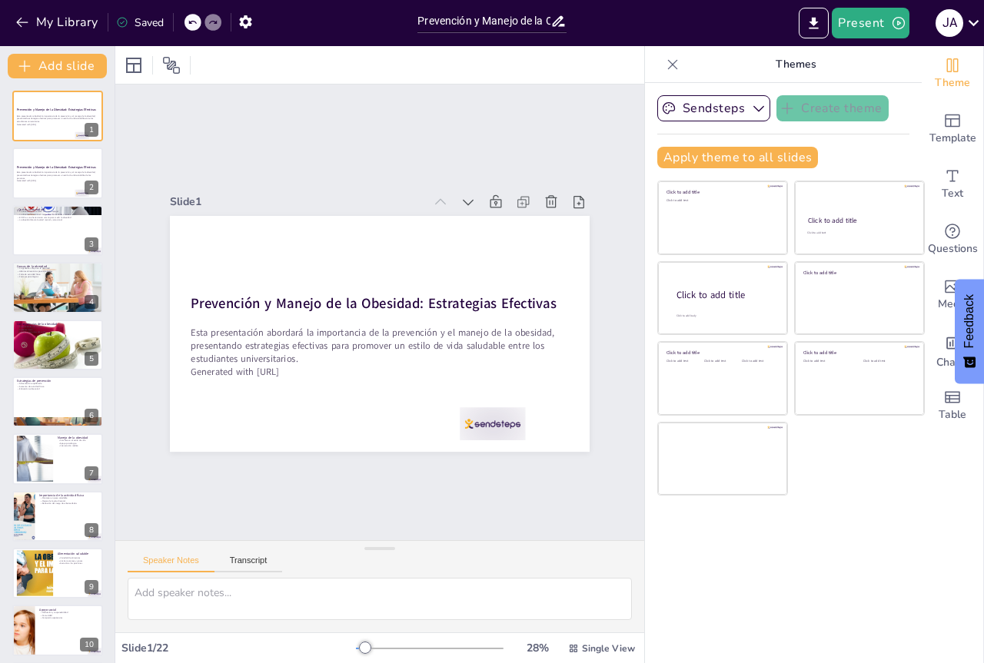
checkbox input "true"
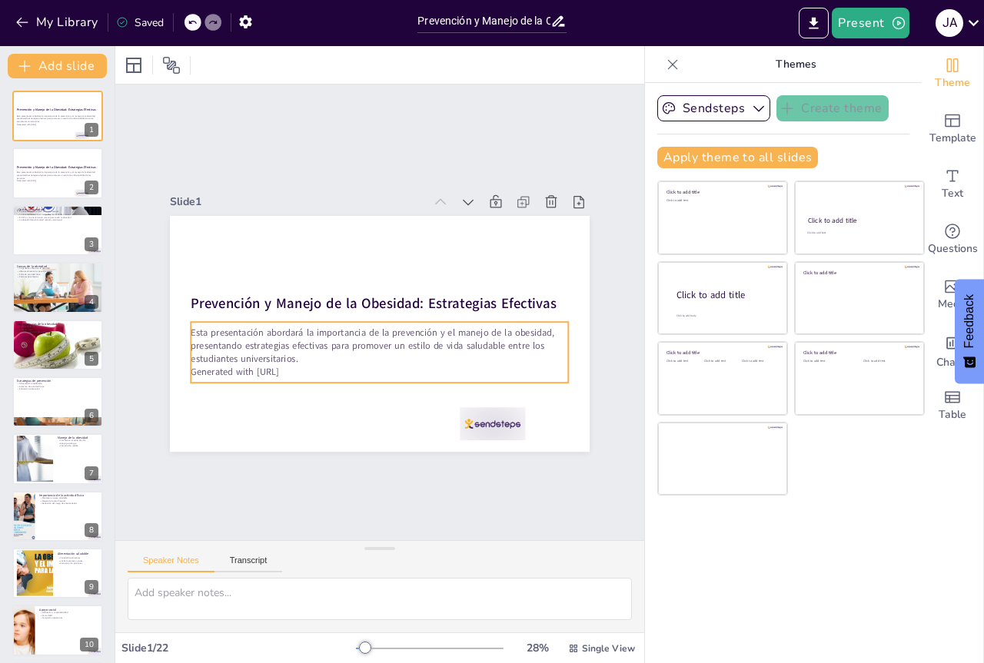
checkbox input "true"
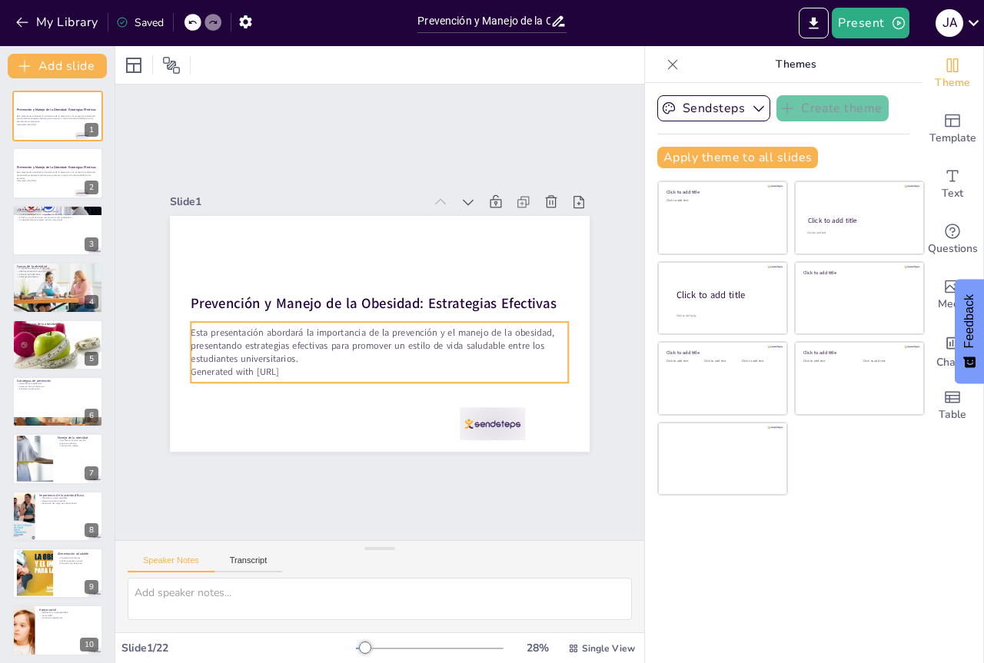
checkbox input "true"
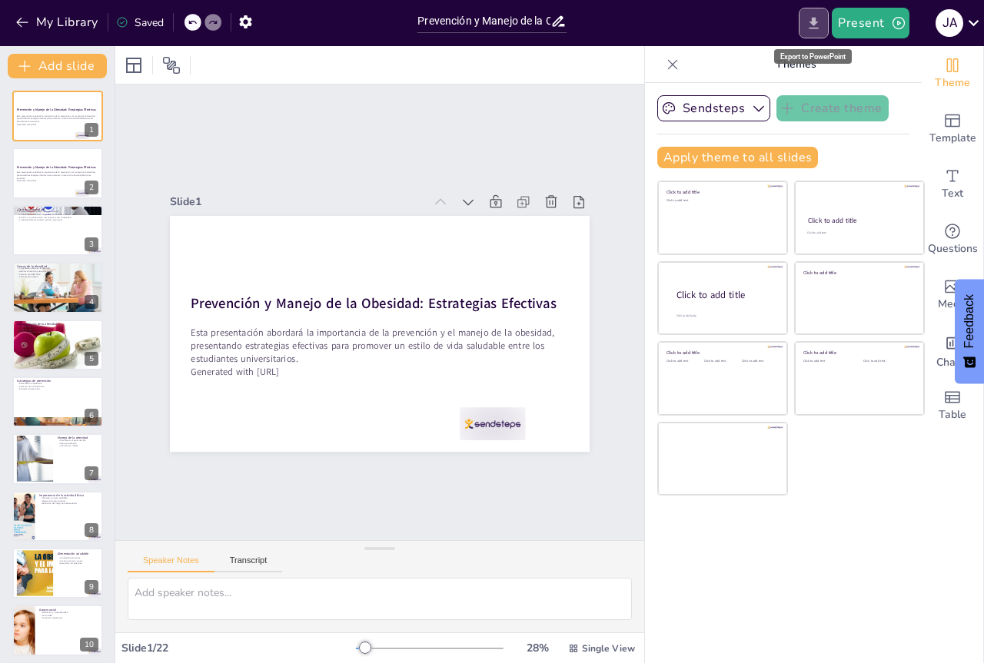
click at [814, 23] on icon "Export to PowerPoint" at bounding box center [813, 23] width 9 height 12
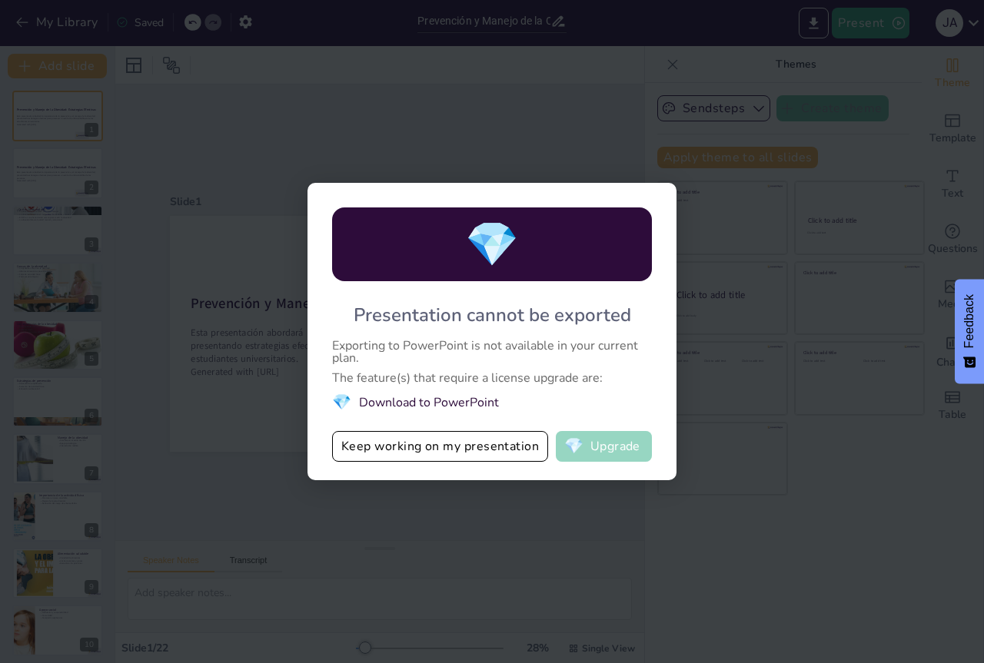
click at [633, 449] on button "💎 Upgrade" at bounding box center [604, 446] width 96 height 31
checkbox input "true"
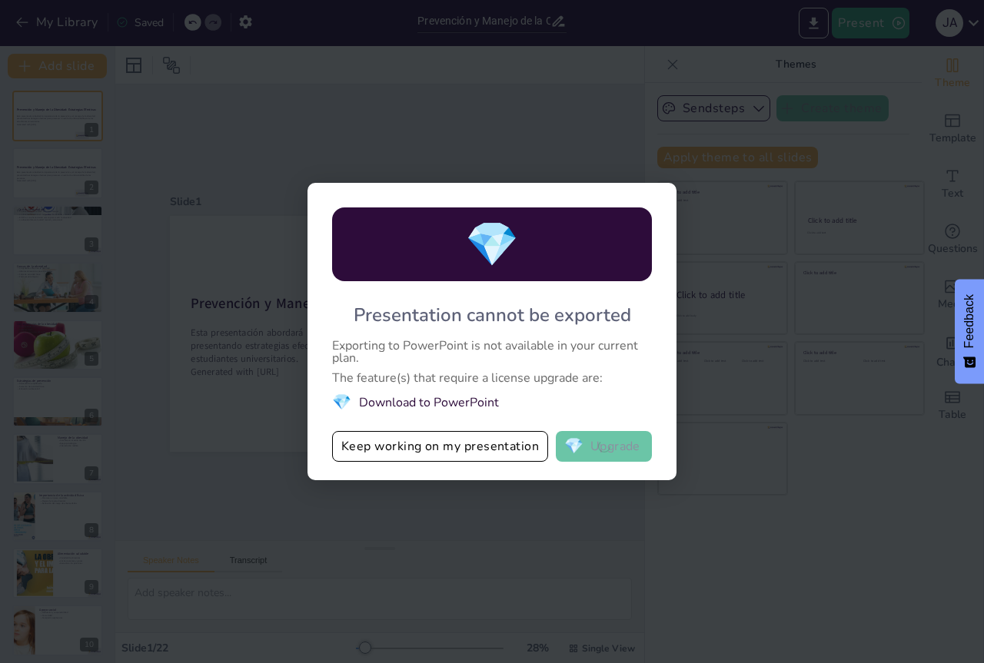
checkbox input "true"
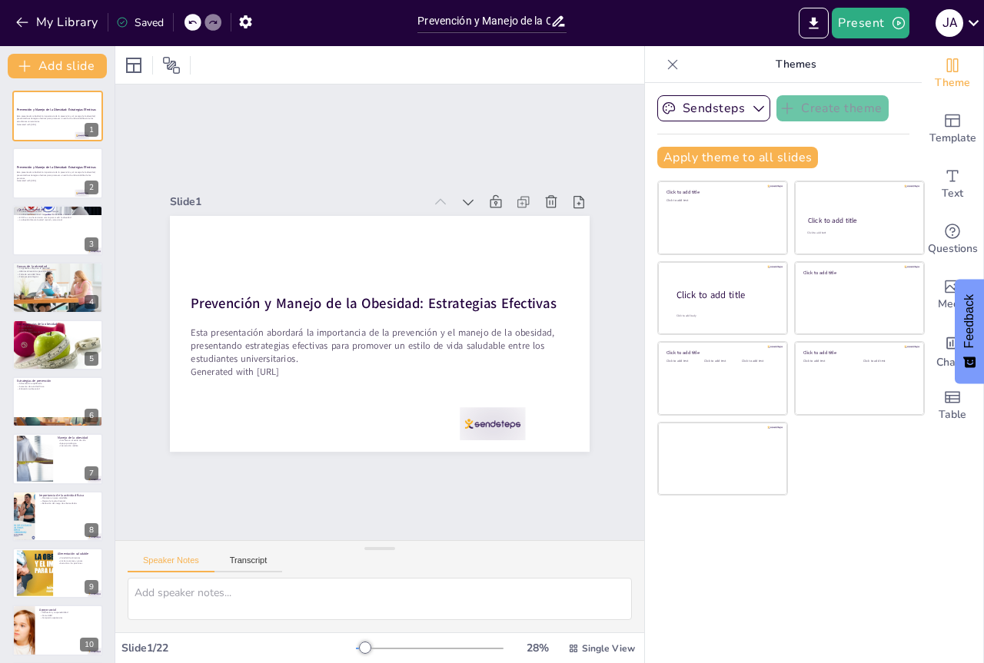
checkbox input "true"
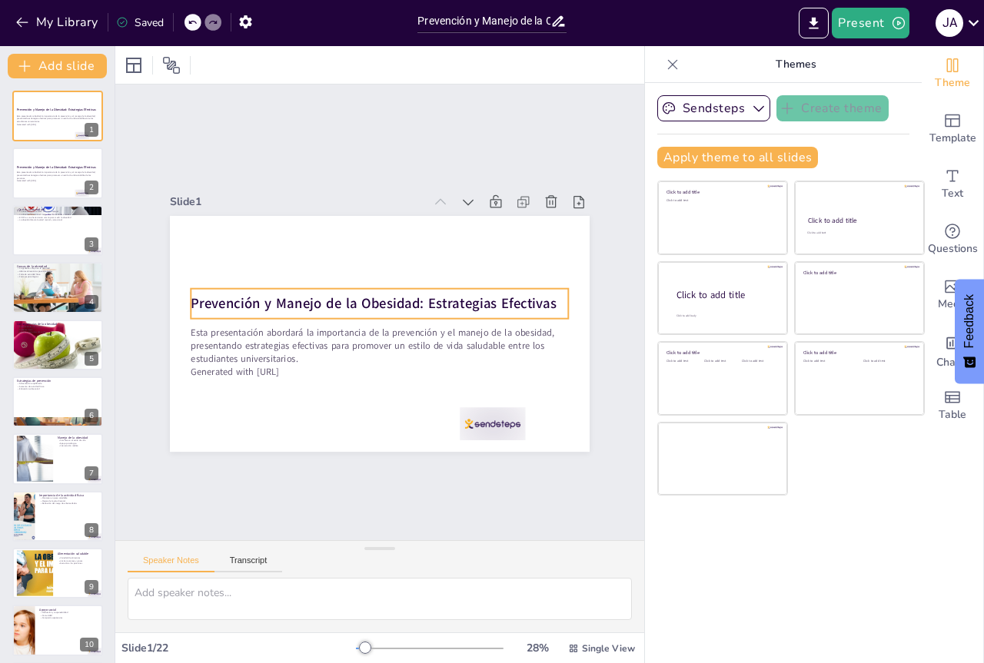
checkbox input "true"
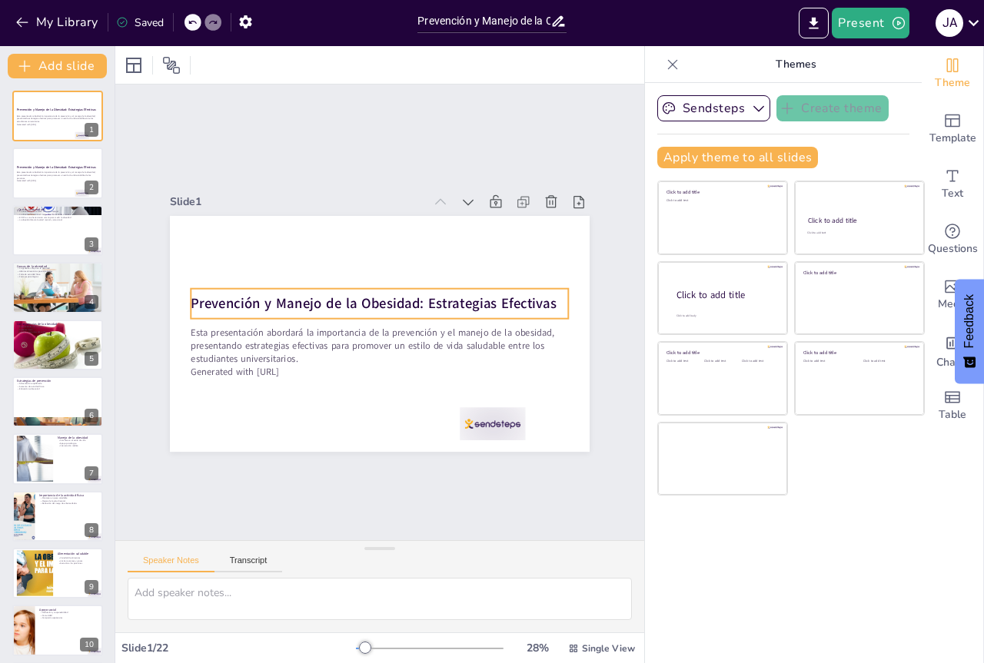
checkbox input "true"
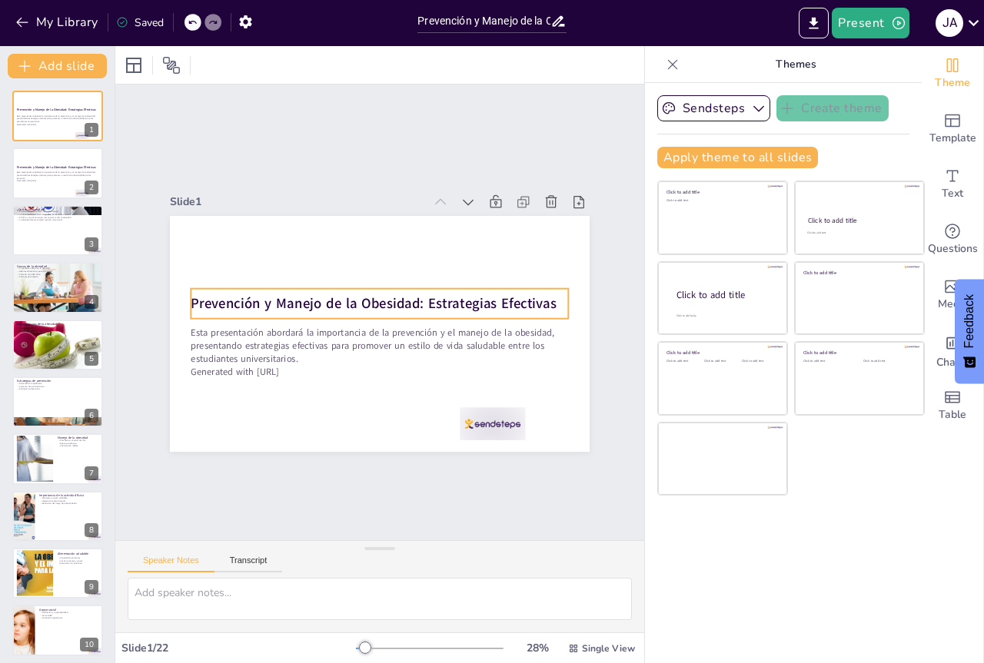
checkbox input "true"
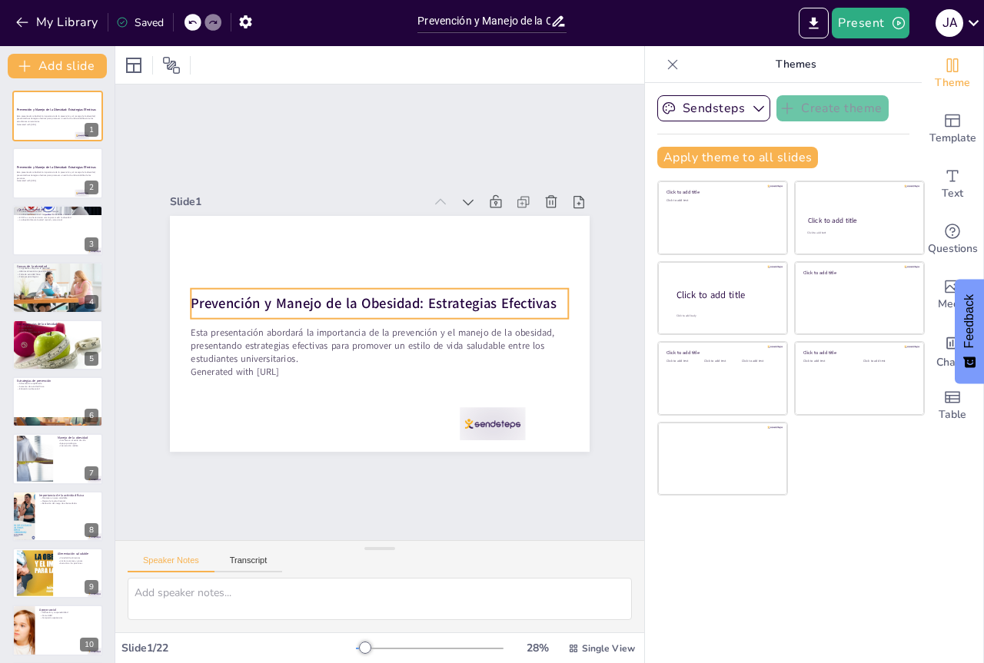
checkbox input "true"
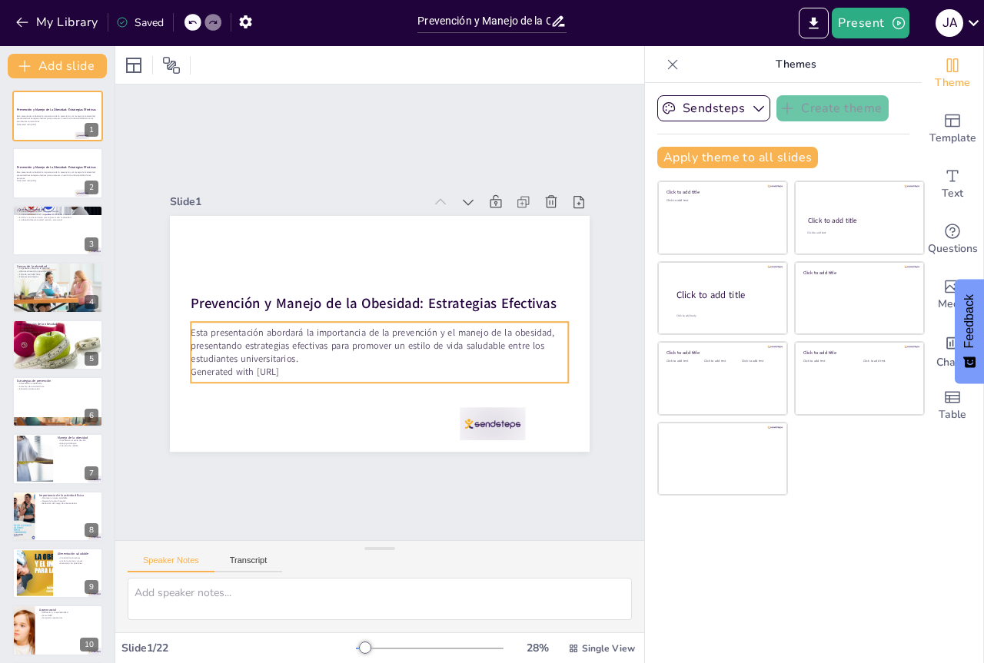
checkbox input "true"
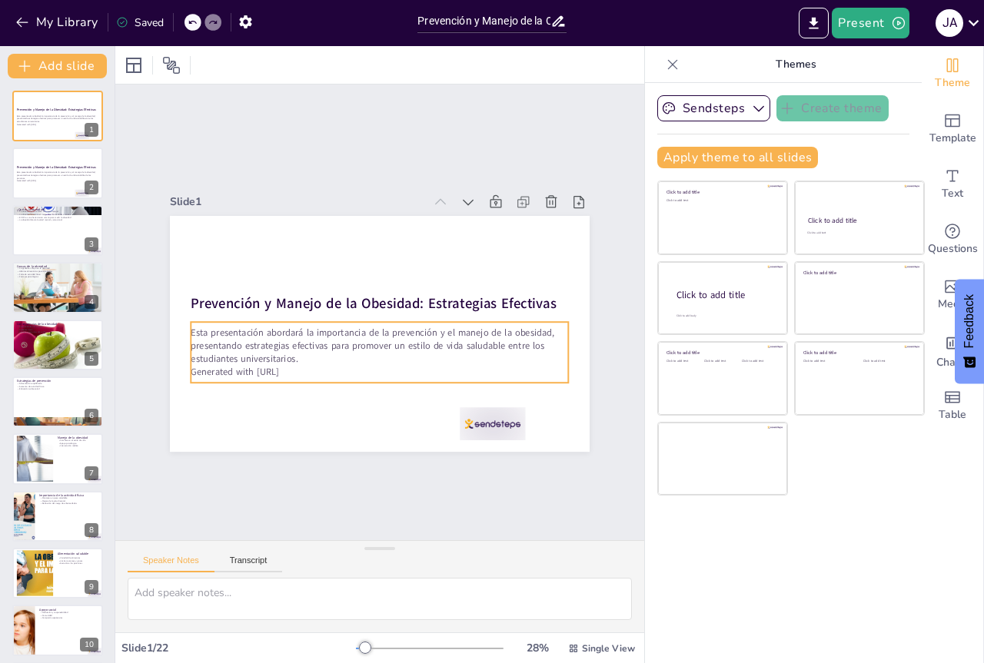
checkbox input "true"
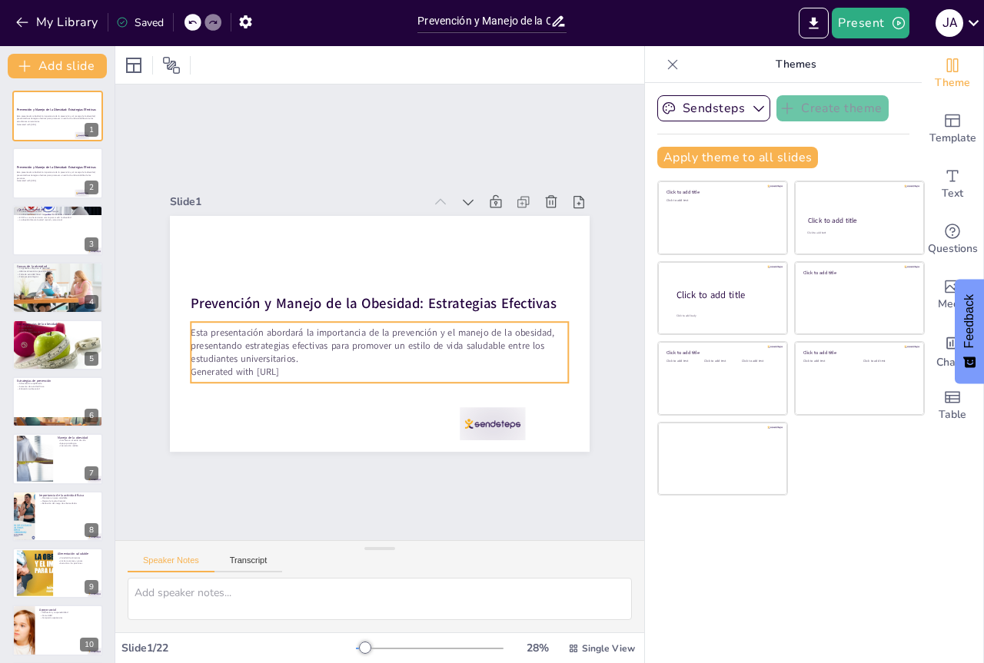
checkbox input "true"
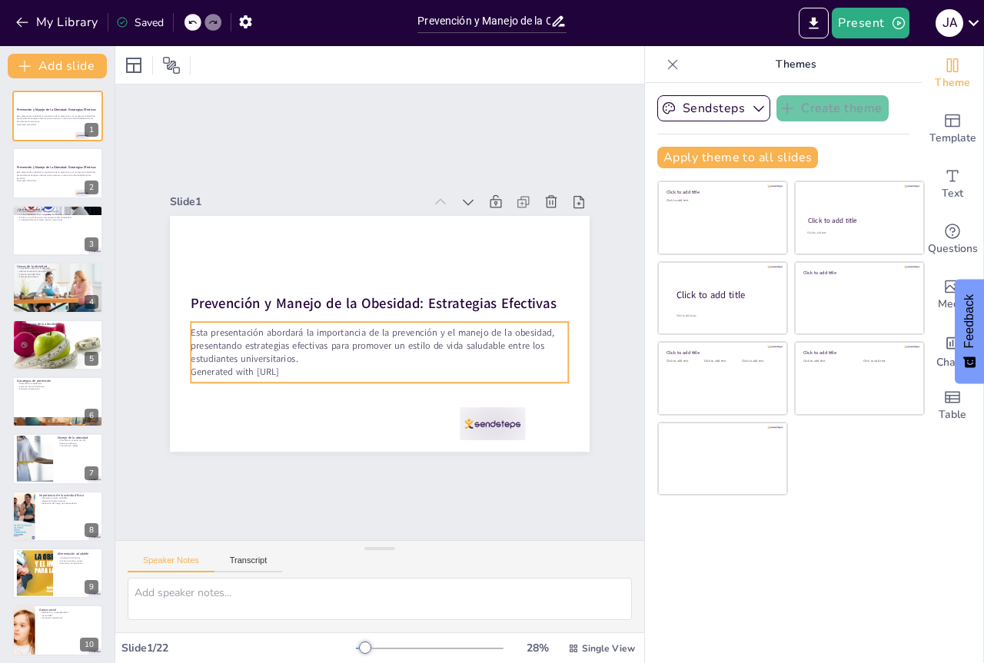
checkbox input "true"
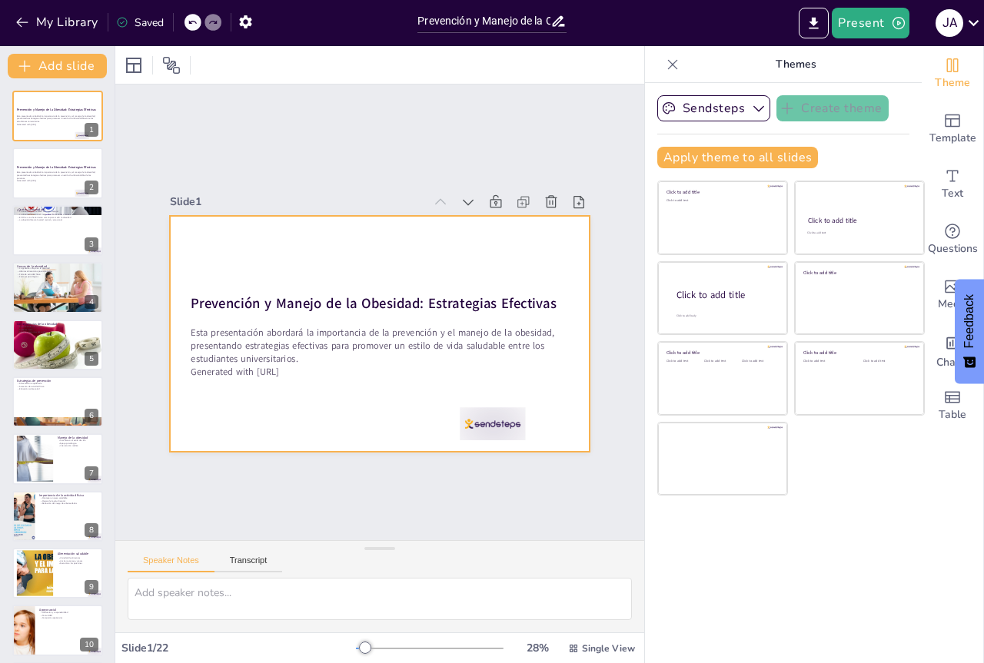
checkbox input "true"
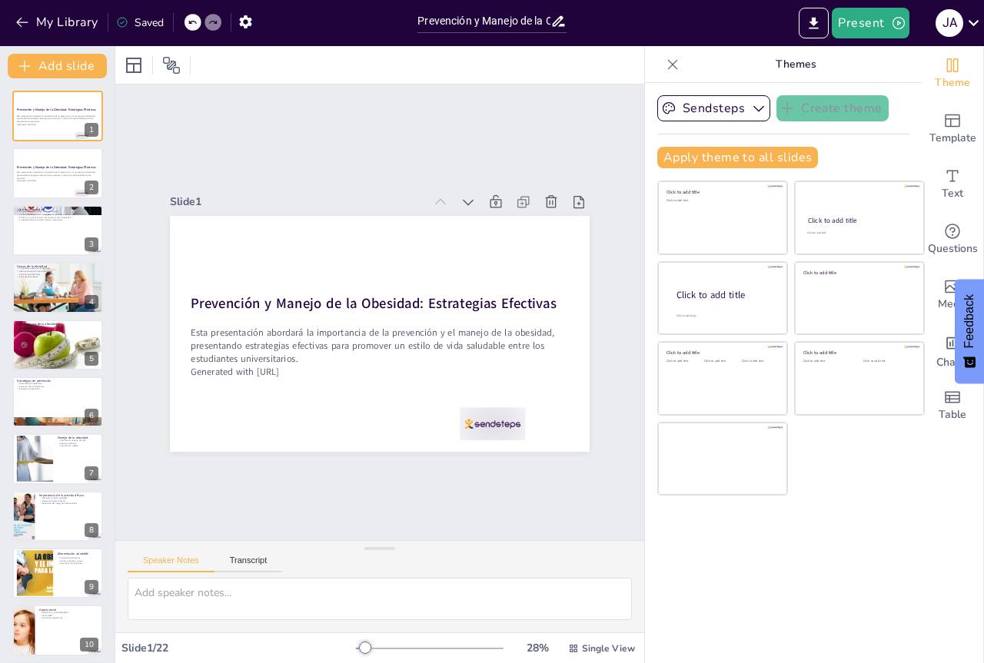
click at [971, 332] on span "Feedback" at bounding box center [969, 321] width 14 height 54
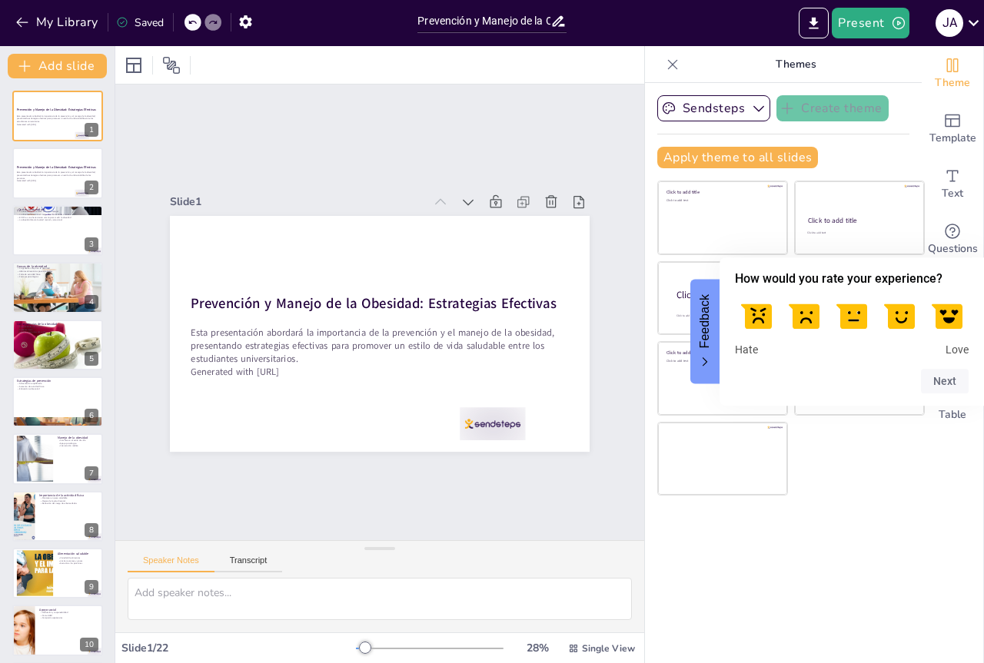
click at [881, 513] on div "Sendsteps Create theme Apply theme to all slides Click to add title Click to ad…" at bounding box center [783, 373] width 277 height 580
click at [956, 20] on div "J A" at bounding box center [949, 23] width 28 height 28
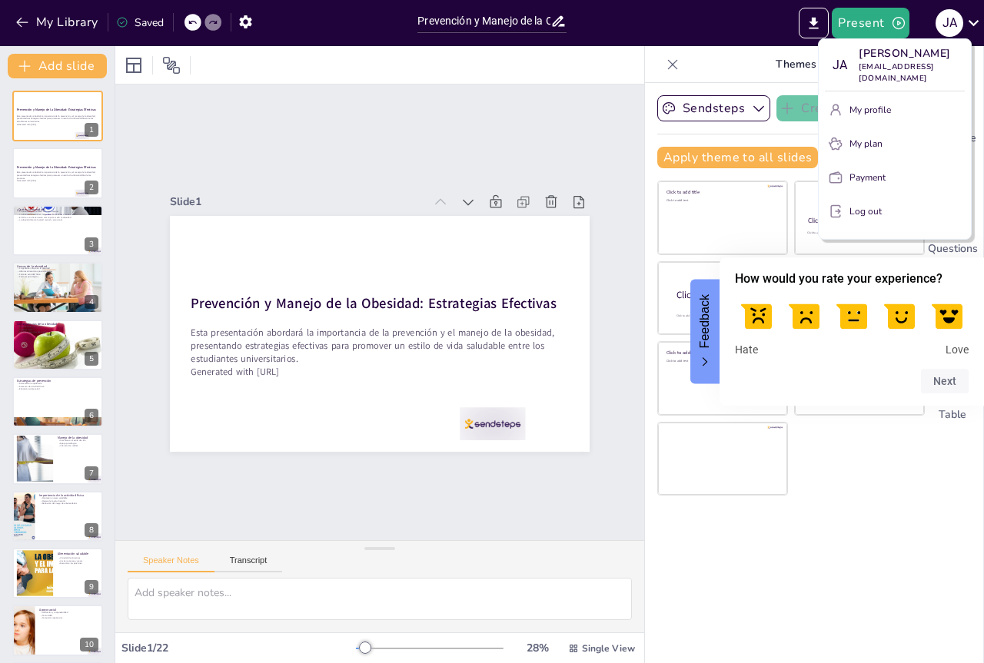
click at [860, 24] on div at bounding box center [492, 331] width 984 height 663
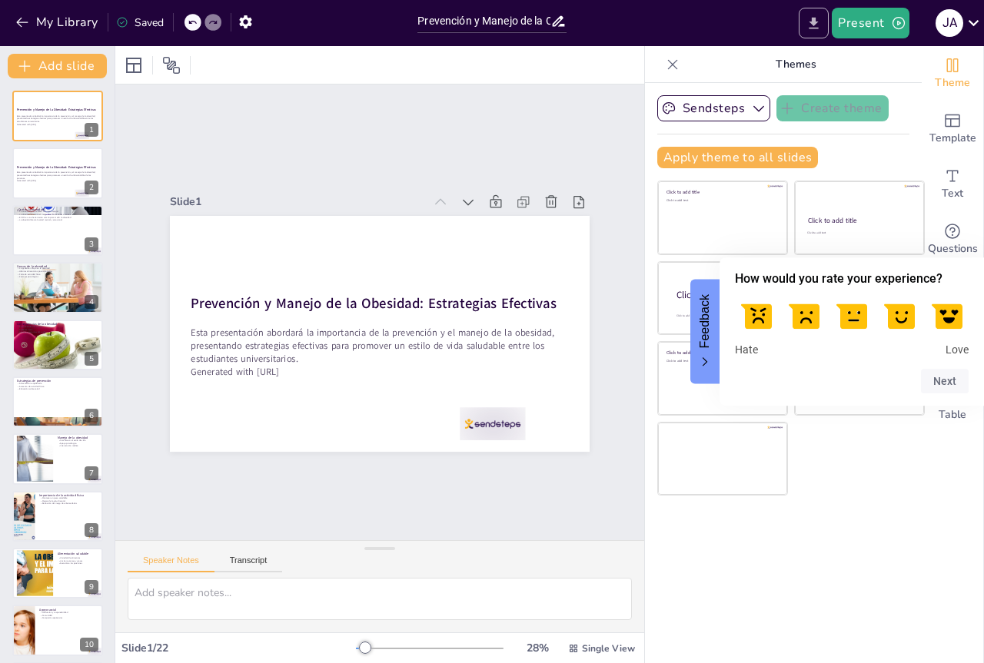
click at [821, 25] on icon "Export to PowerPoint" at bounding box center [813, 23] width 16 height 16
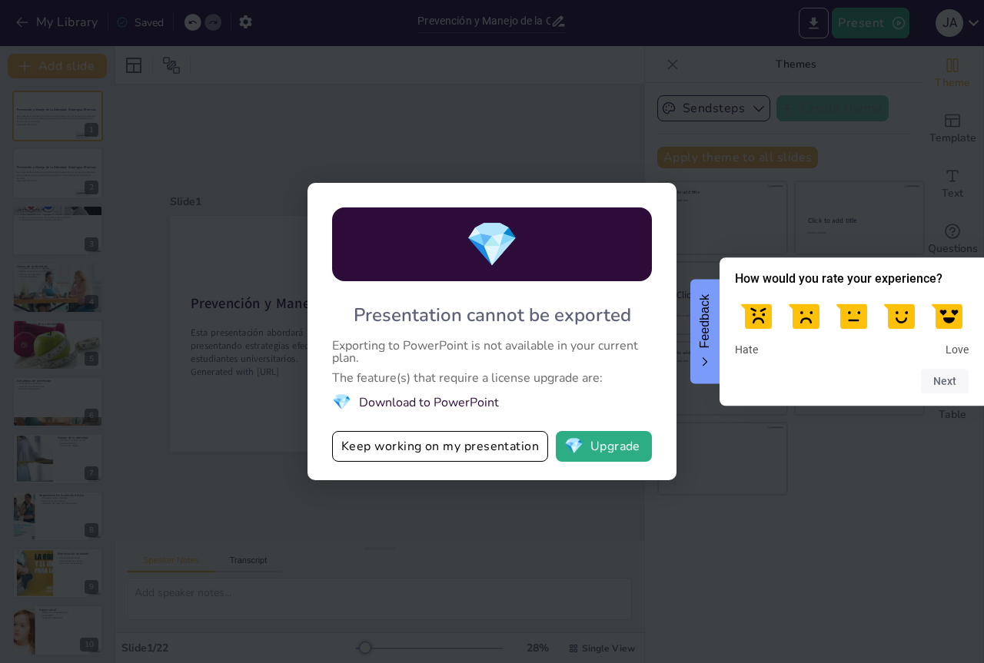
click at [698, 362] on button "Feedback" at bounding box center [704, 331] width 29 height 105
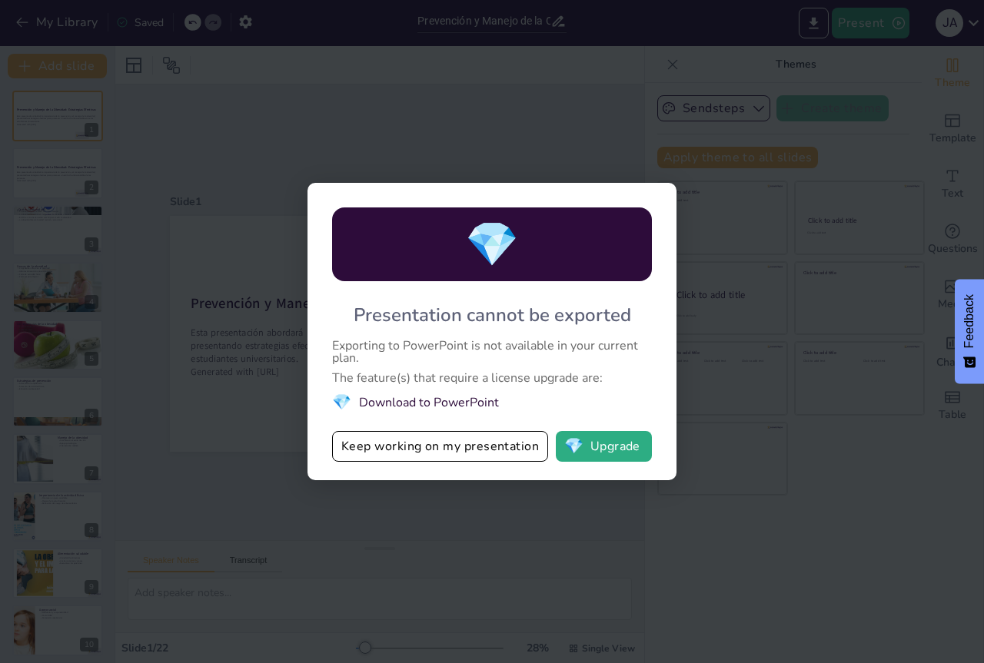
click at [473, 397] on li "💎 Download to PowerPoint" at bounding box center [492, 402] width 320 height 21
click at [591, 453] on button "💎 Upgrade" at bounding box center [604, 446] width 96 height 31
checkbox input "true"
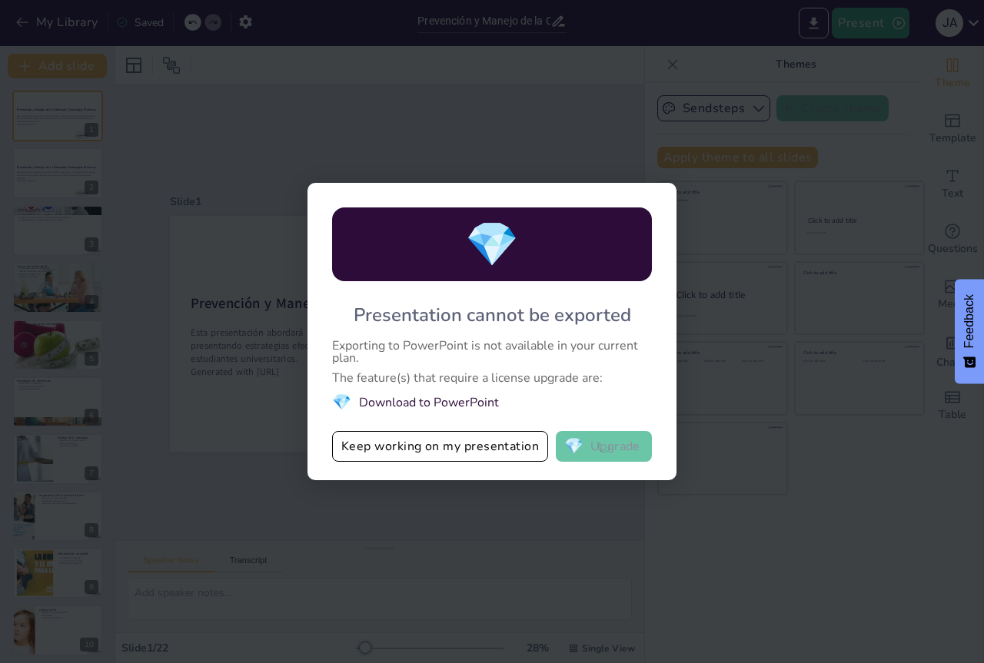
checkbox input "true"
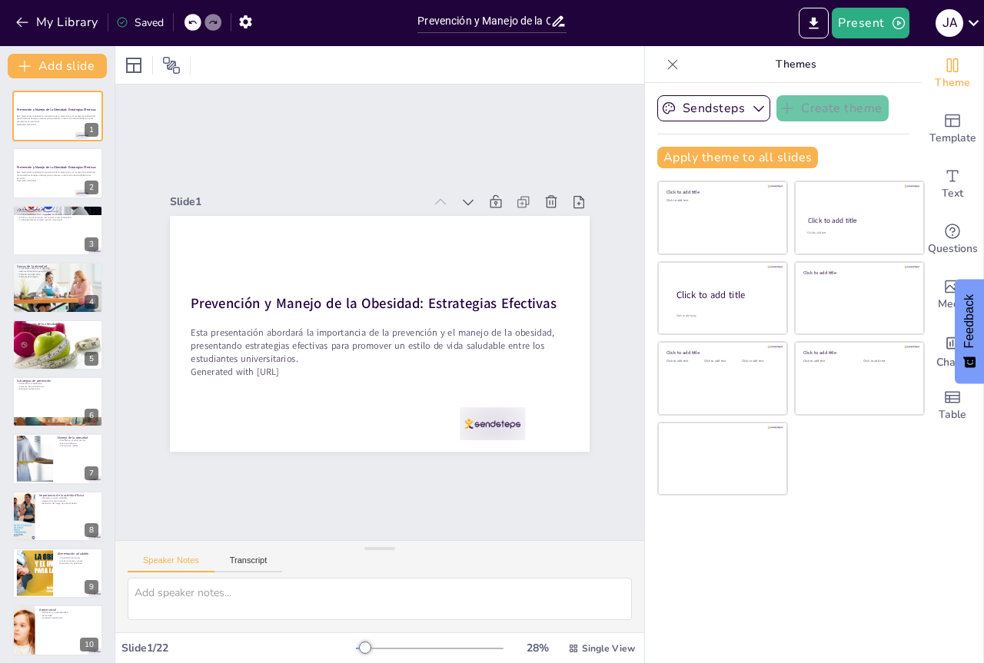
checkbox input "true"
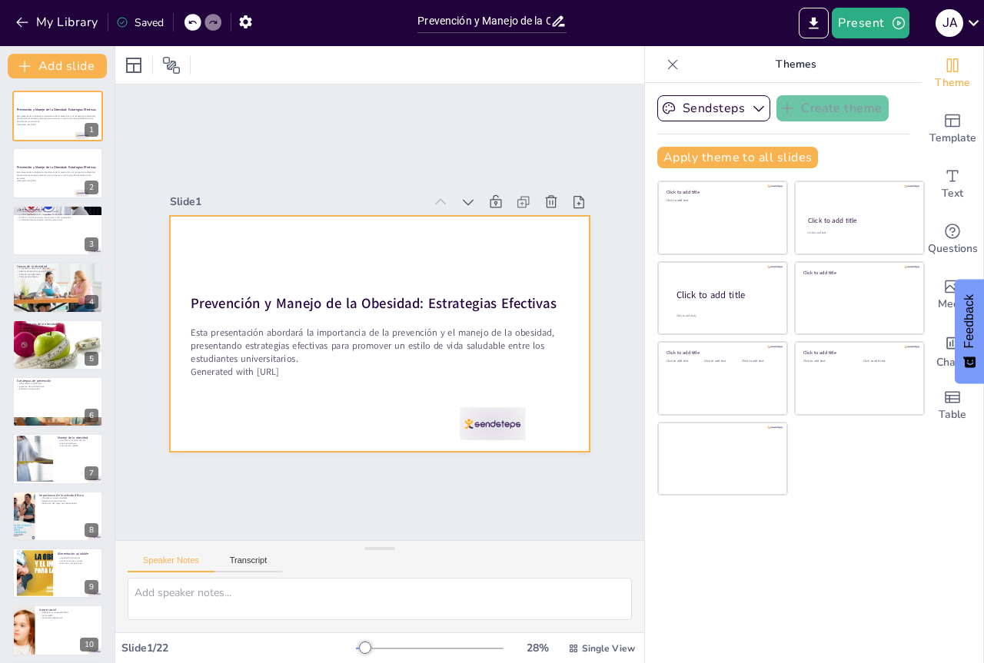
checkbox input "true"
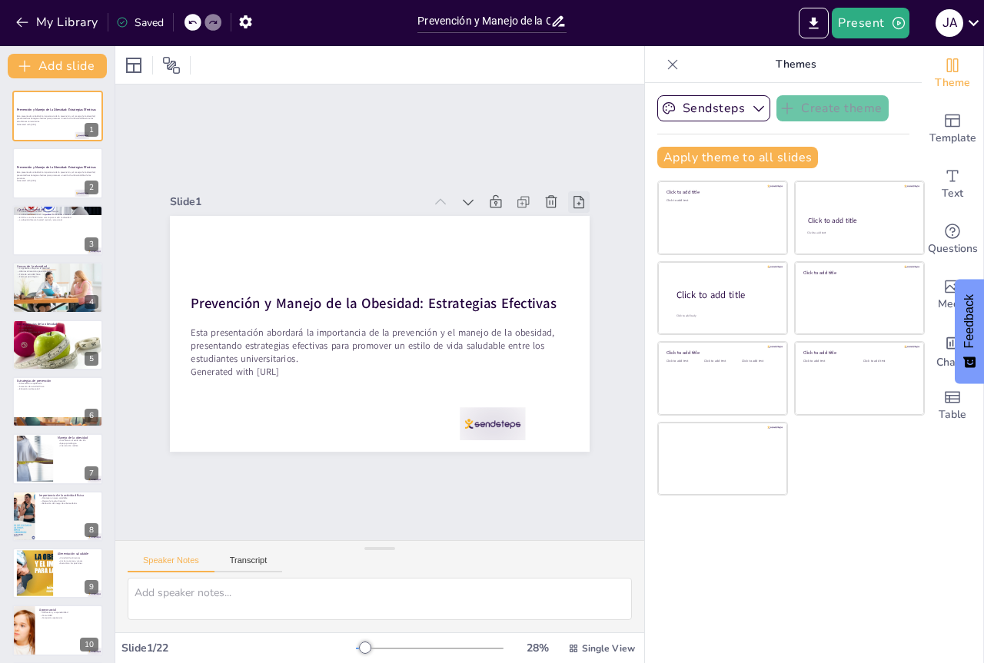
click at [538, 475] on icon at bounding box center [528, 484] width 18 height 18
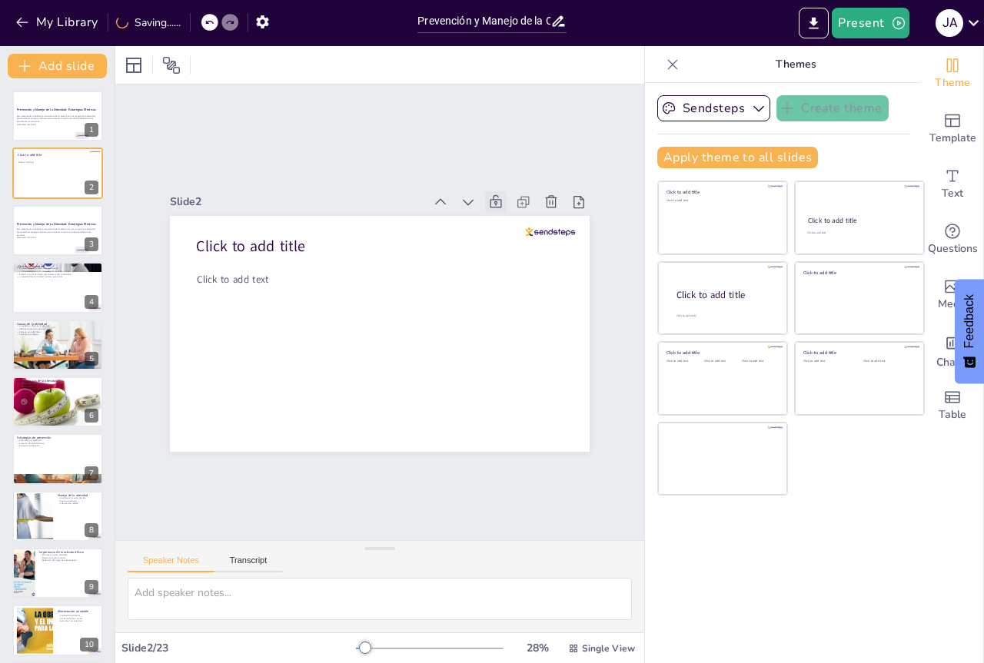
click at [507, 220] on icon at bounding box center [516, 229] width 18 height 18
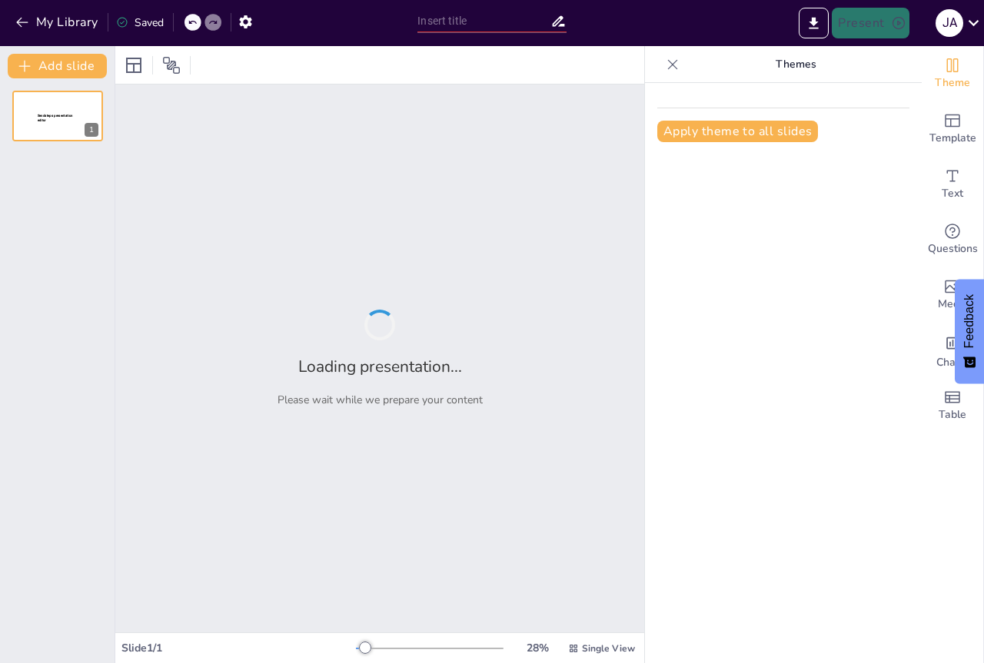
type input "Prevención y Manejo de la Obesidad: Estrategias Efectivas"
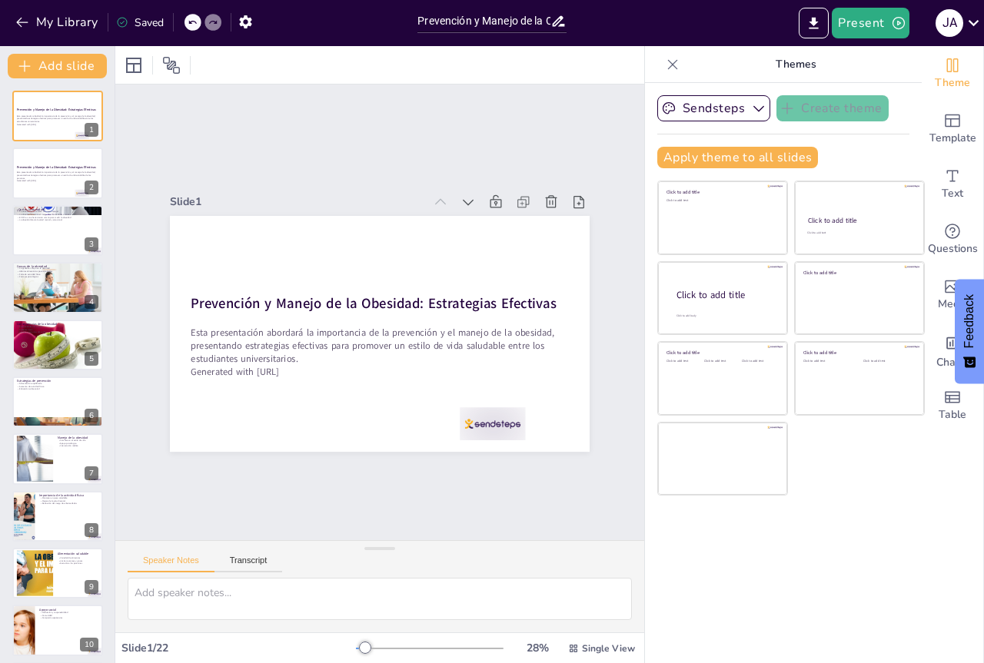
checkbox input "true"
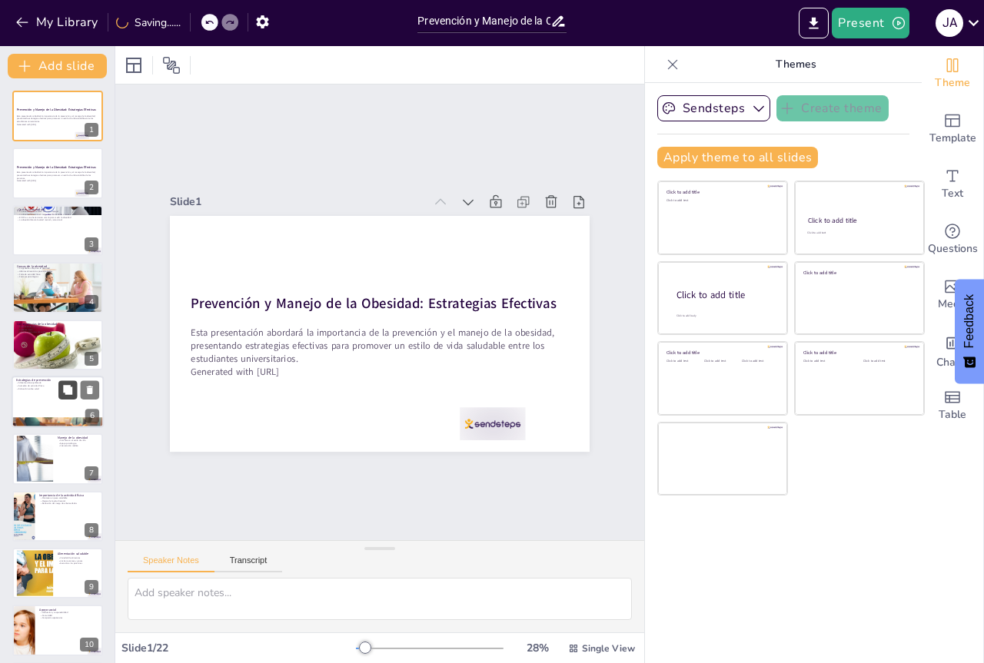
checkbox input "true"
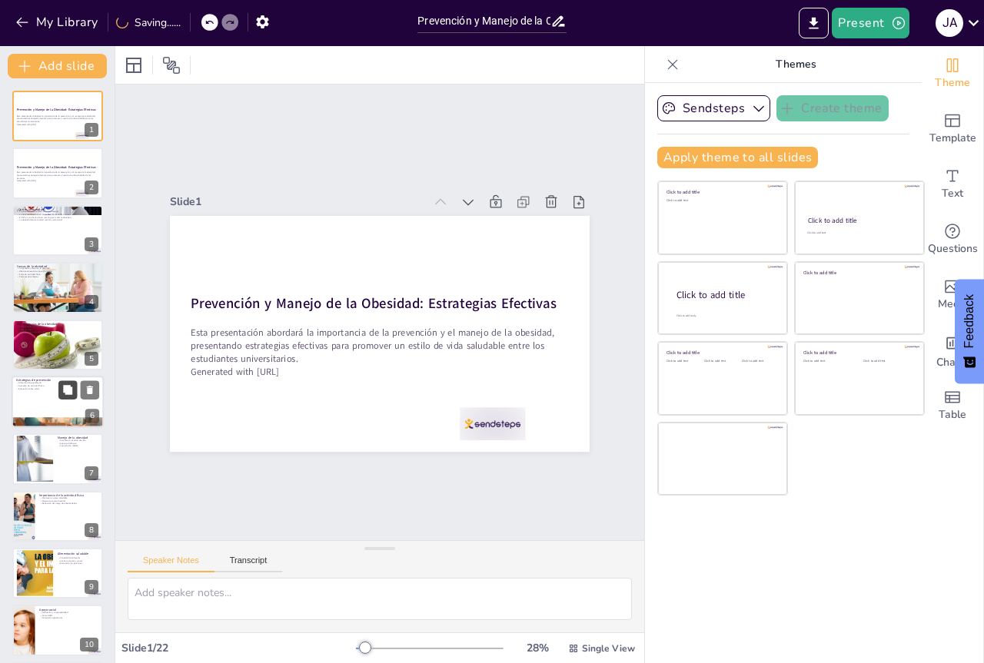
checkbox input "true"
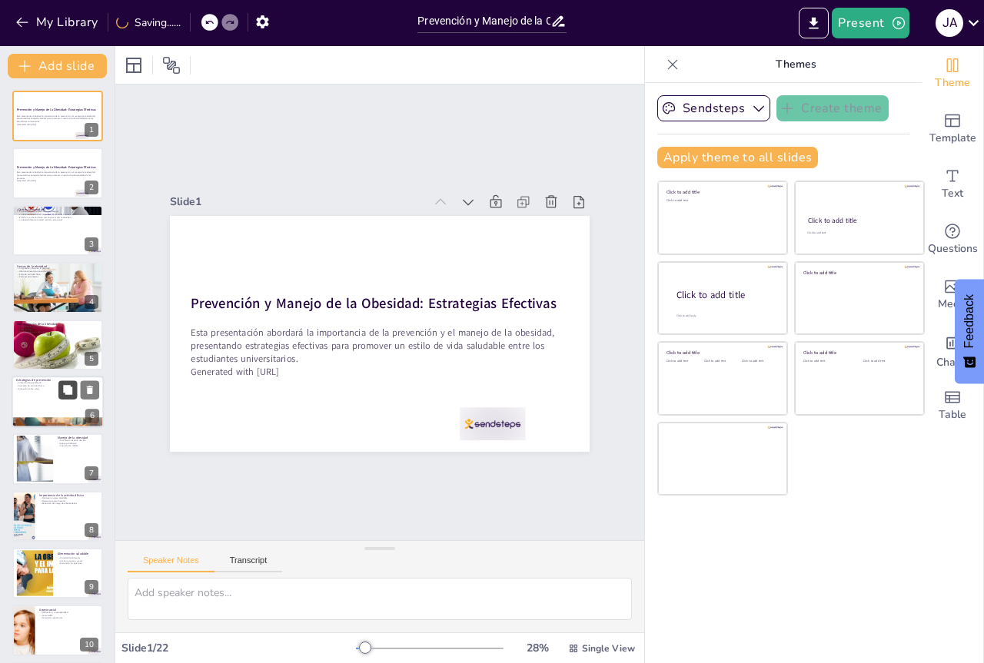
checkbox input "true"
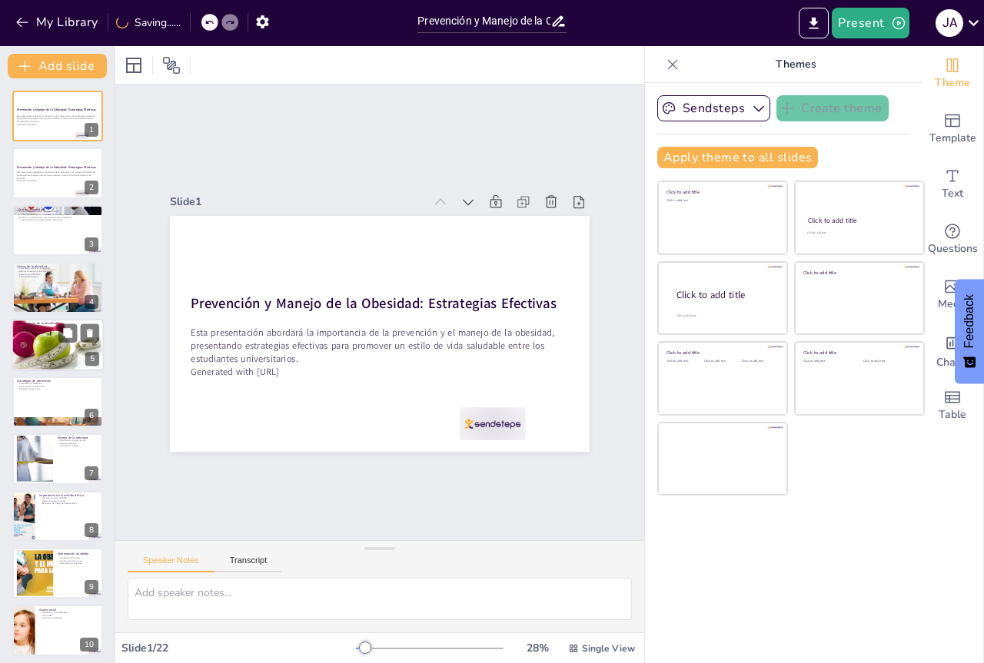
checkbox input "true"
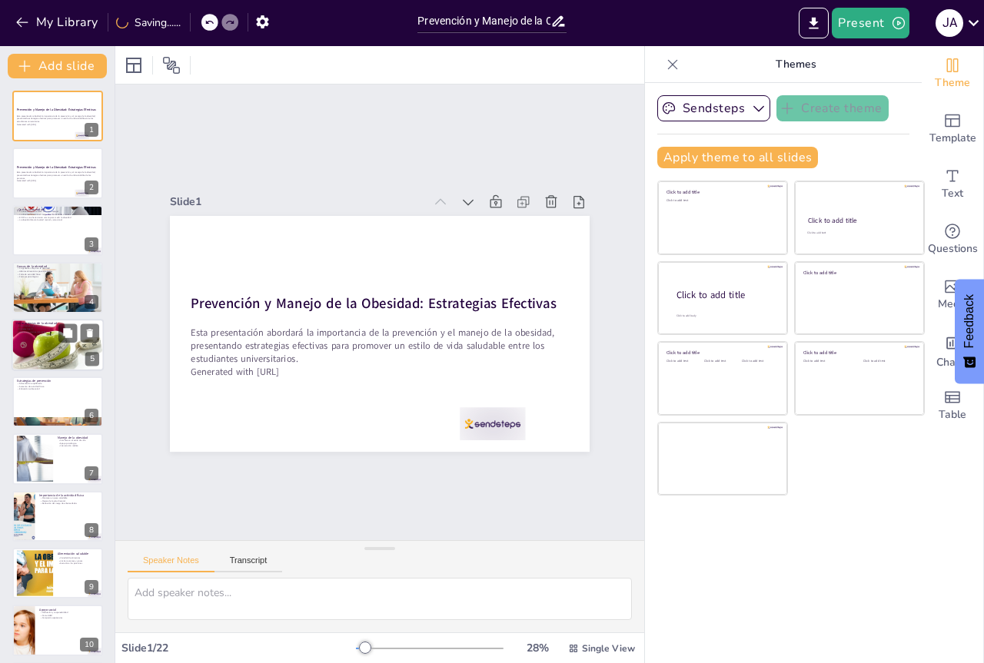
checkbox input "true"
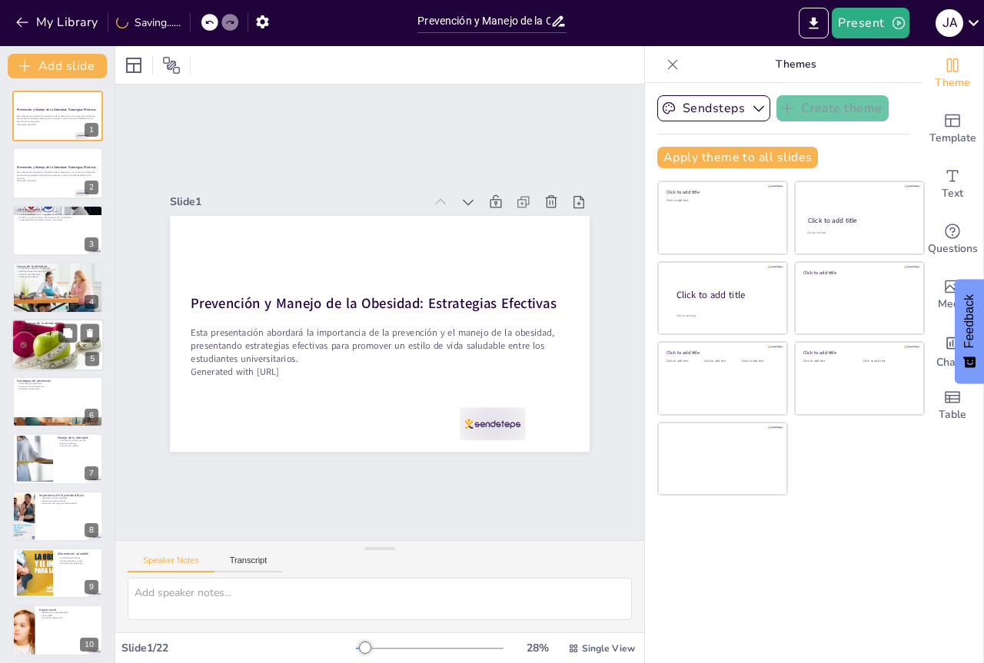
click at [75, 354] on div at bounding box center [58, 344] width 92 height 65
type textarea "Las enfermedades del corazón son una de las principales consecuencias de la obe…"
checkbox input "true"
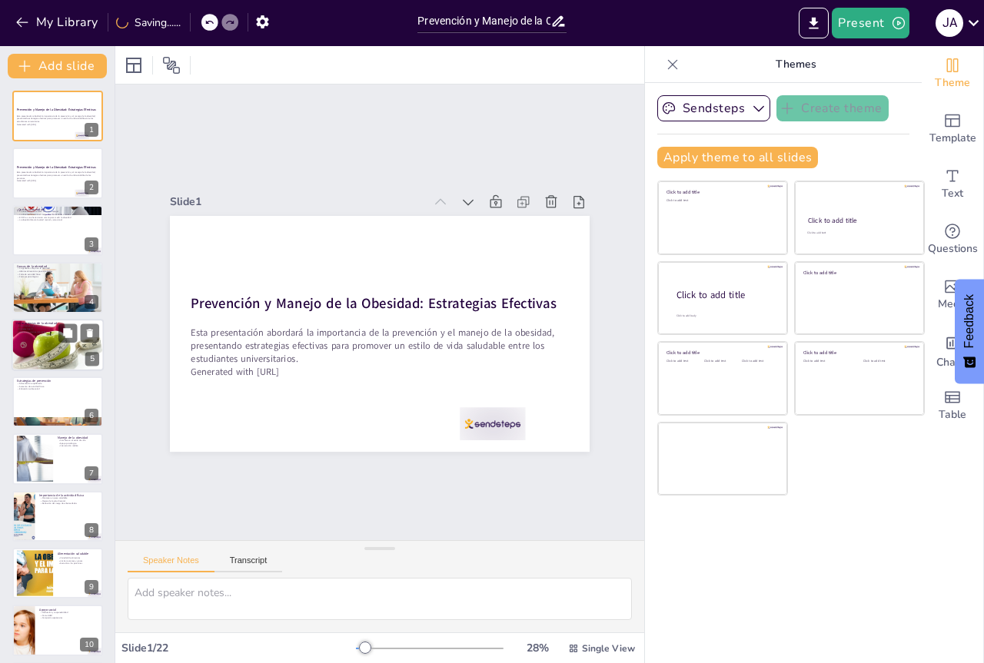
checkbox input "true"
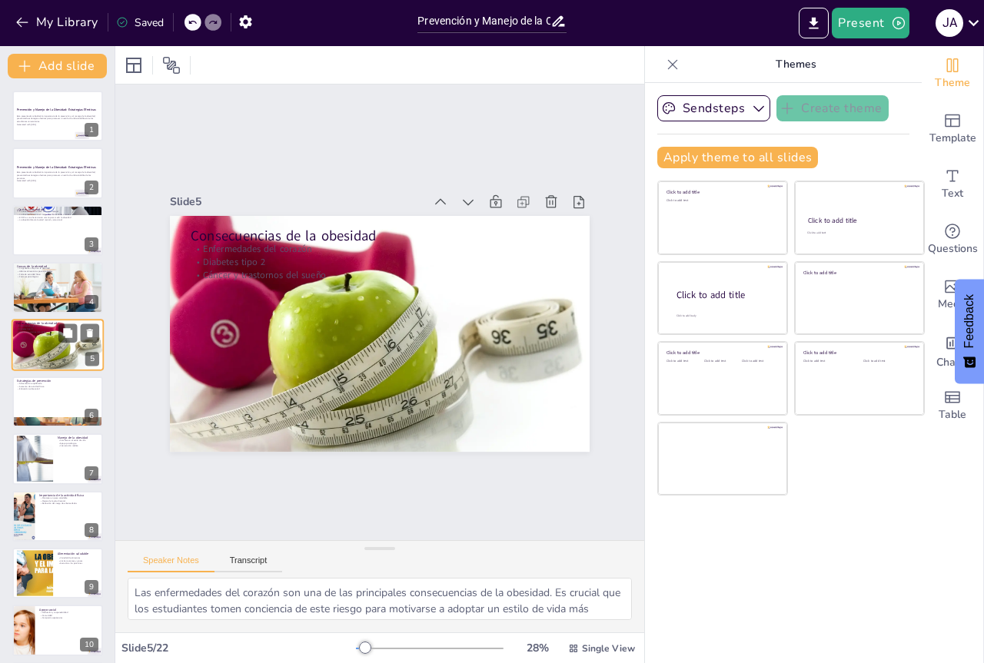
checkbox input "true"
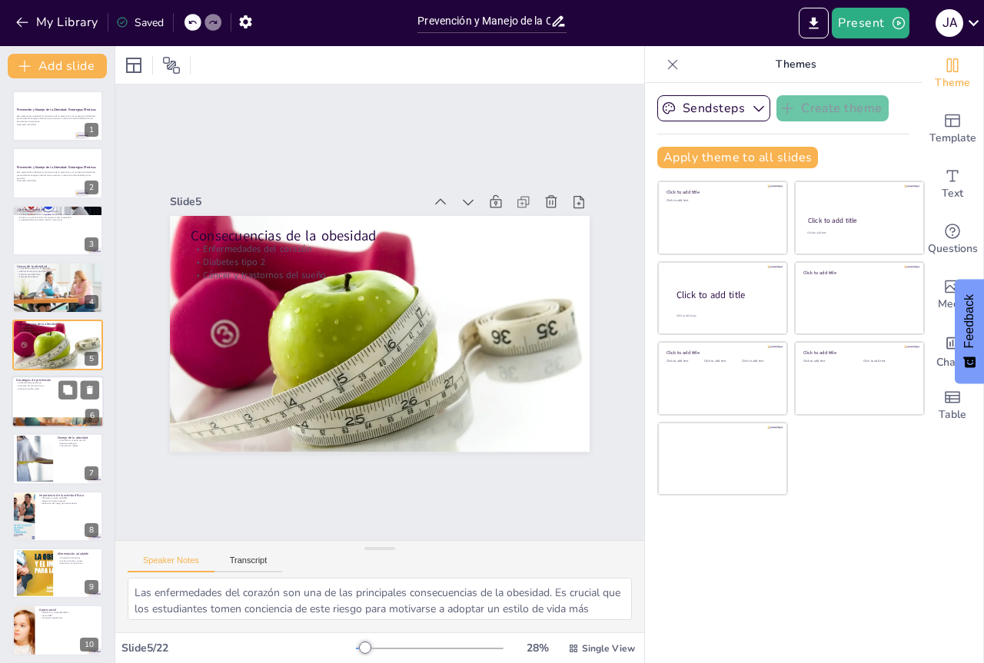
checkbox input "true"
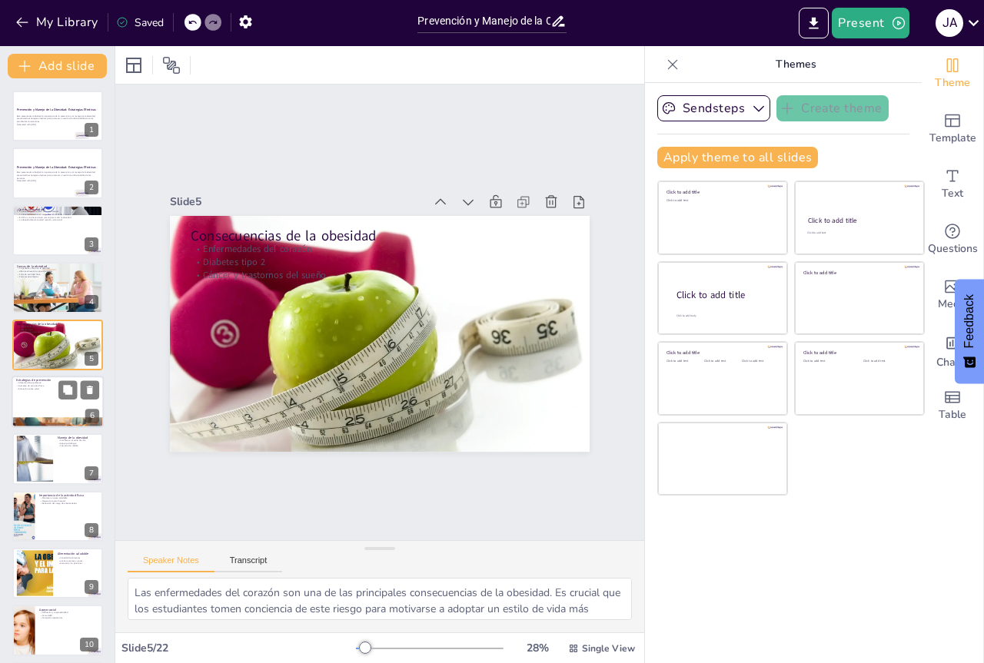
checkbox input "true"
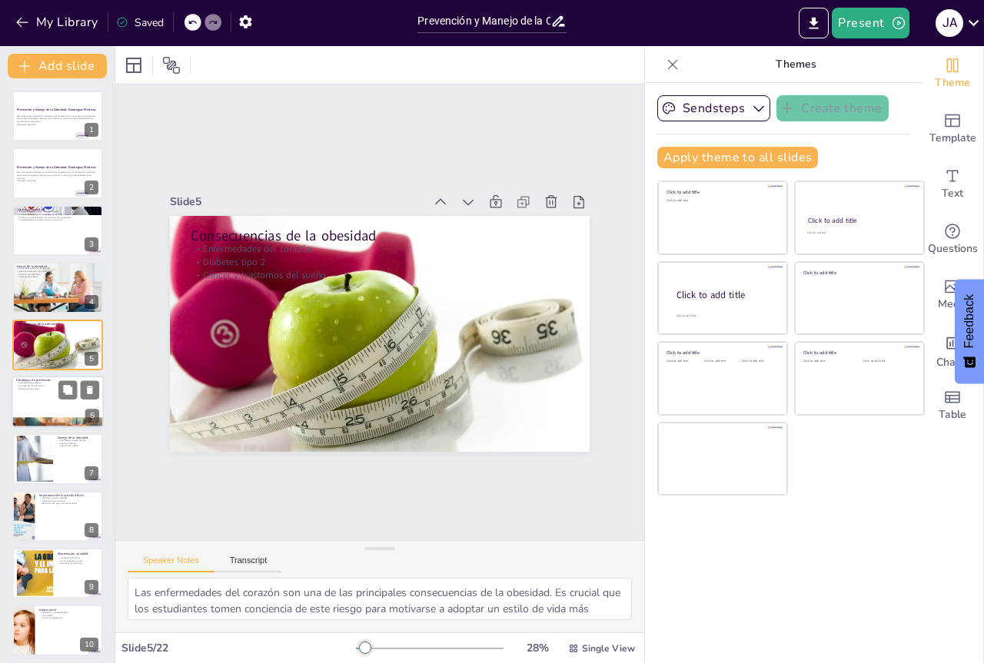
checkbox input "true"
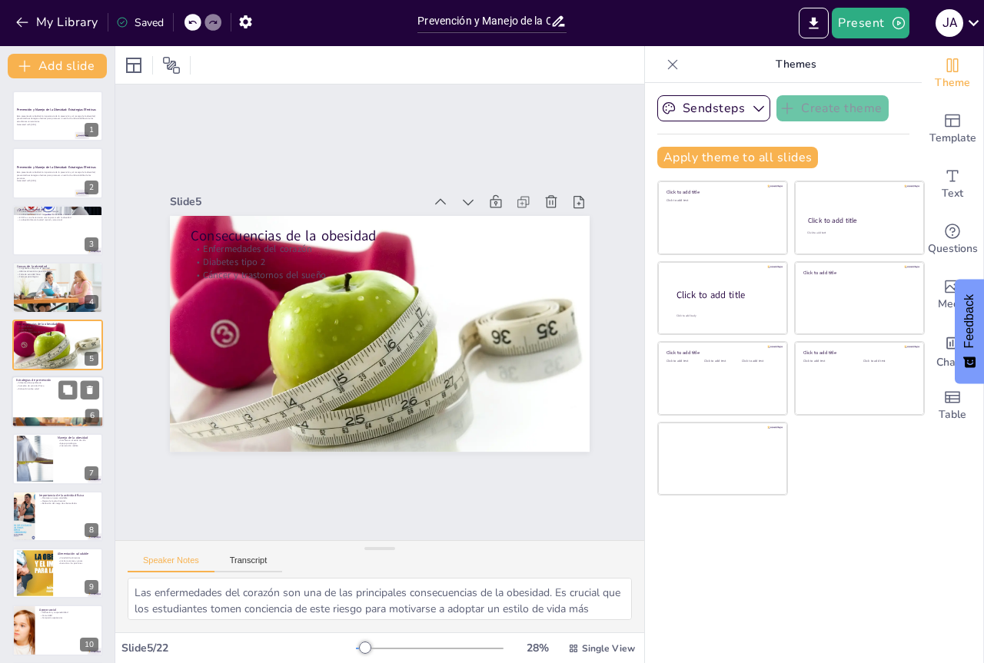
click at [68, 403] on div at bounding box center [58, 402] width 92 height 52
type textarea "Una alimentación equilibrada es la base de la prevención de la obesidad. Los es…"
checkbox input "true"
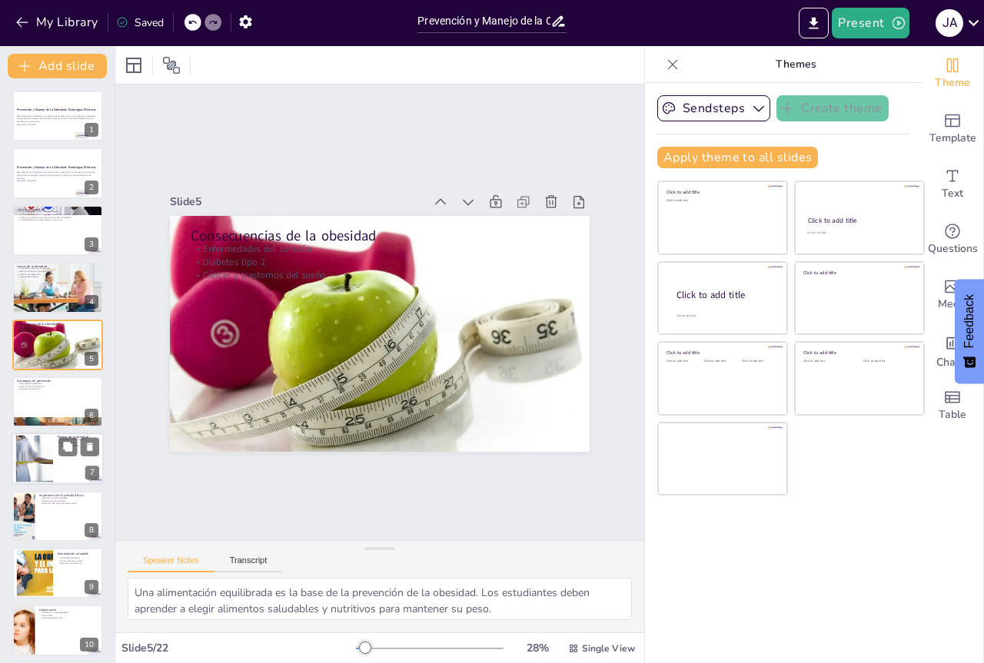
checkbox input "true"
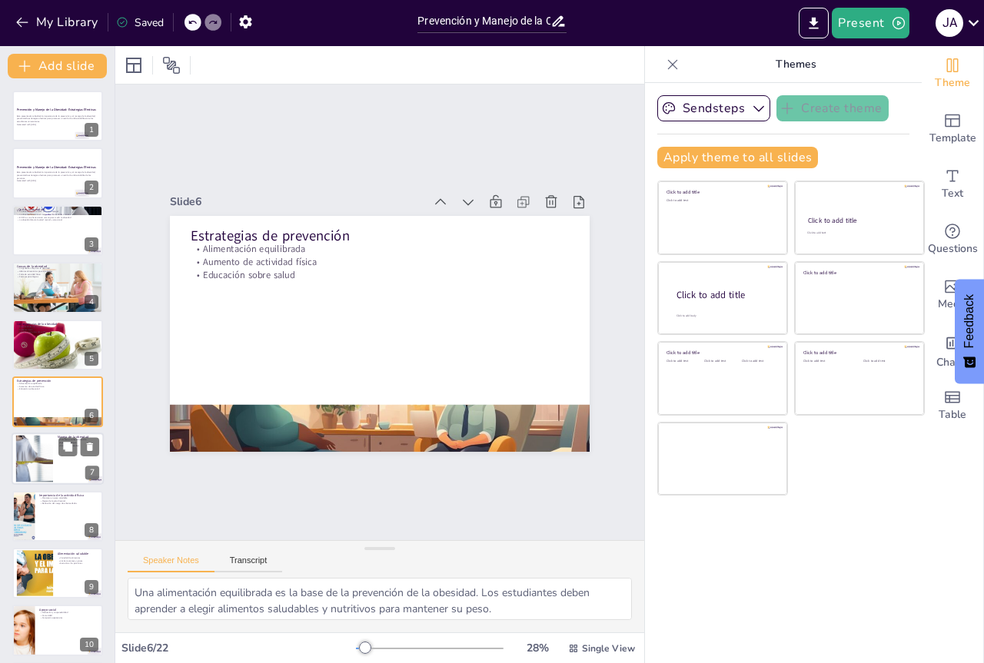
scroll to position [32, 0]
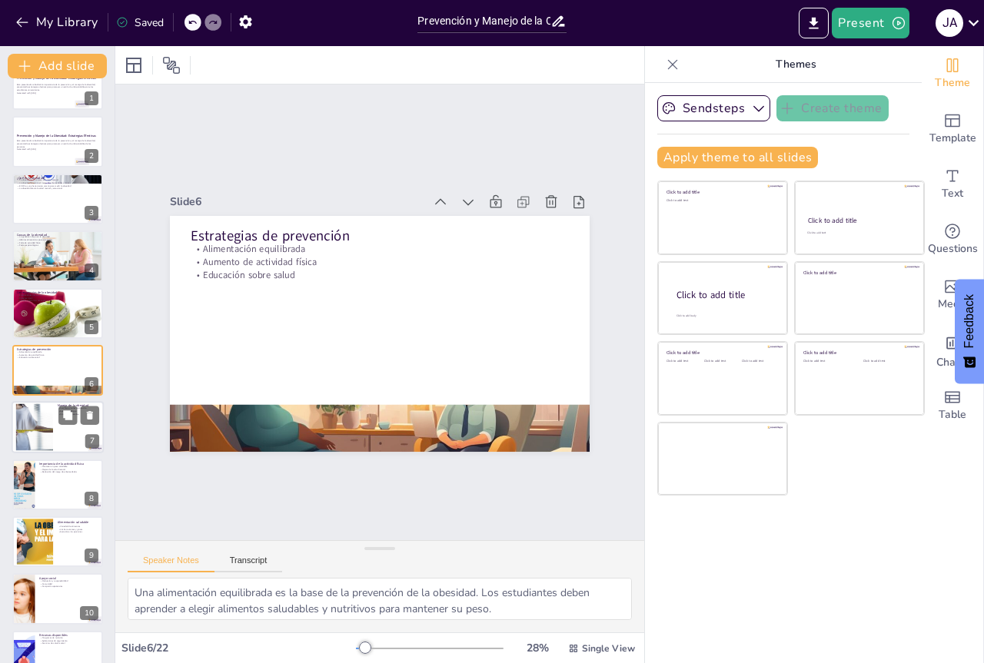
checkbox input "true"
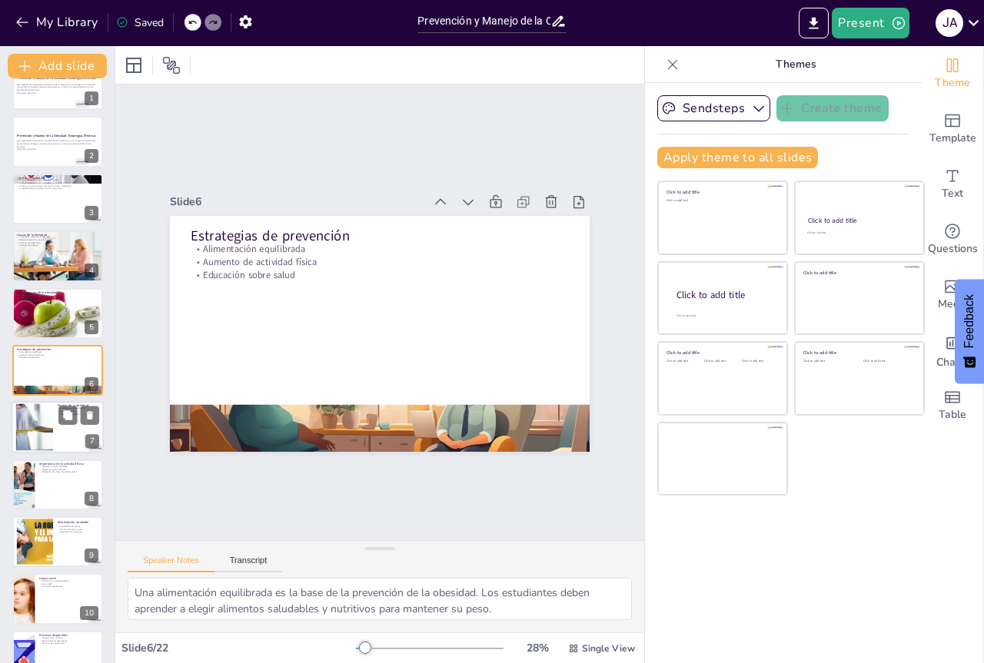
checkbox input "true"
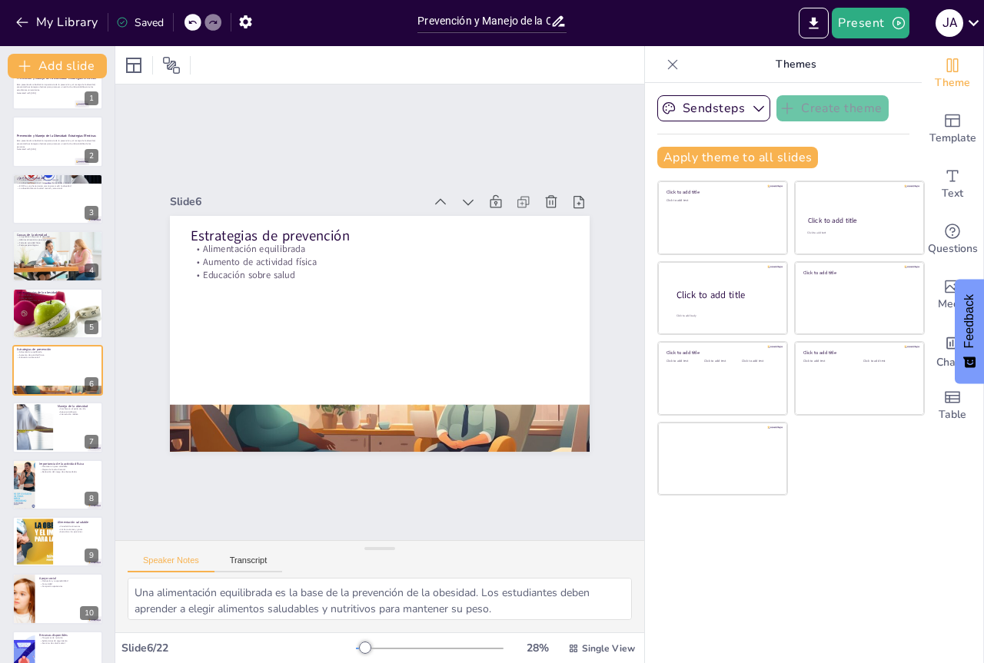
checkbox input "true"
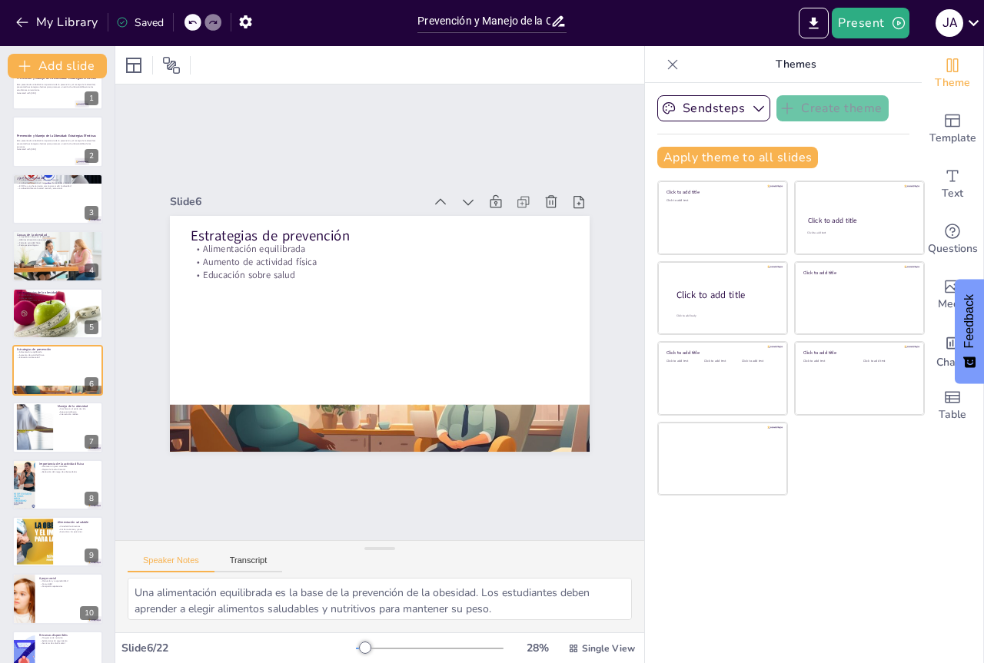
checkbox input "true"
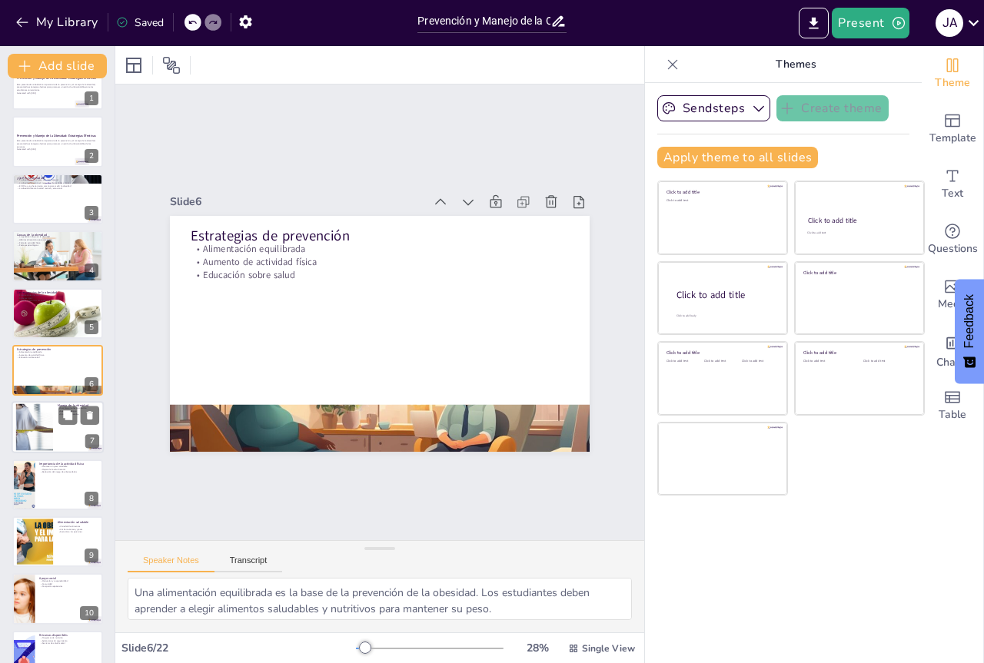
checkbox input "true"
click at [74, 427] on div at bounding box center [58, 428] width 92 height 52
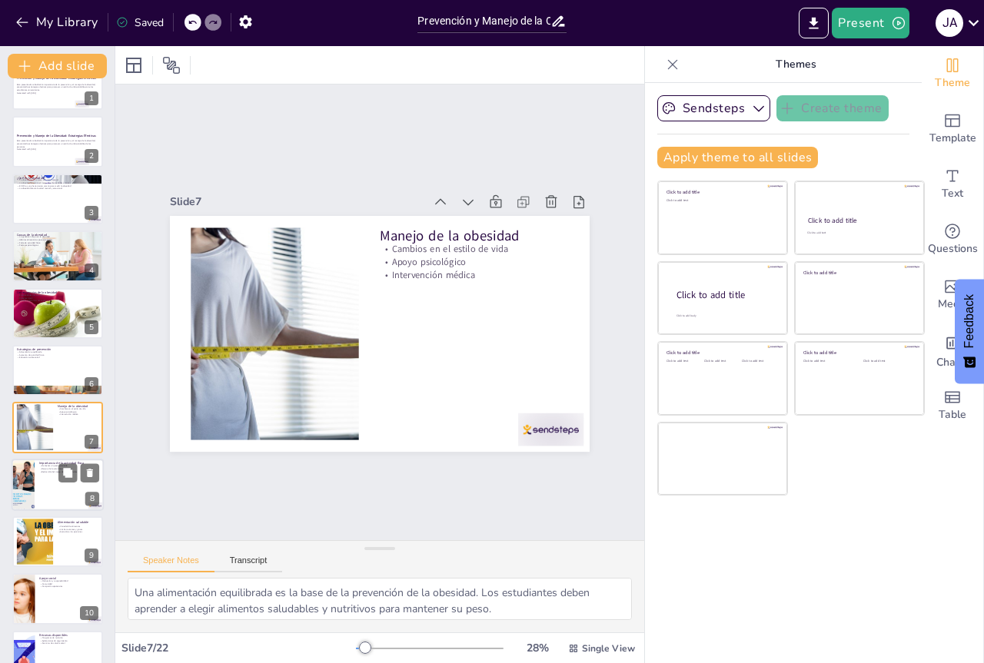
type textarea "Realizar cambios en el estilo de vida es esencial para manejar la obesidad. Los…"
checkbox input "true"
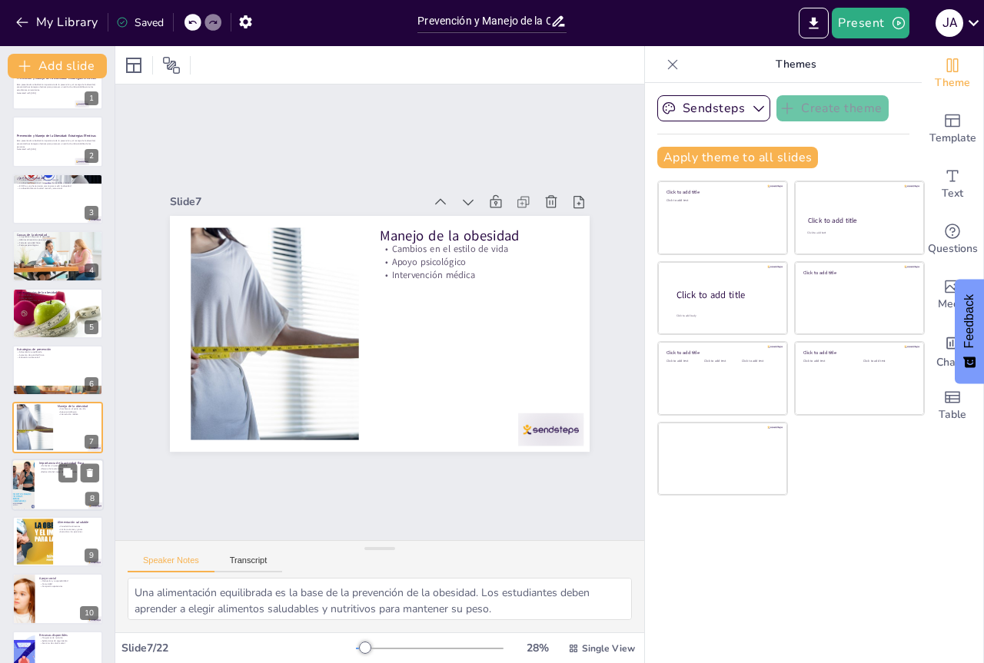
checkbox input "true"
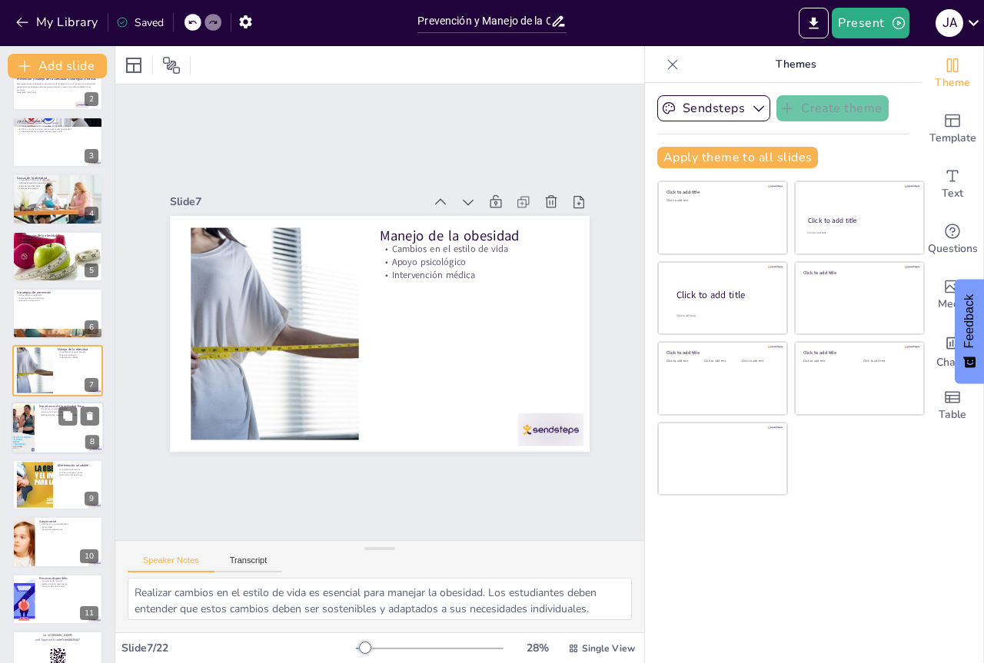
checkbox input "true"
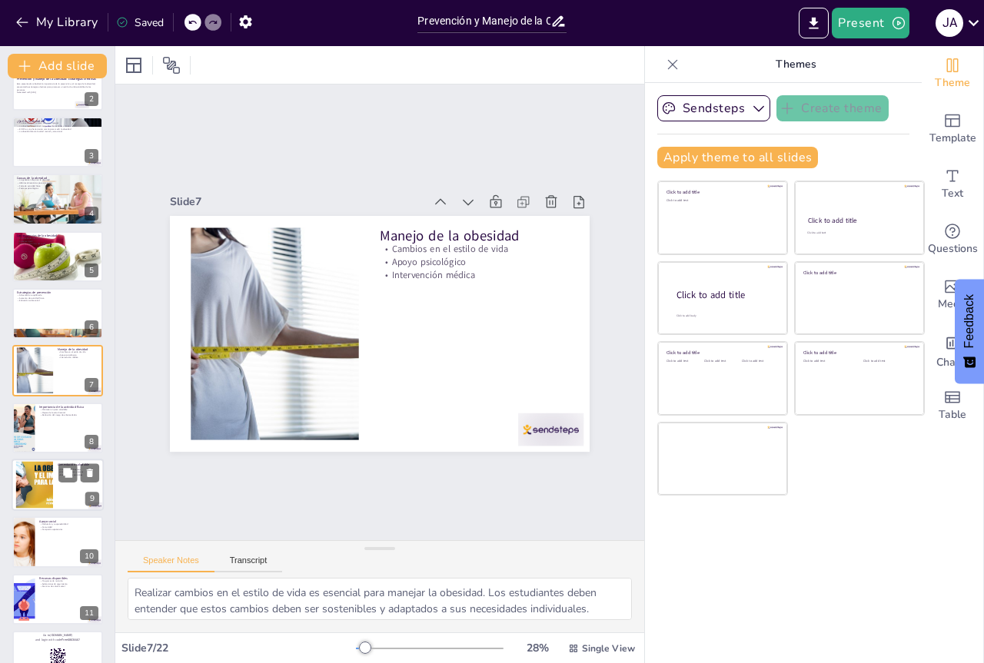
checkbox input "true"
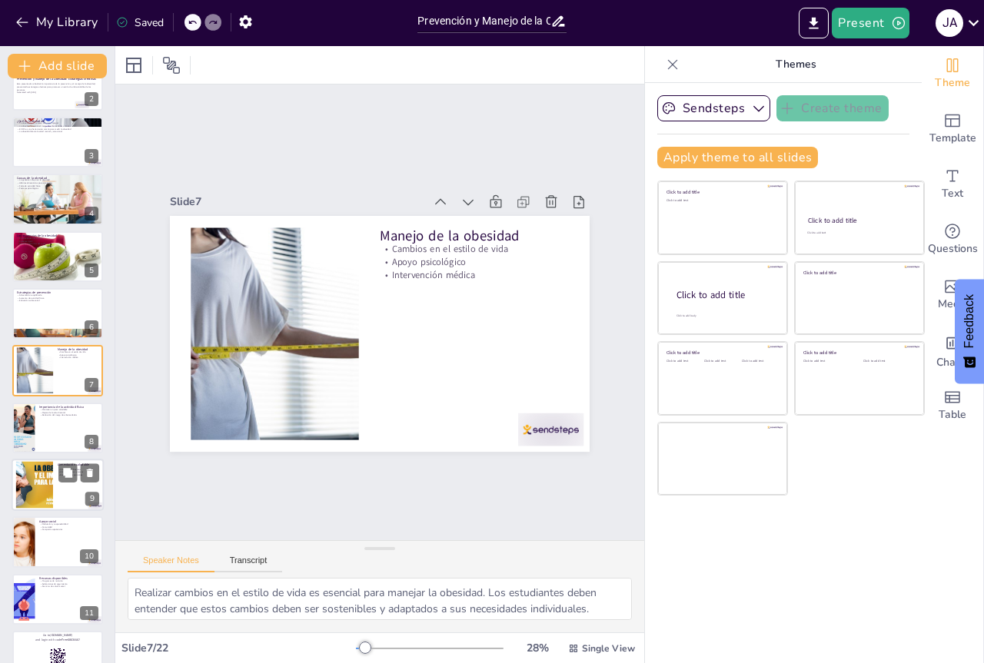
click at [71, 489] on div at bounding box center [58, 485] width 92 height 52
type textarea "Una dieta variada es esencial para una buena salud. Los estudiantes deben ser e…"
checkbox input "true"
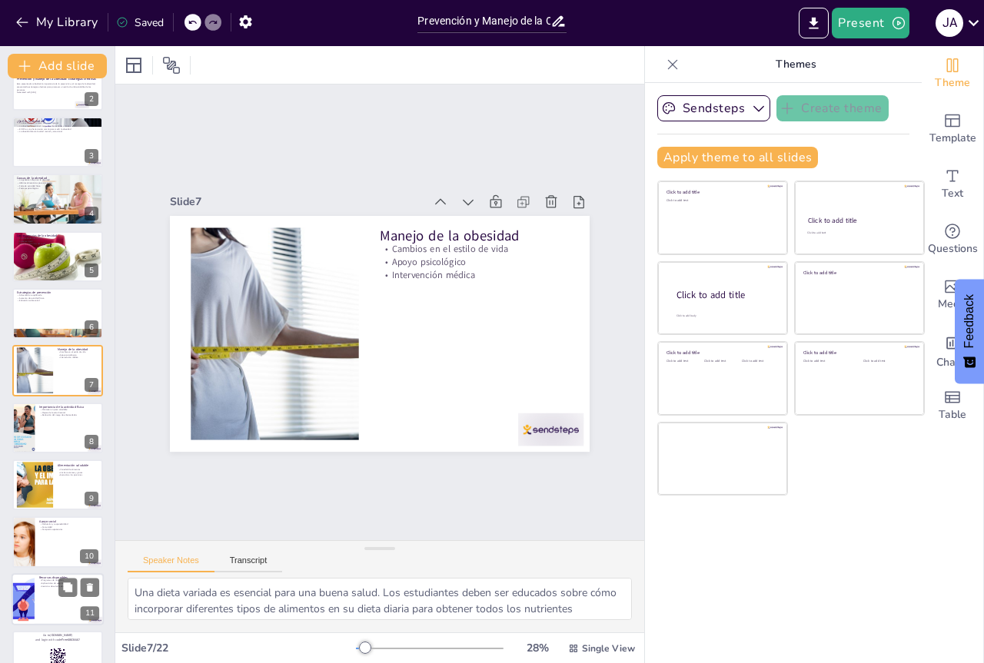
checkbox input "true"
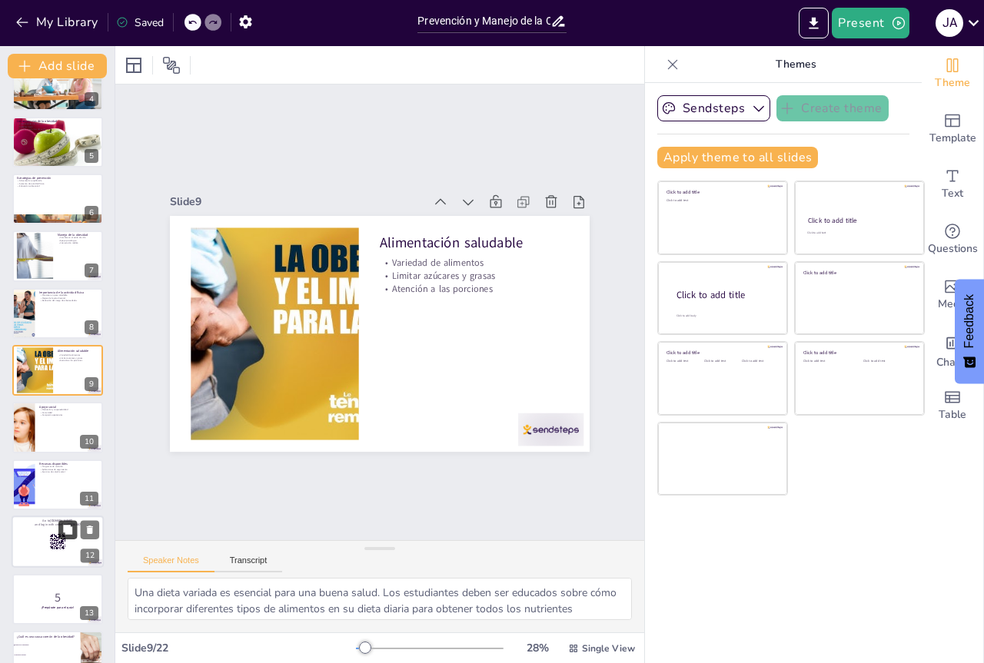
checkbox input "true"
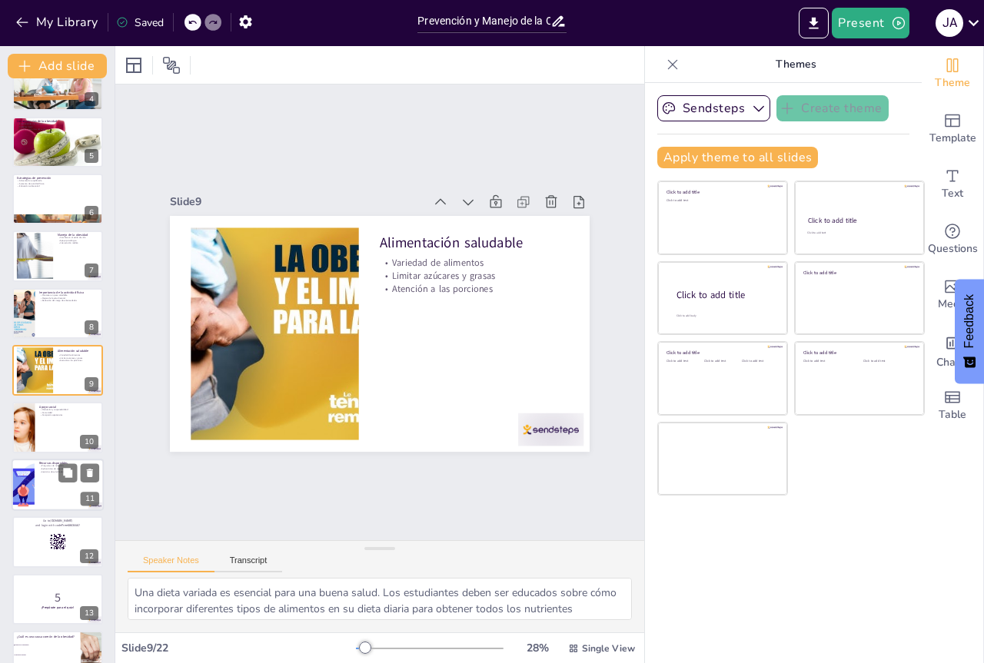
checkbox input "true"
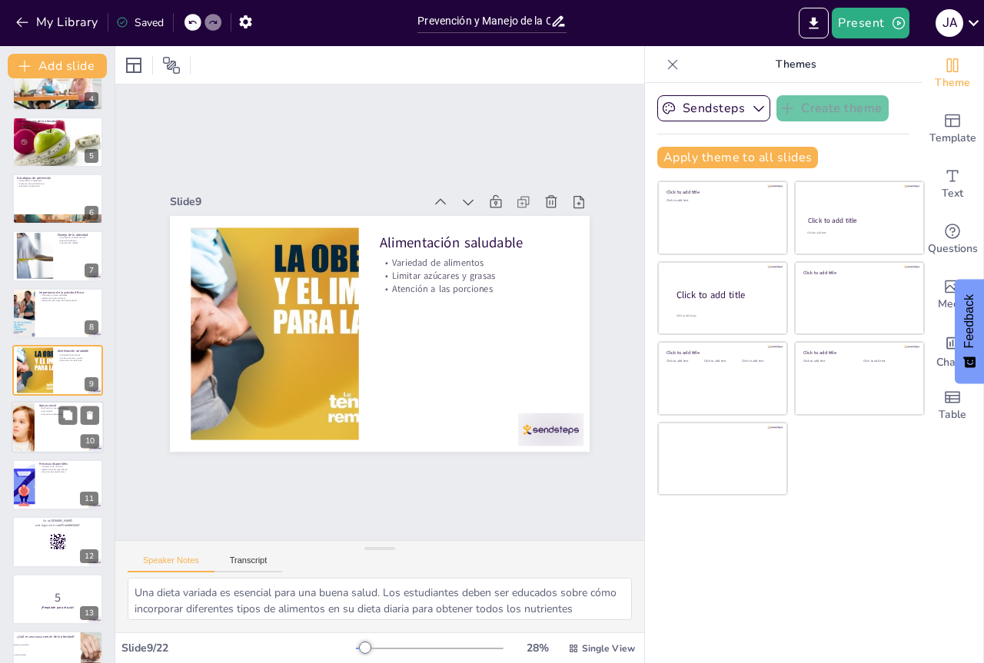
checkbox input "true"
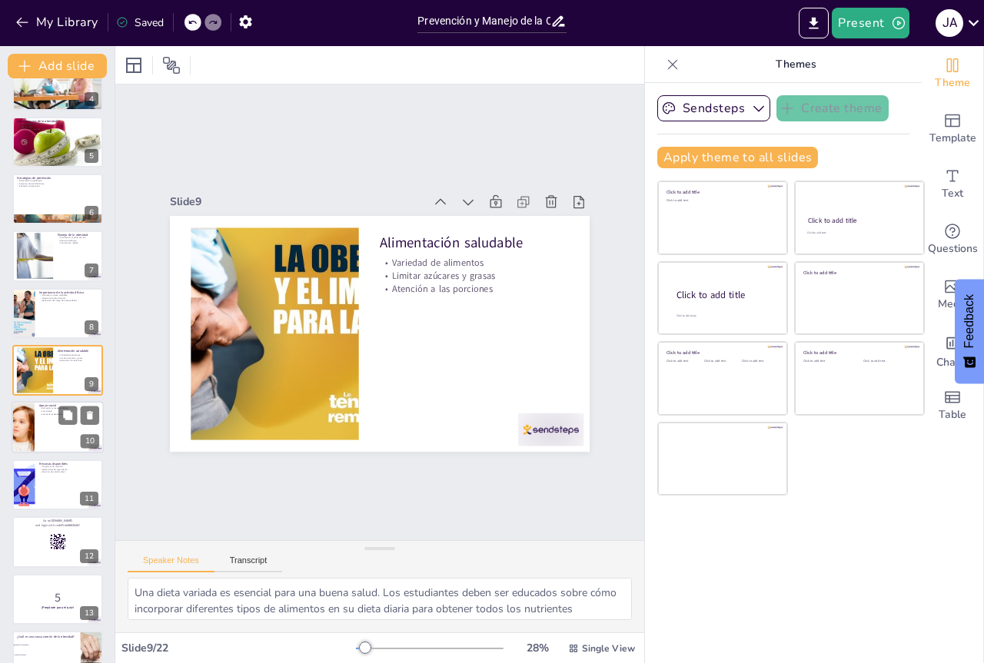
checkbox input "true"
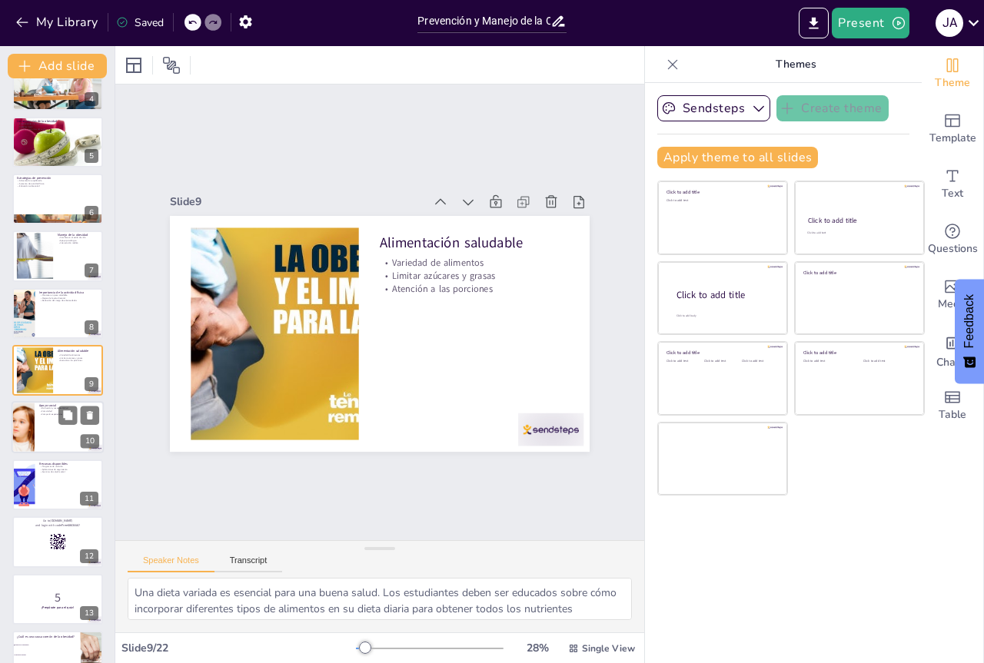
click at [58, 434] on div at bounding box center [58, 428] width 92 height 52
type textarea "El apoyo social proporciona motivación y responsabilidad, lo que puede ser fund…"
checkbox input "true"
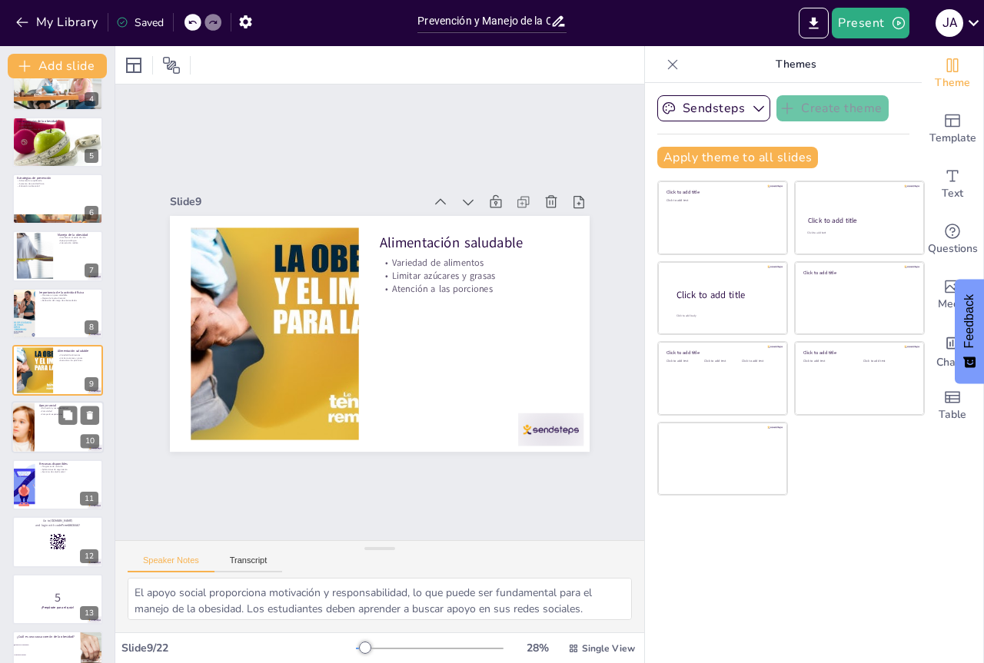
checkbox input "true"
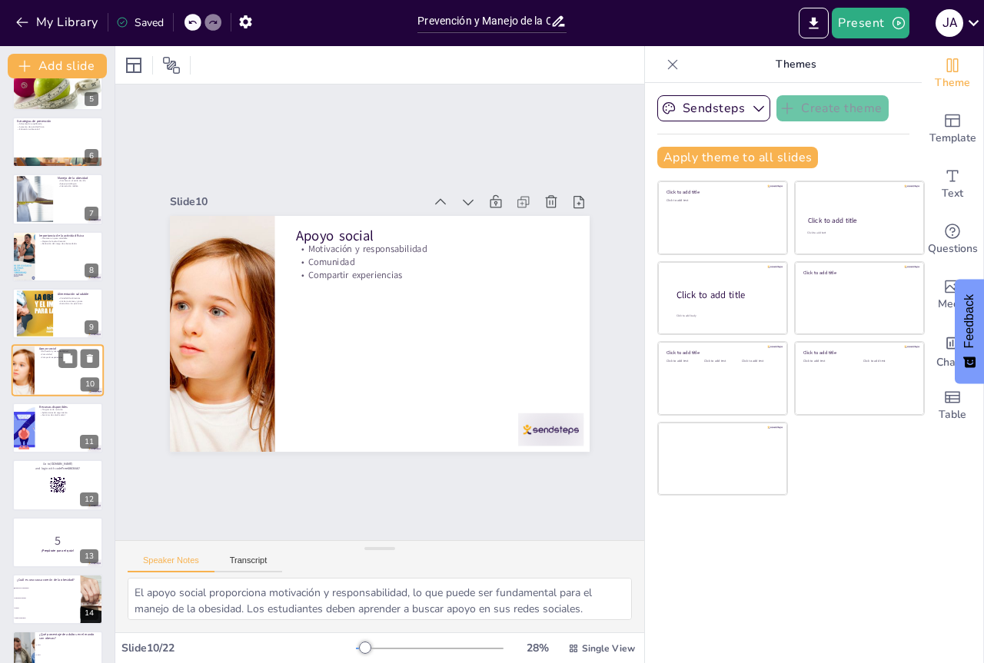
click at [58, 434] on div at bounding box center [57, 428] width 91 height 51
type textarea "Los programas de nutrición son recursos valiosos para aprender sobre alimentaci…"
checkbox input "true"
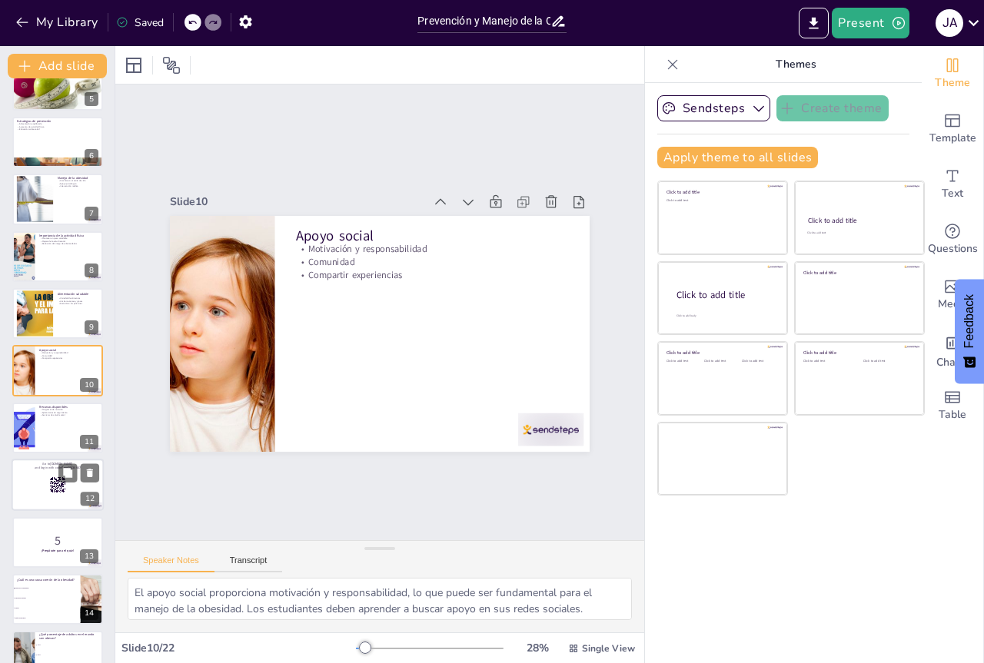
checkbox input "true"
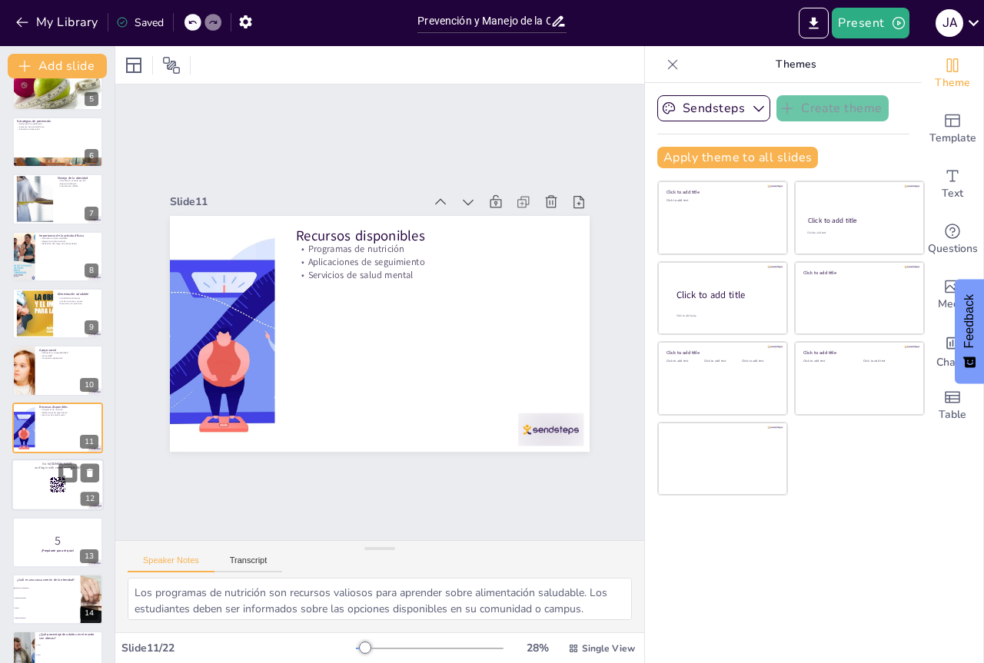
scroll to position [317, 0]
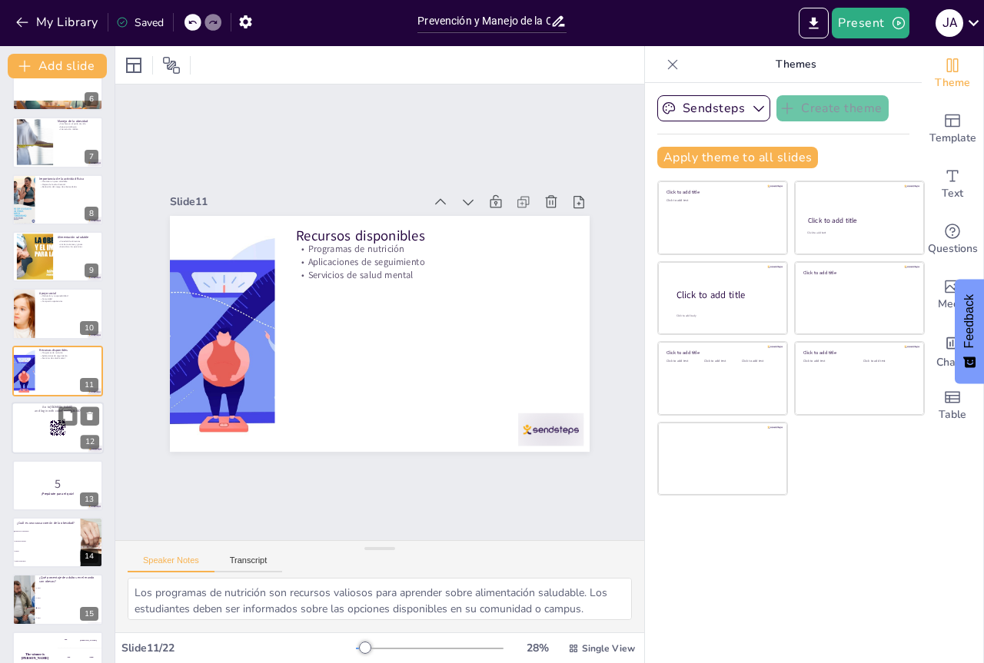
checkbox input "true"
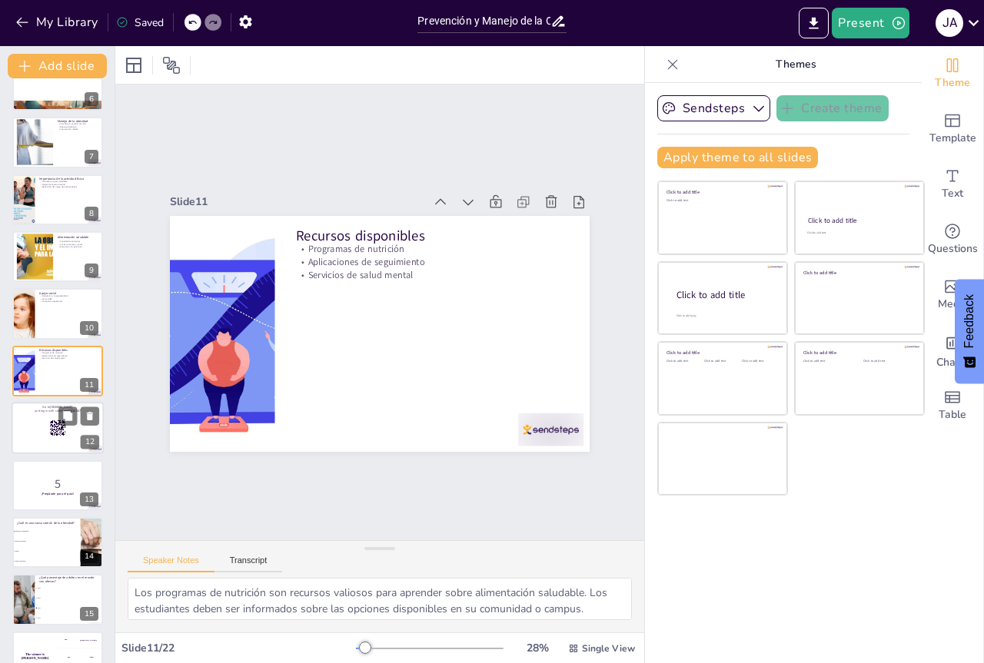
checkbox input "true"
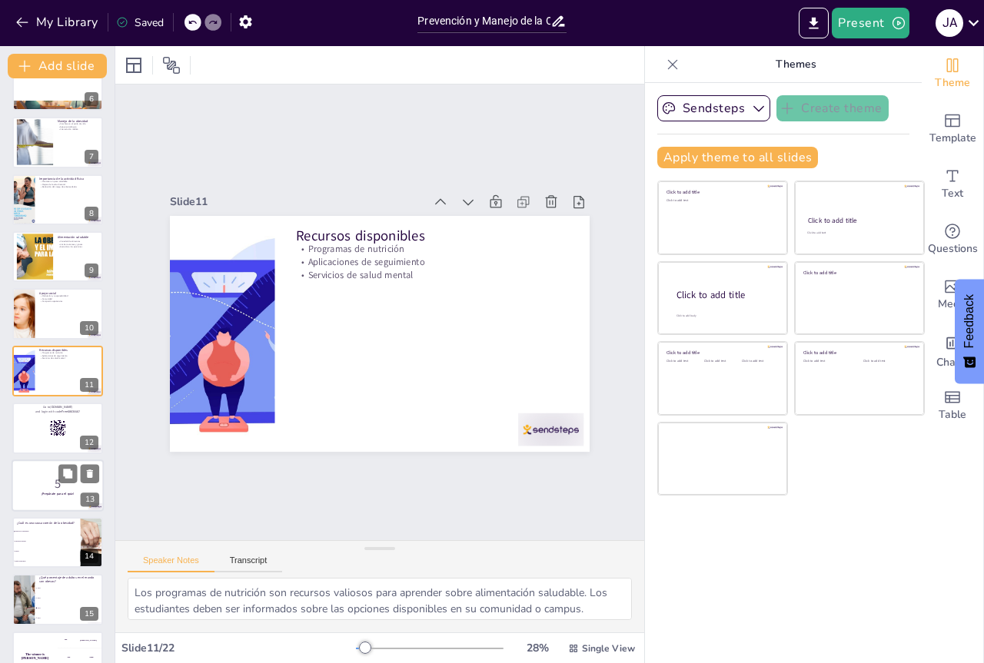
checkbox input "true"
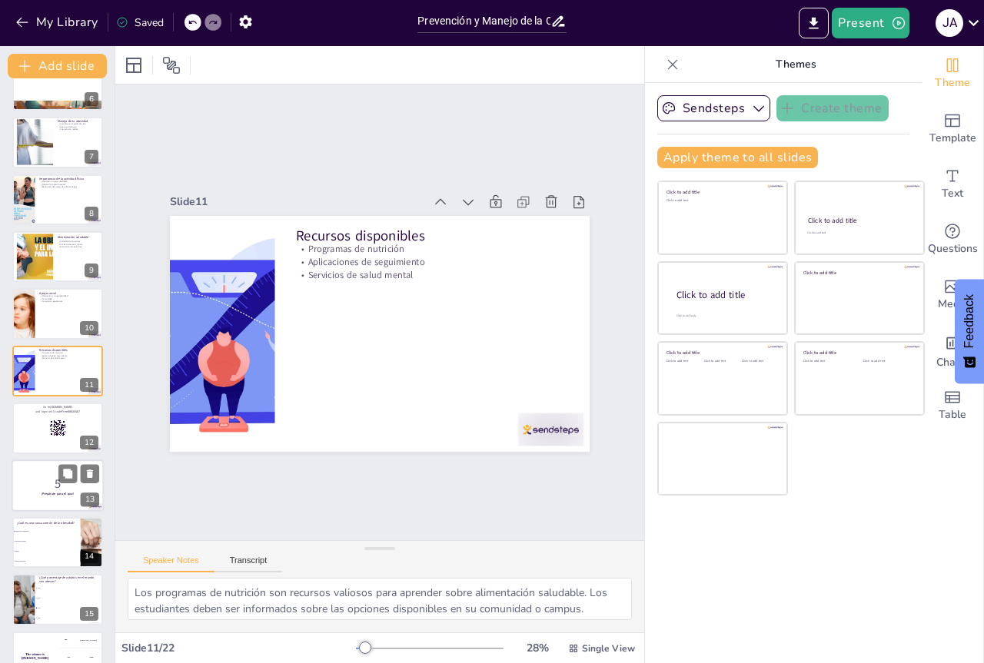
checkbox input "true"
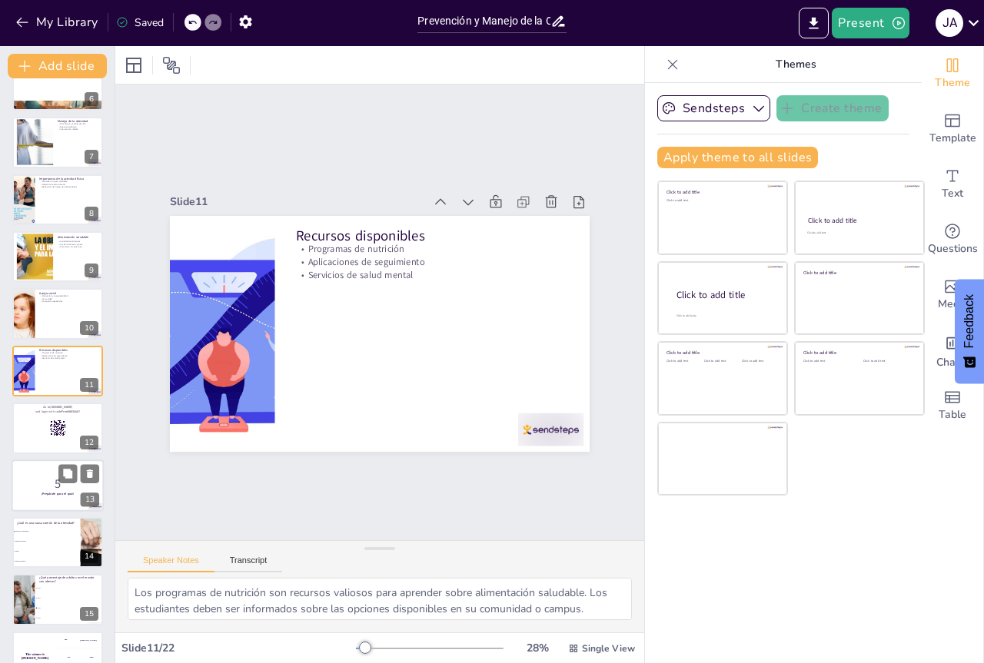
checkbox input "true"
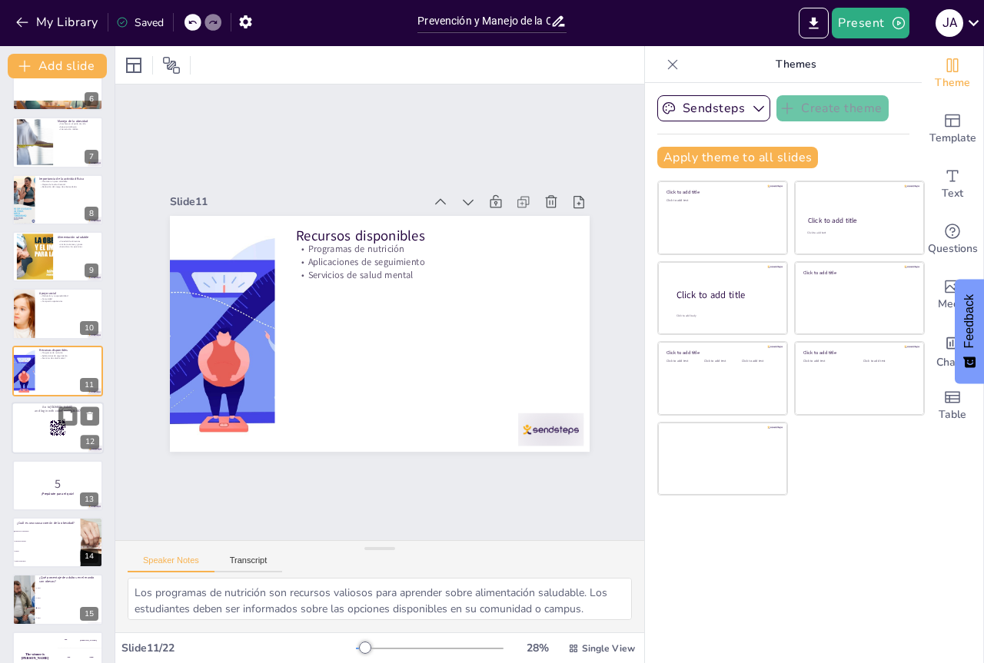
checkbox input "true"
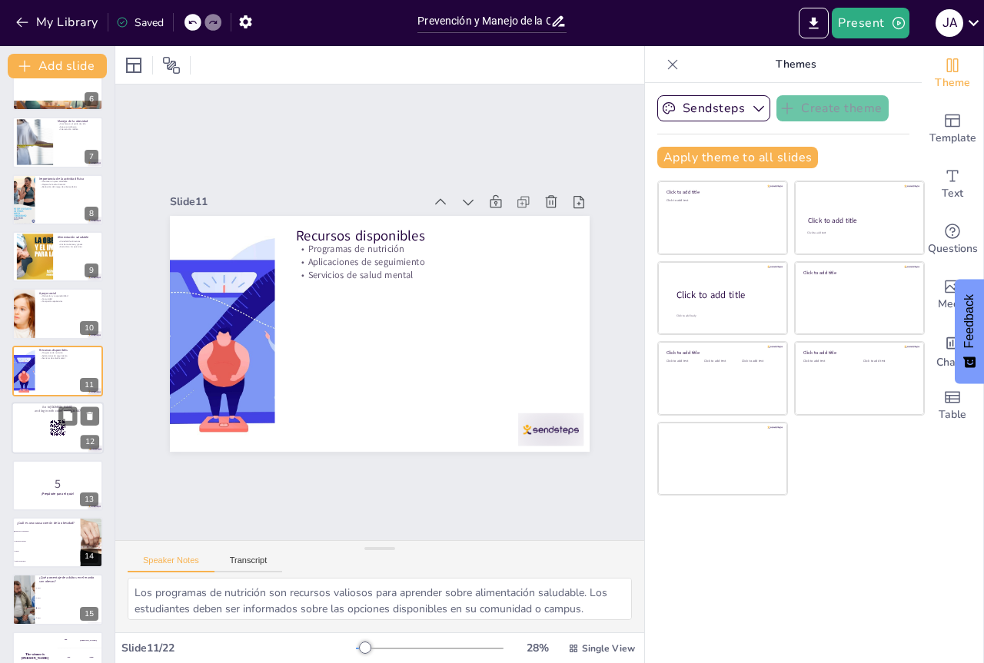
checkbox input "true"
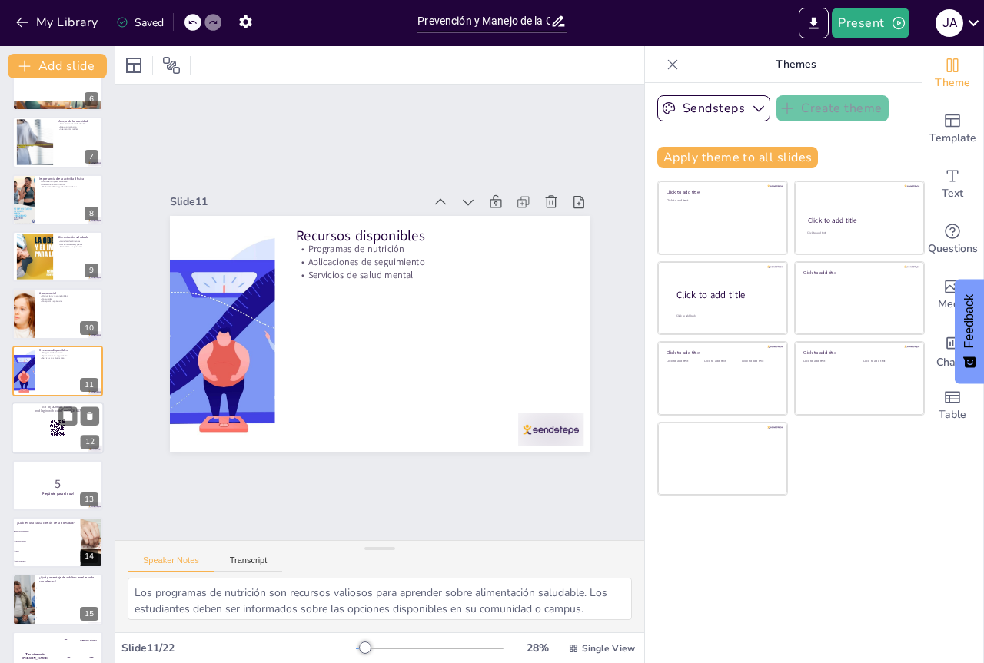
click at [56, 442] on div at bounding box center [58, 428] width 92 height 52
checkbox input "true"
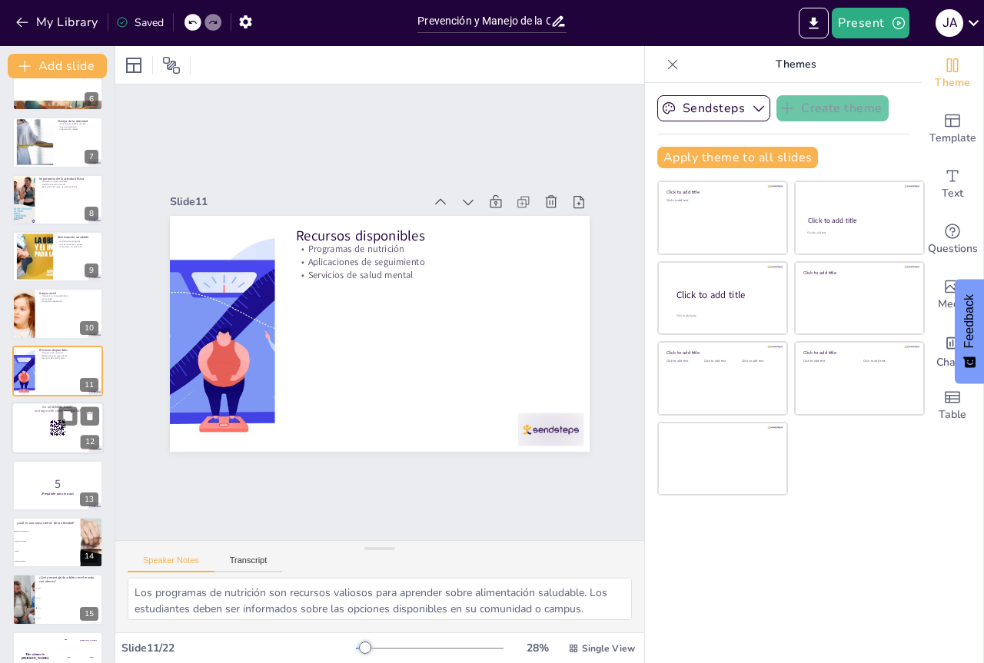
checkbox input "true"
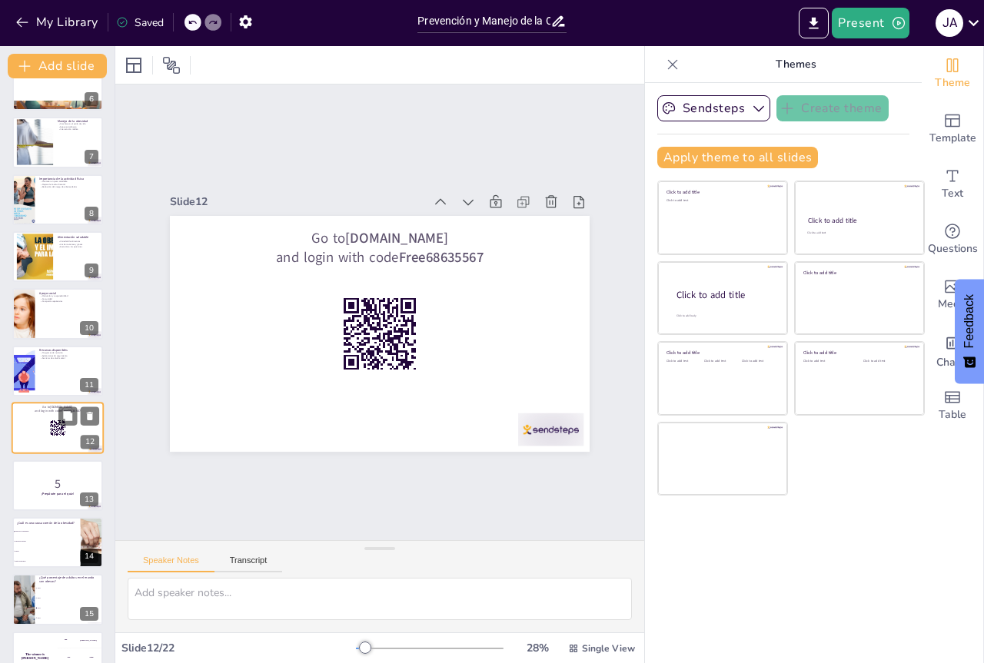
scroll to position [374, 0]
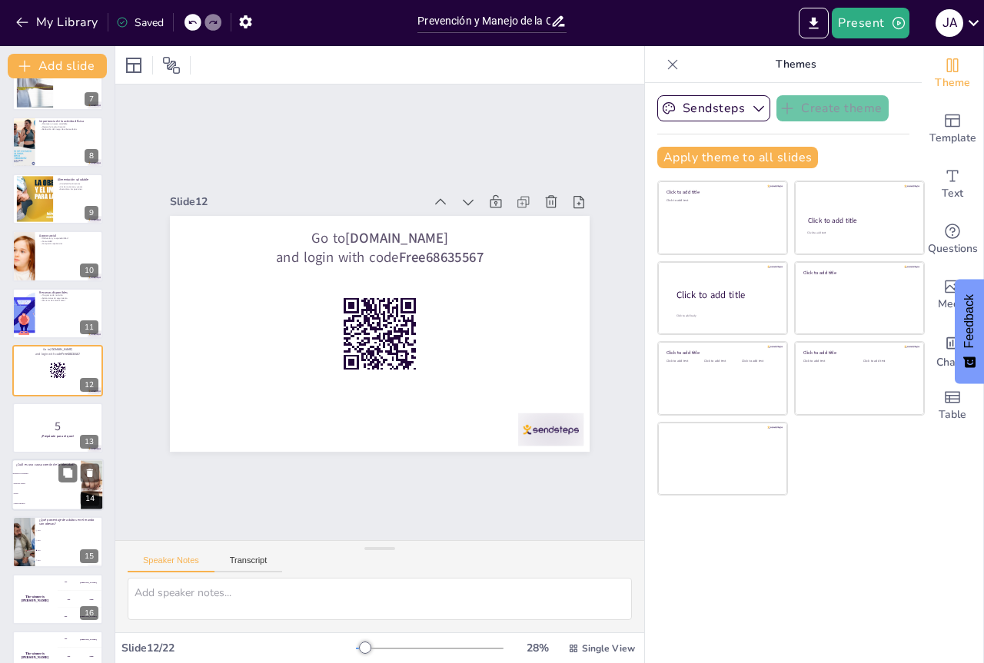
checkbox input "true"
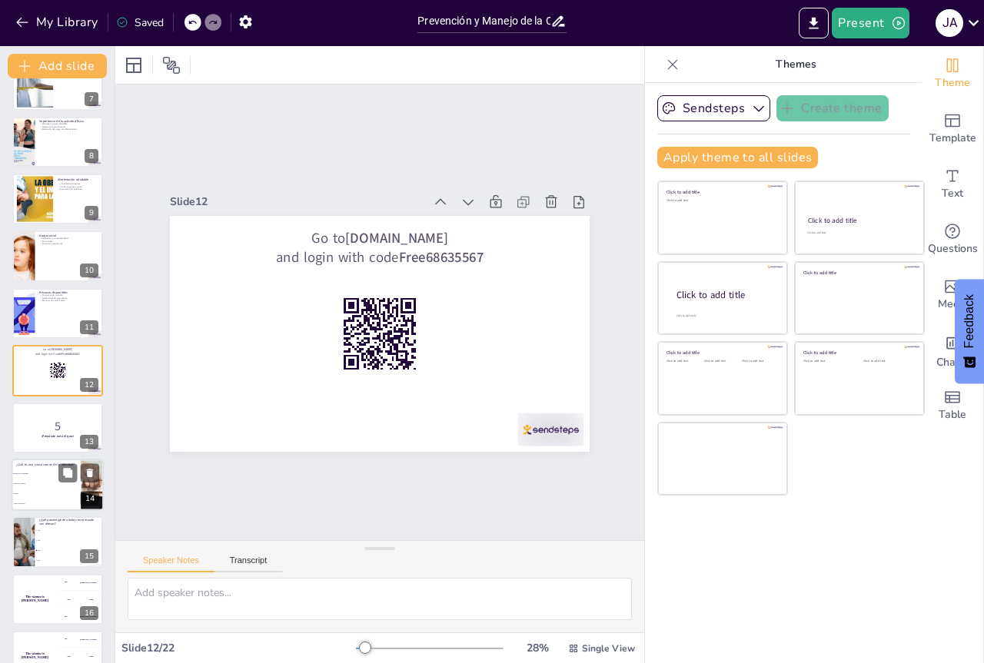
checkbox input "true"
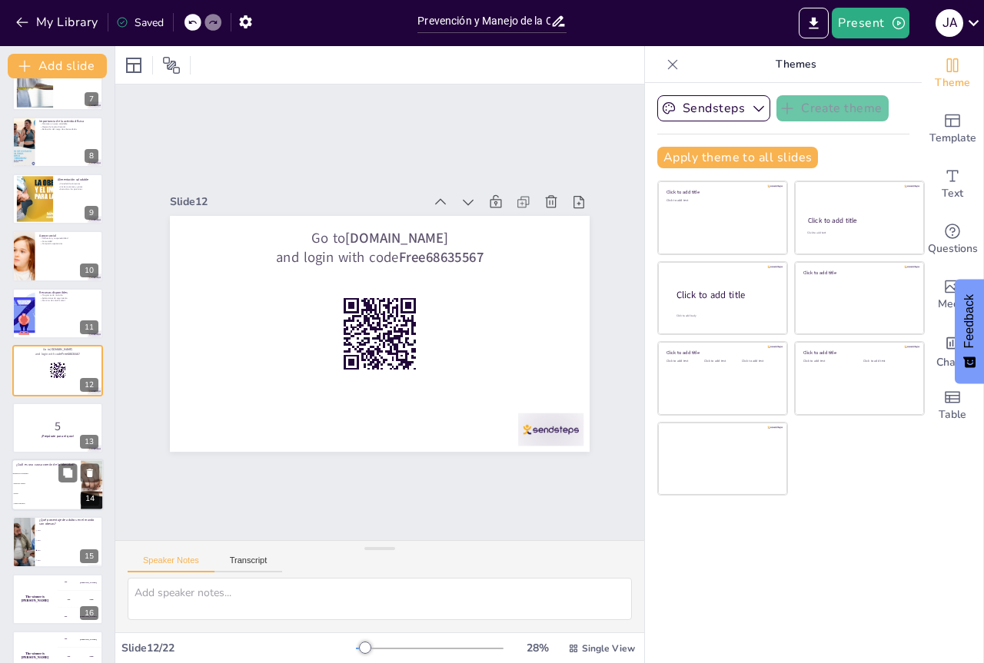
checkbox input "true"
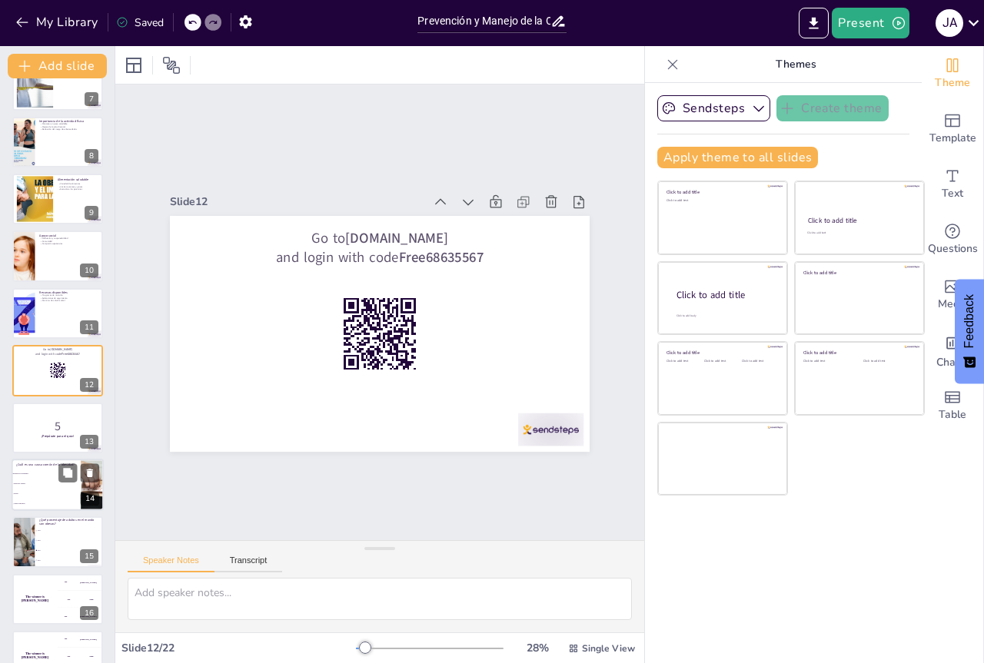
checkbox input "true"
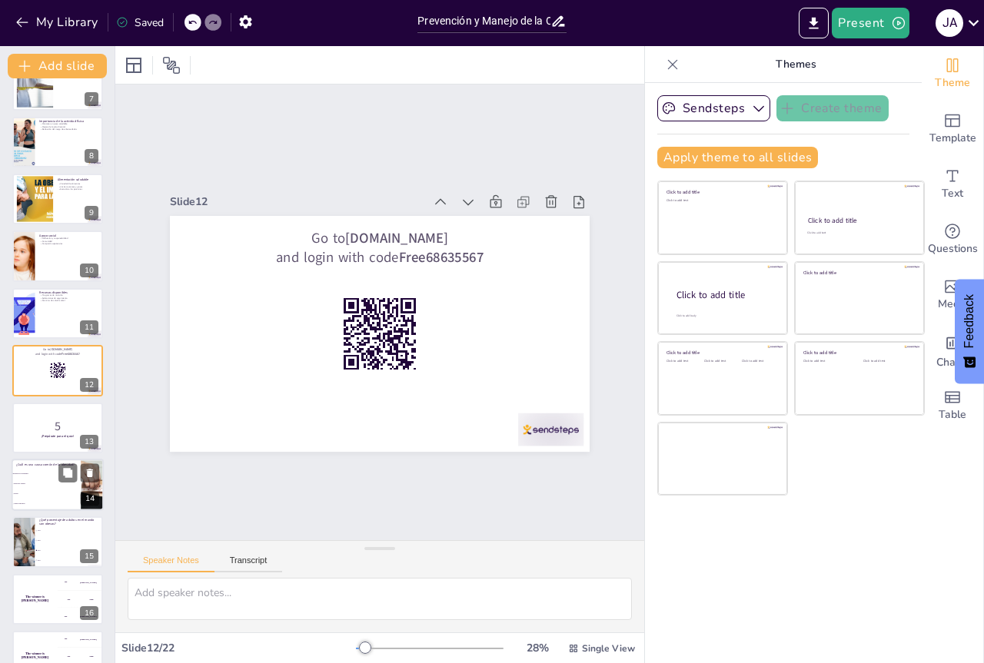
checkbox input "true"
click at [70, 402] on div "5 ¡Prepárate para el quiz!" at bounding box center [58, 402] width 92 height 0
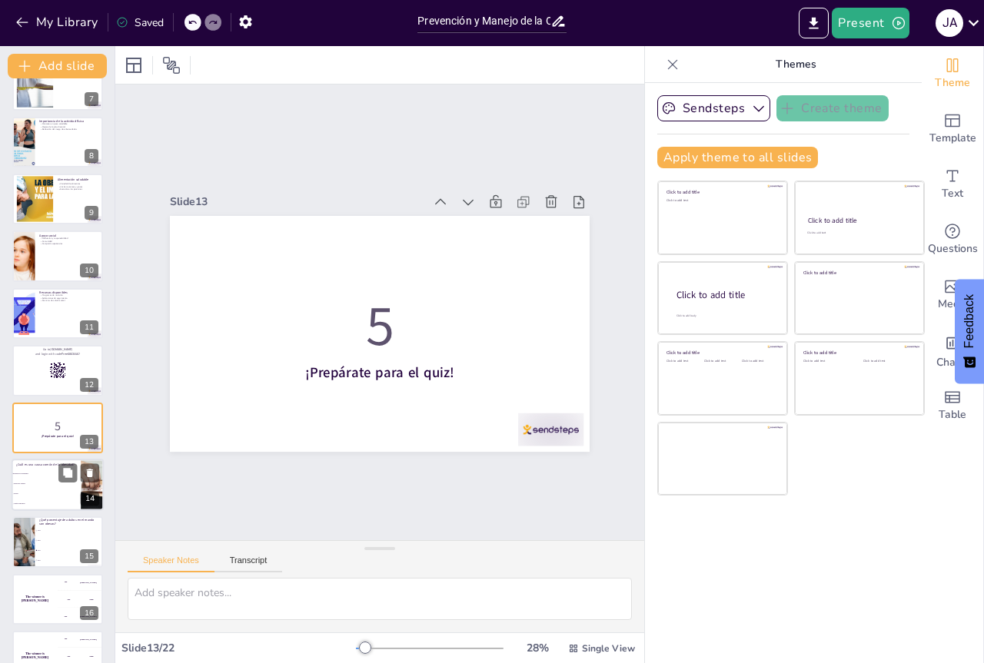
scroll to position [431, 0]
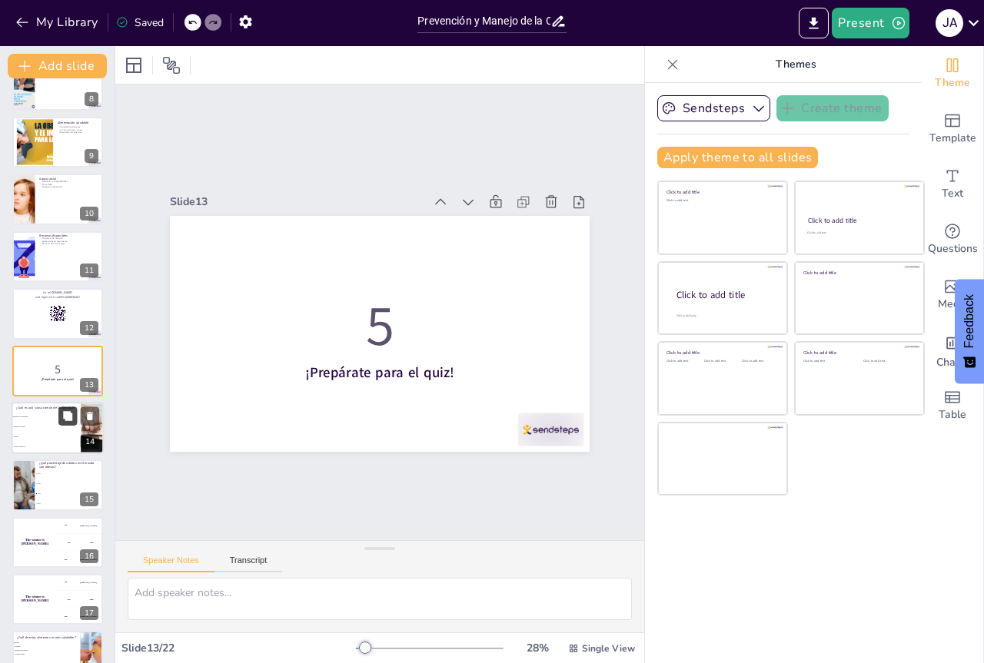
click at [65, 423] on button at bounding box center [67, 416] width 18 height 18
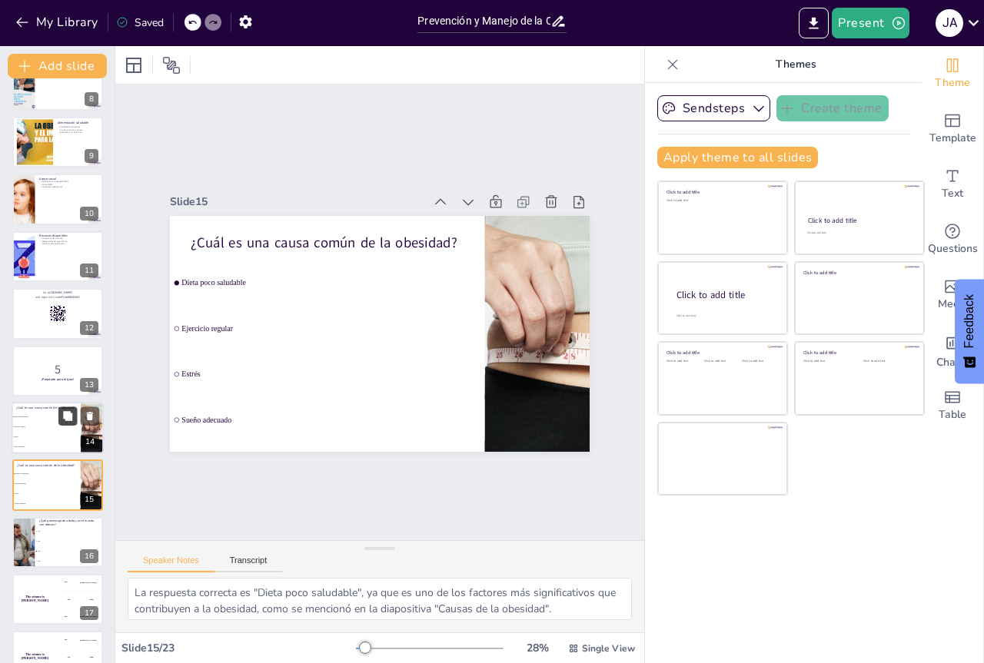
scroll to position [546, 0]
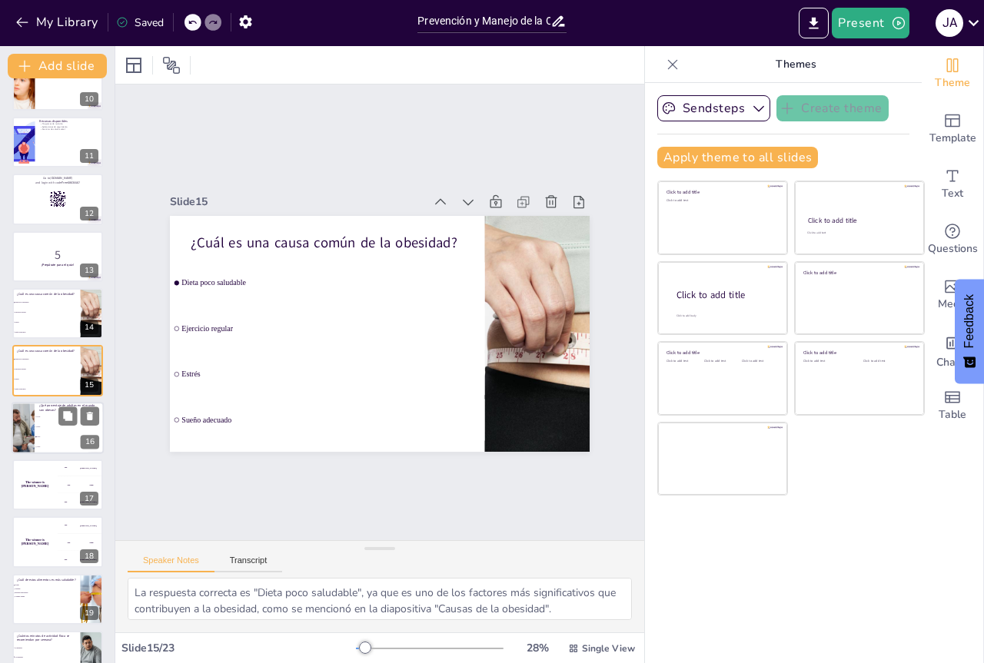
click at [86, 433] on li "30%" at bounding box center [69, 437] width 69 height 10
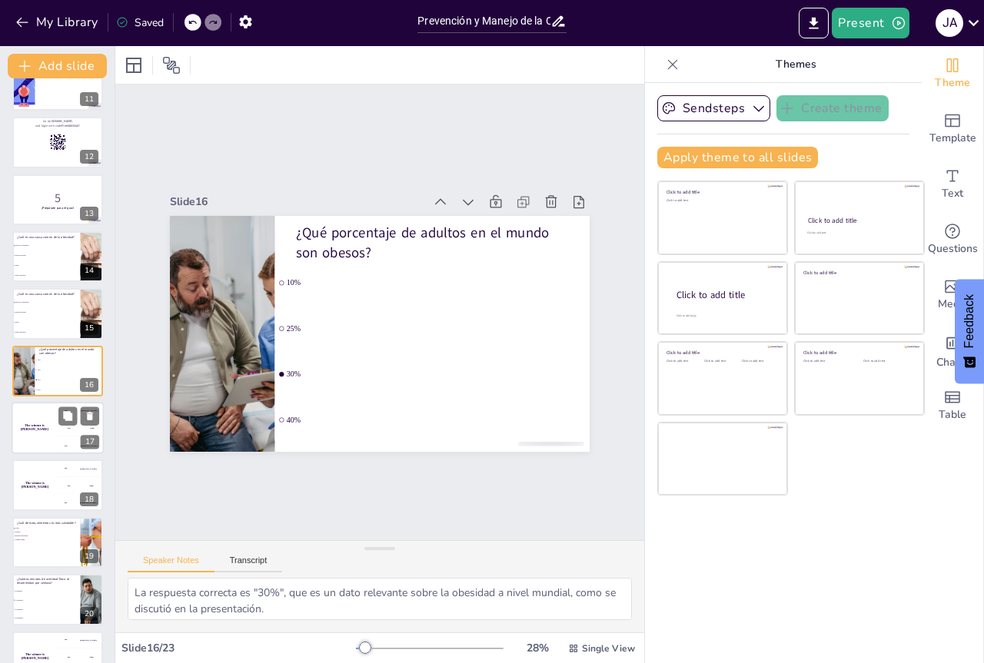
click at [71, 438] on div "300 Niels" at bounding box center [81, 445] width 46 height 17
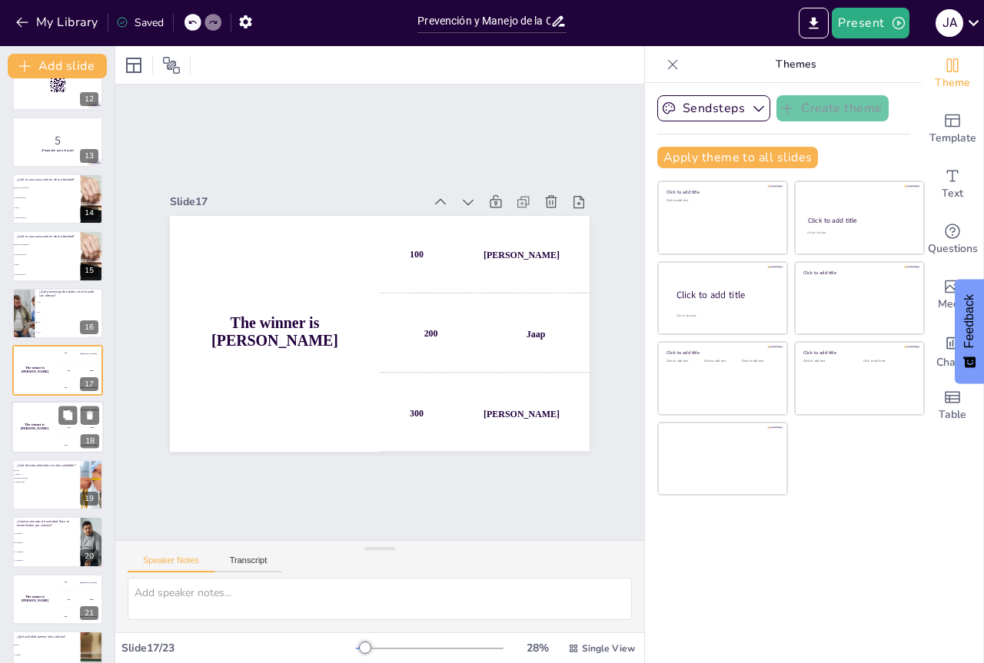
scroll to position [748, 0]
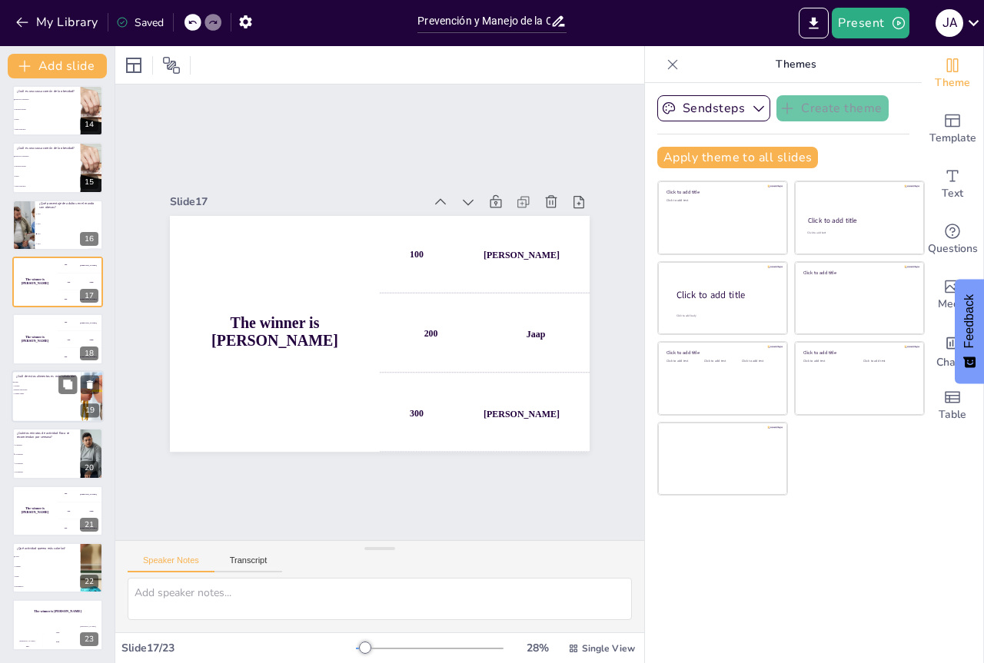
click at [78, 402] on div at bounding box center [58, 396] width 92 height 52
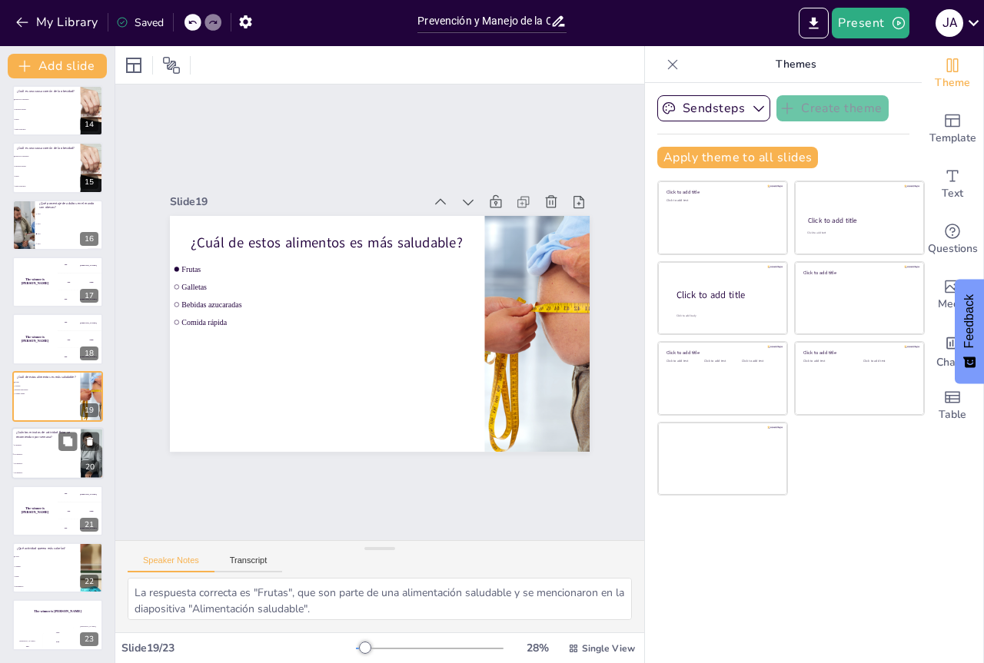
click at [66, 460] on li "200 minutos" at bounding box center [46, 464] width 69 height 9
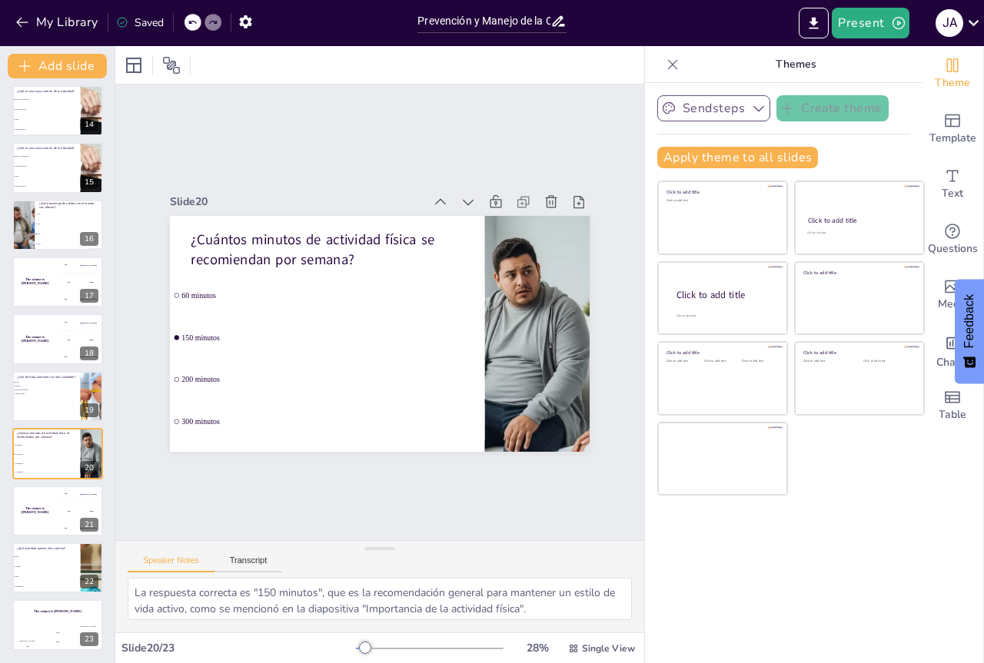
click at [728, 111] on button "Sendsteps" at bounding box center [713, 108] width 113 height 26
click at [718, 163] on span "Sendsteps" at bounding box center [725, 161] width 69 height 15
click at [35, 513] on h4 "The winner is Niels 🏆" at bounding box center [35, 510] width 46 height 8
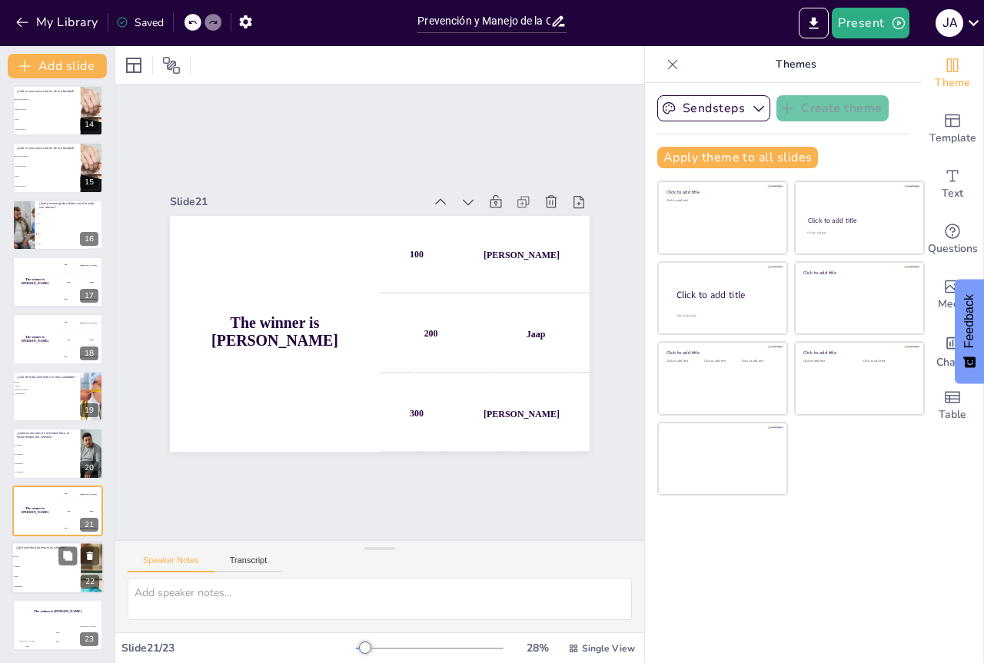
click at [45, 569] on li "Caminar" at bounding box center [46, 567] width 69 height 10
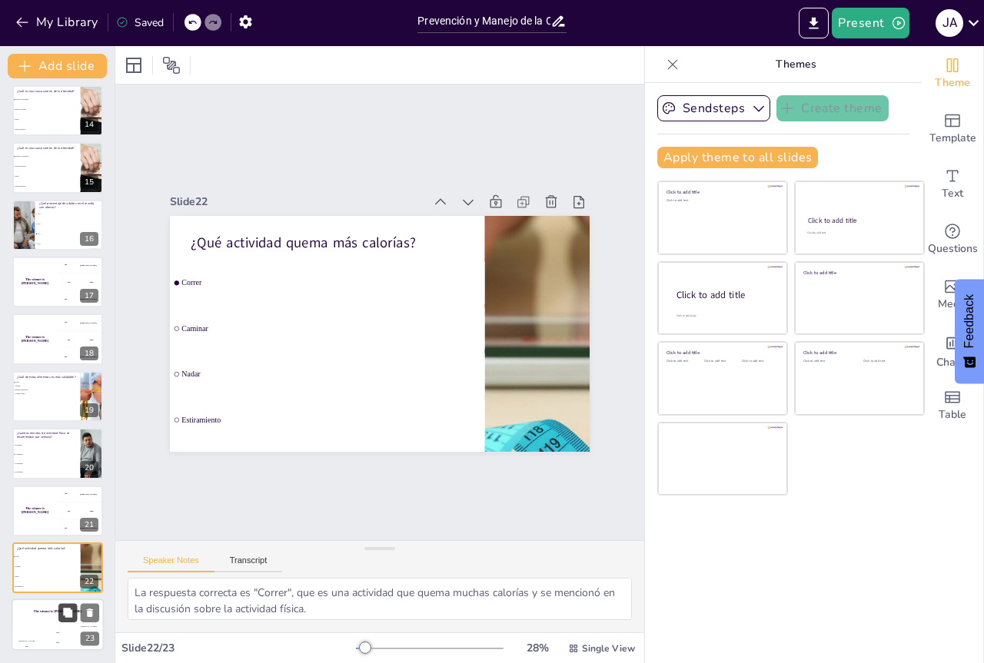
click at [60, 616] on button at bounding box center [67, 613] width 18 height 18
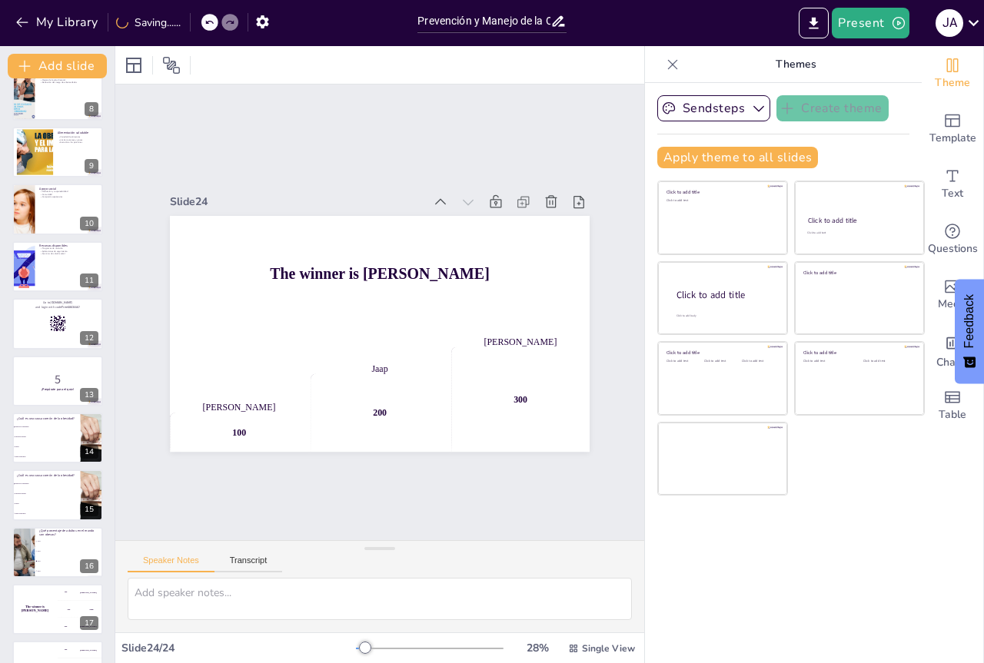
scroll to position [0, 0]
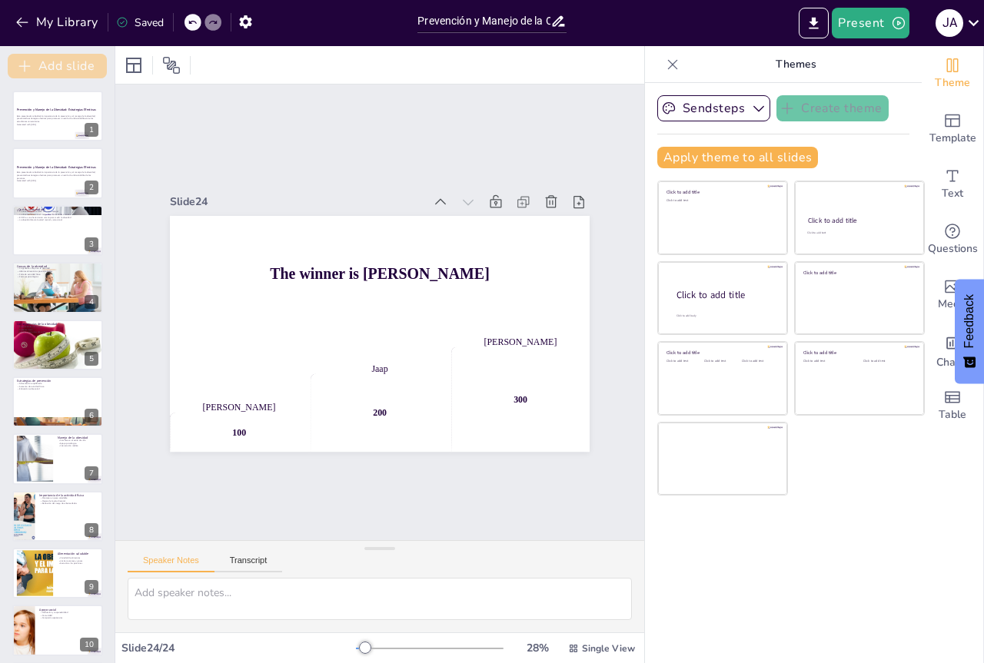
click at [58, 62] on button "Add slide" at bounding box center [57, 66] width 99 height 25
